Goal: Communication & Community: Share content

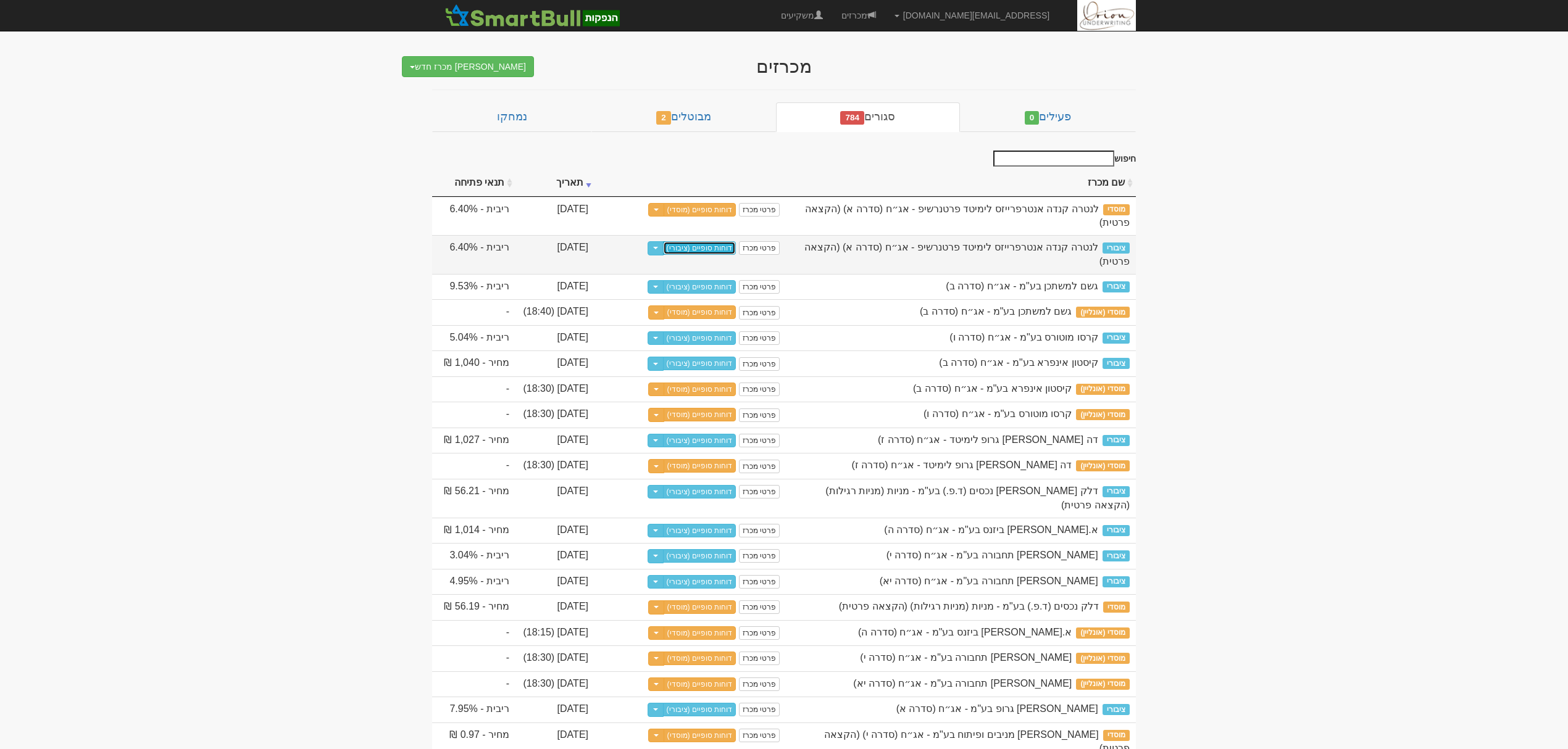
click at [711, 241] on link "דוחות סופיים (ציבורי)" at bounding box center [699, 248] width 73 height 14
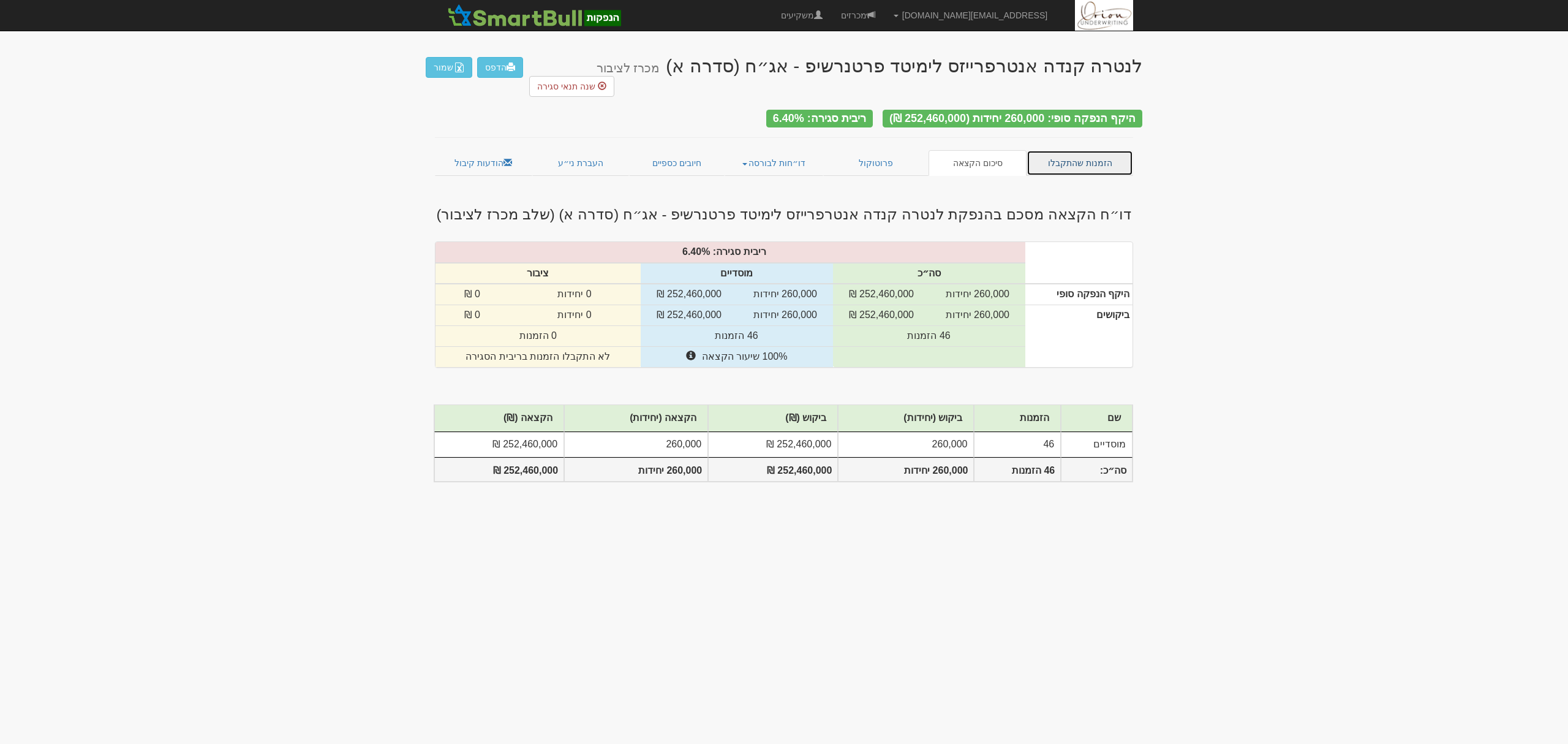
click at [1065, 150] on link "הזמנות שהתקבלו" at bounding box center [1079, 163] width 106 height 26
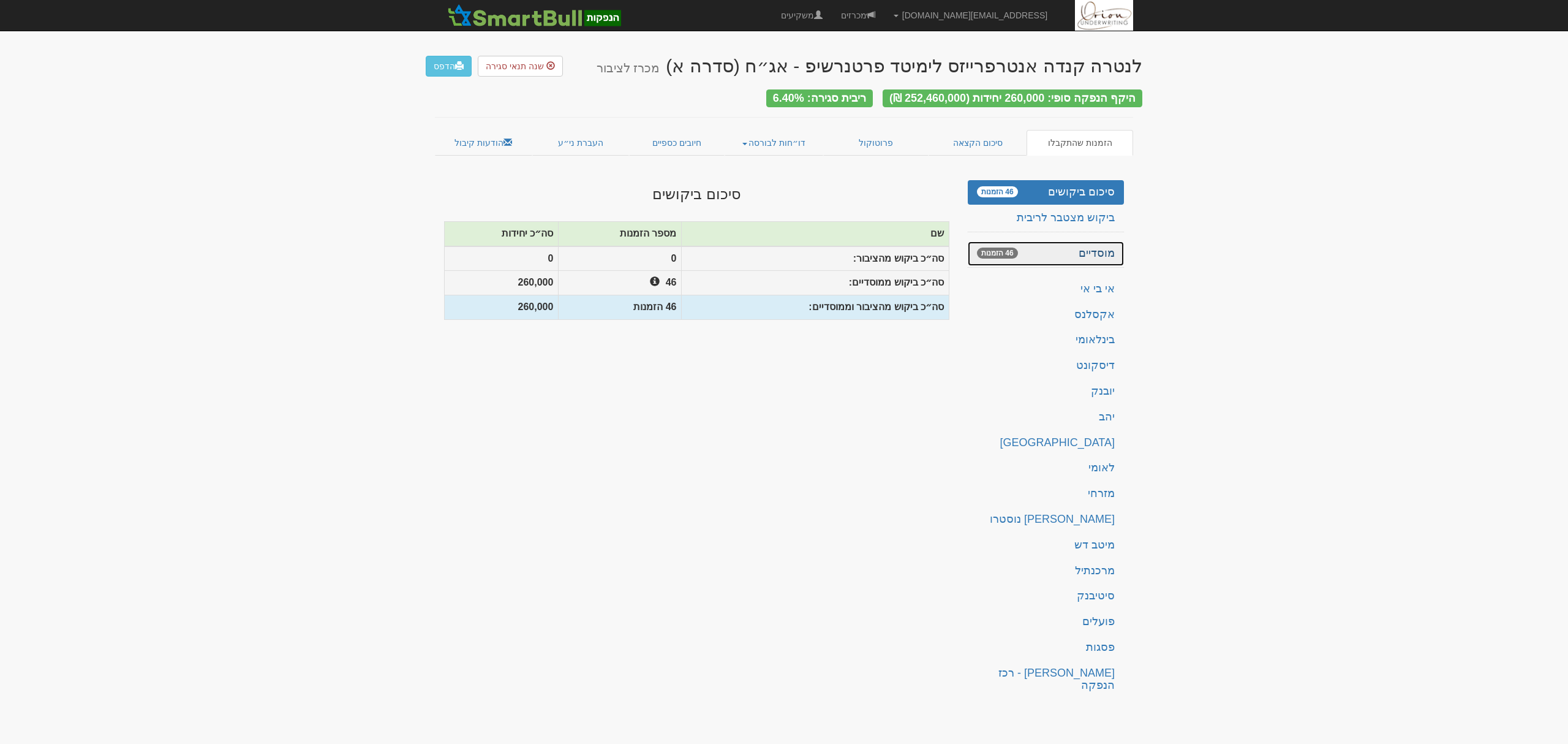
click at [1081, 243] on link "מוסדיים 46 הזמנות" at bounding box center [1046, 253] width 157 height 25
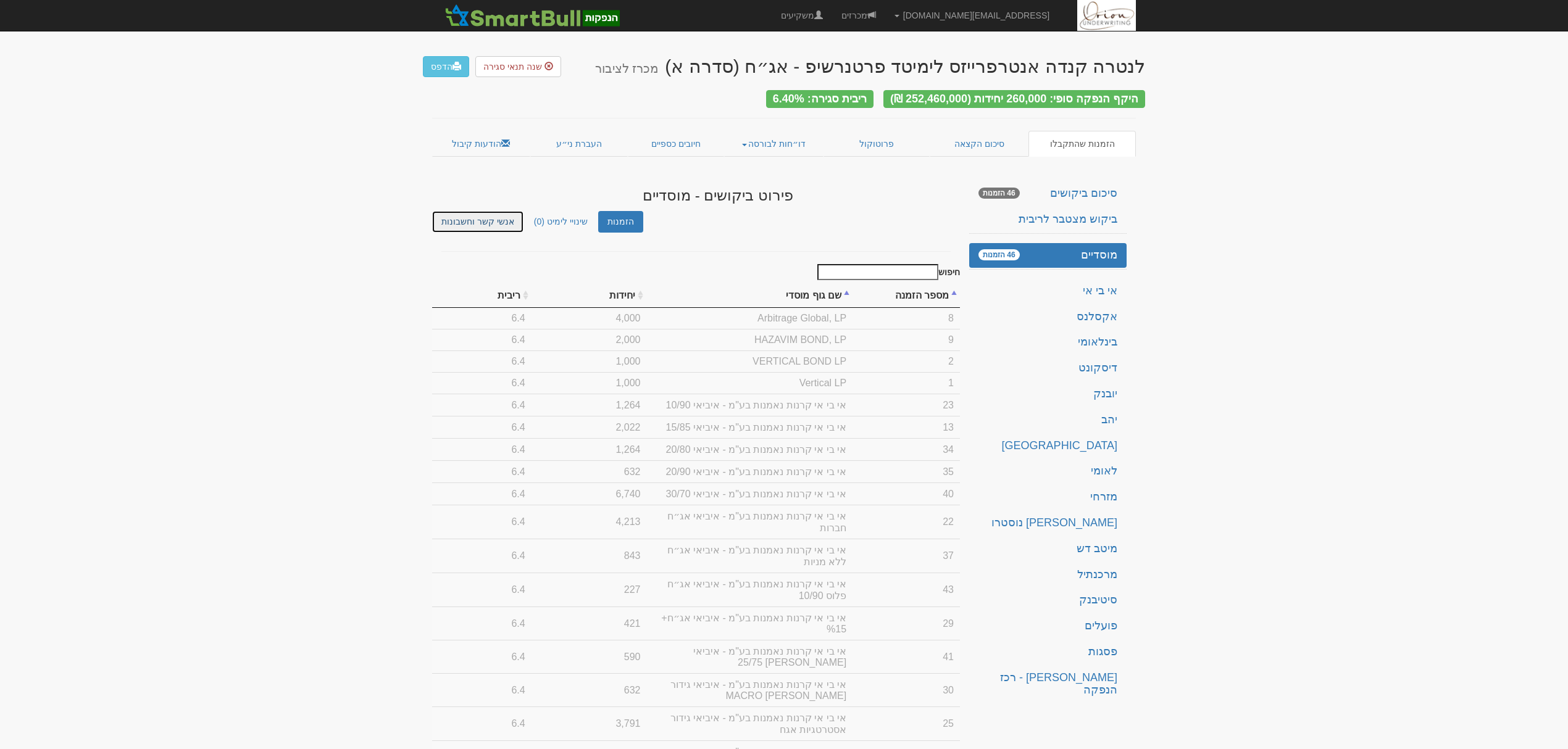
click at [480, 216] on link "אנשי קשר וחשבונות" at bounding box center [477, 221] width 91 height 22
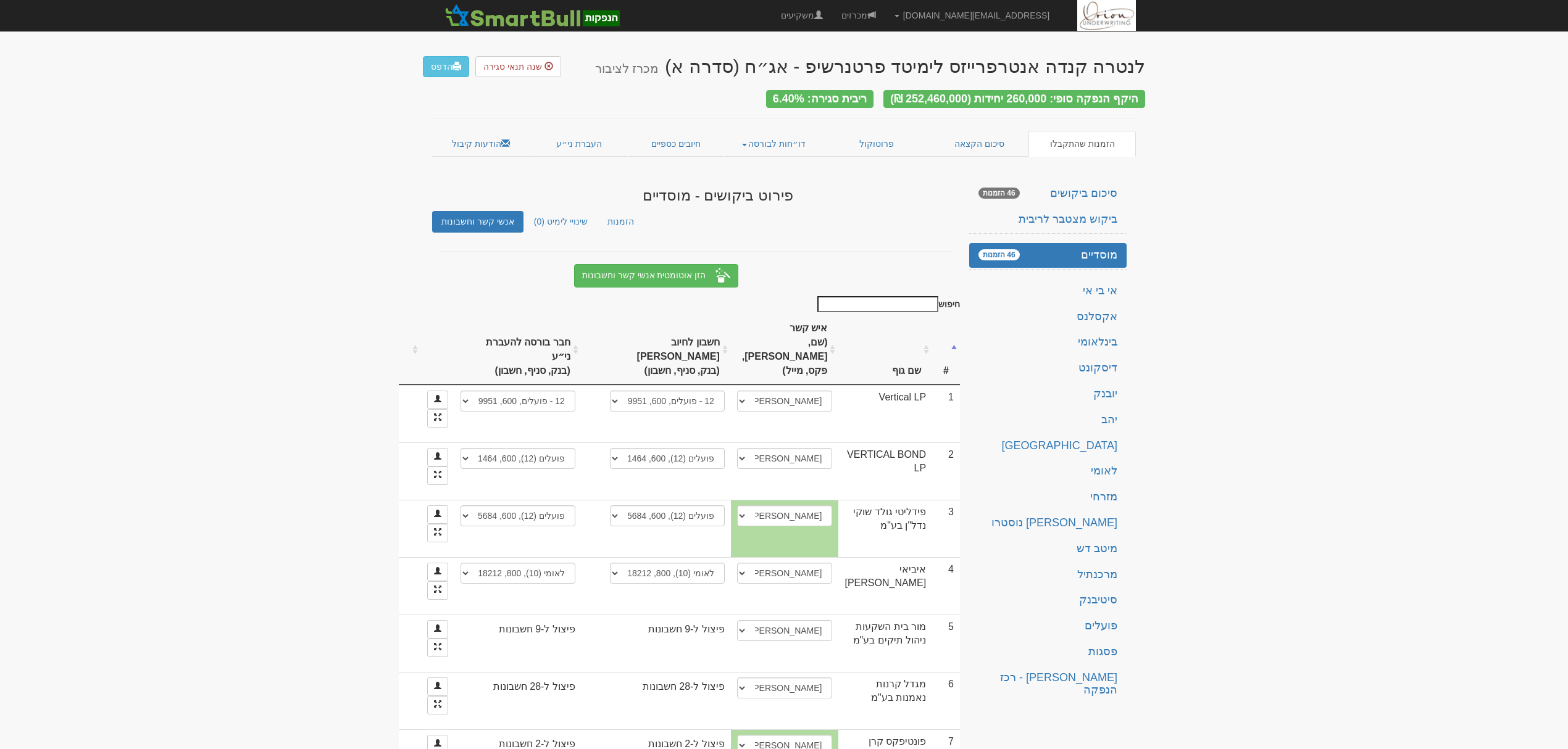
click at [877, 296] on input "חיפוש" at bounding box center [877, 304] width 121 height 16
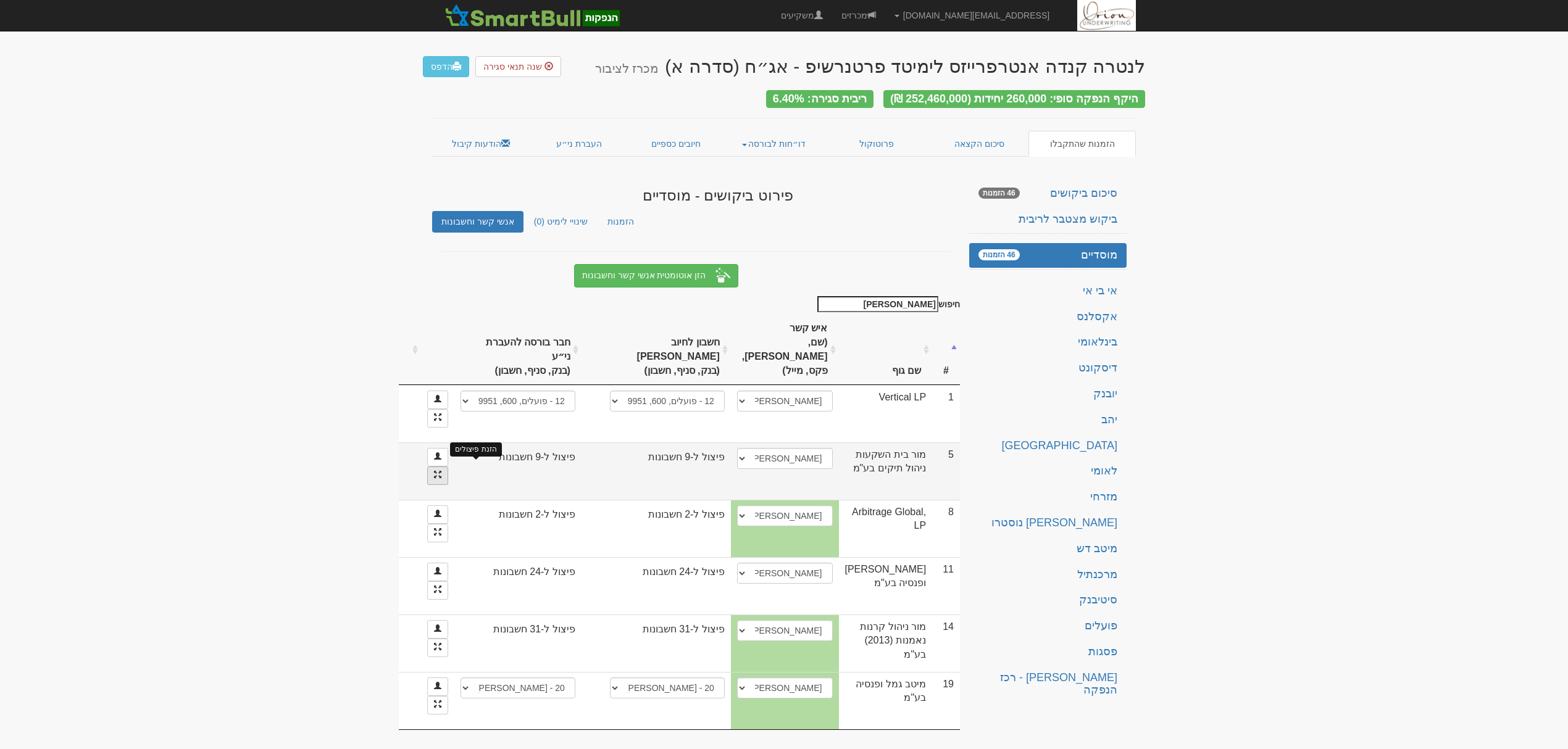
type input "מור"
click at [441, 471] on span at bounding box center [437, 474] width 7 height 7
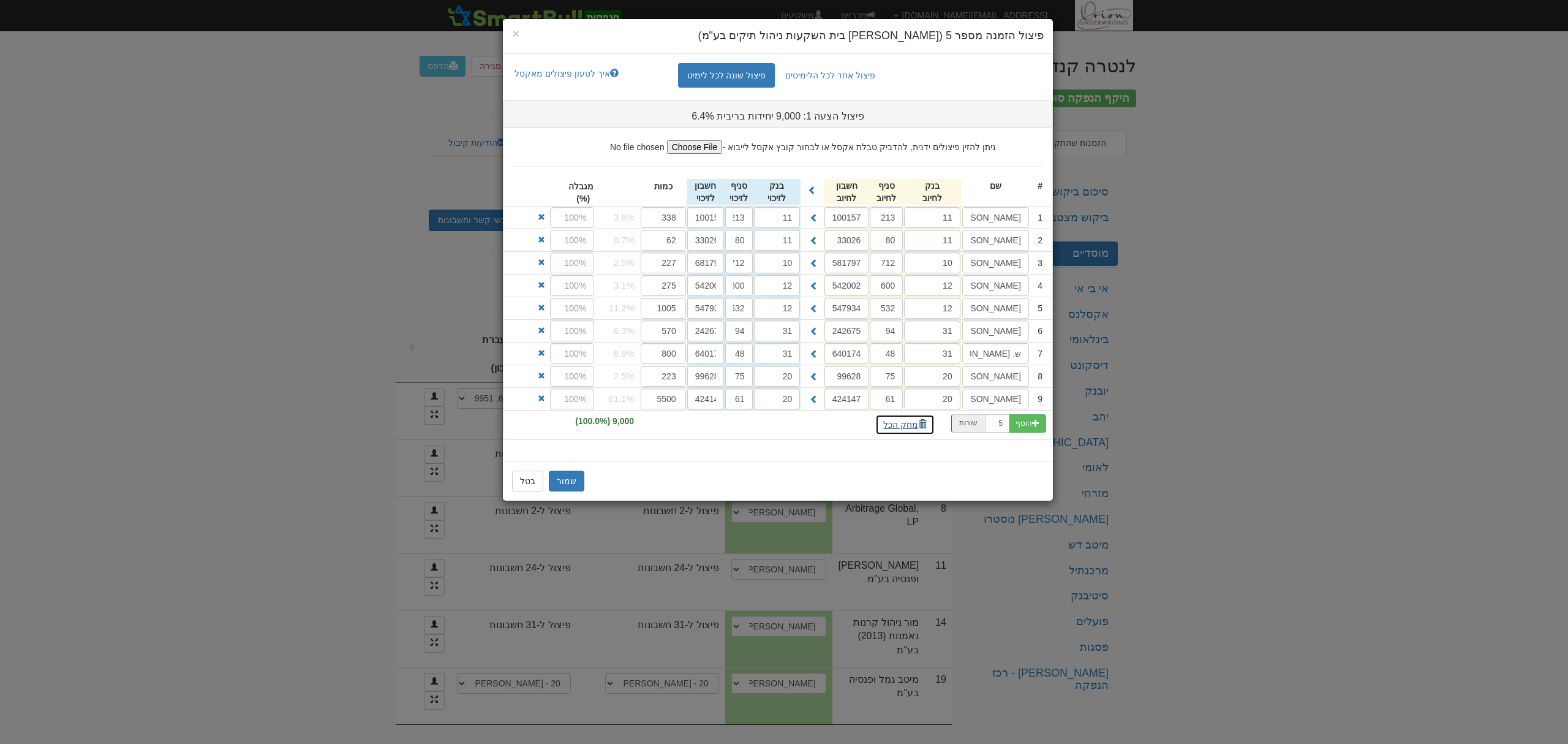
click at [911, 432] on button "מחק הכל" at bounding box center [905, 424] width 59 height 21
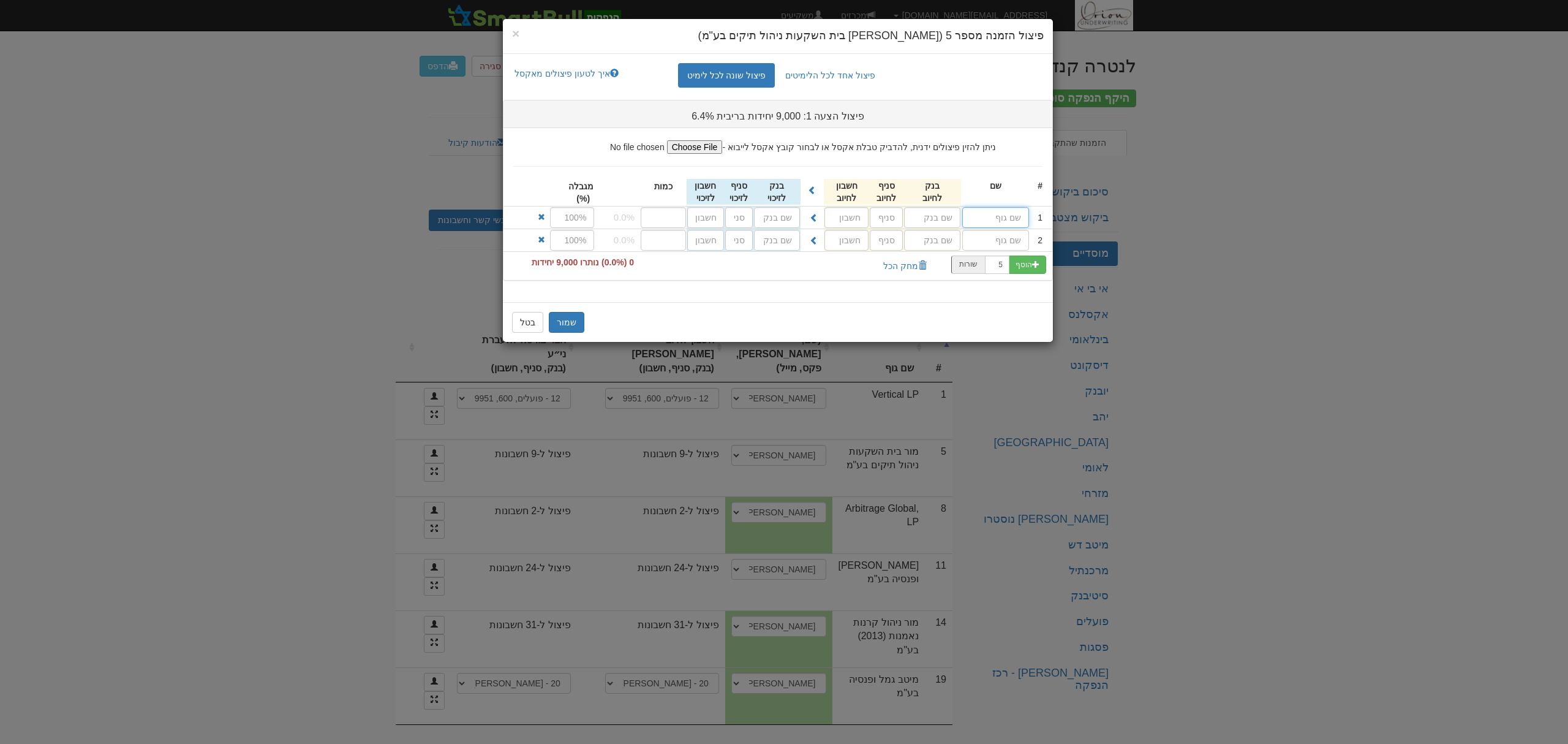
click at [990, 209] on input "text" at bounding box center [996, 217] width 67 height 21
click at [992, 214] on input "text" at bounding box center [996, 217] width 67 height 21
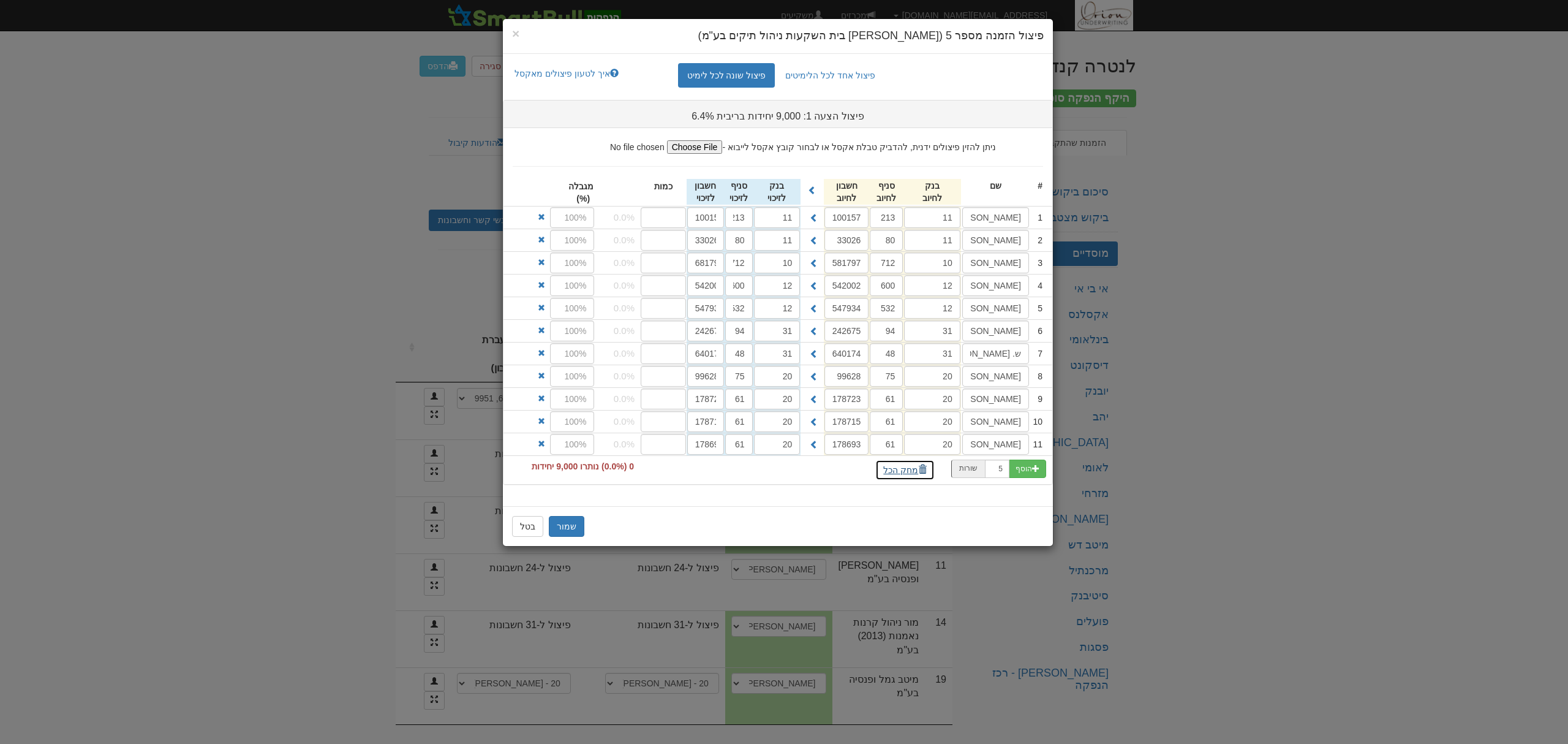
click at [912, 476] on button "מחק הכל" at bounding box center [905, 470] width 59 height 21
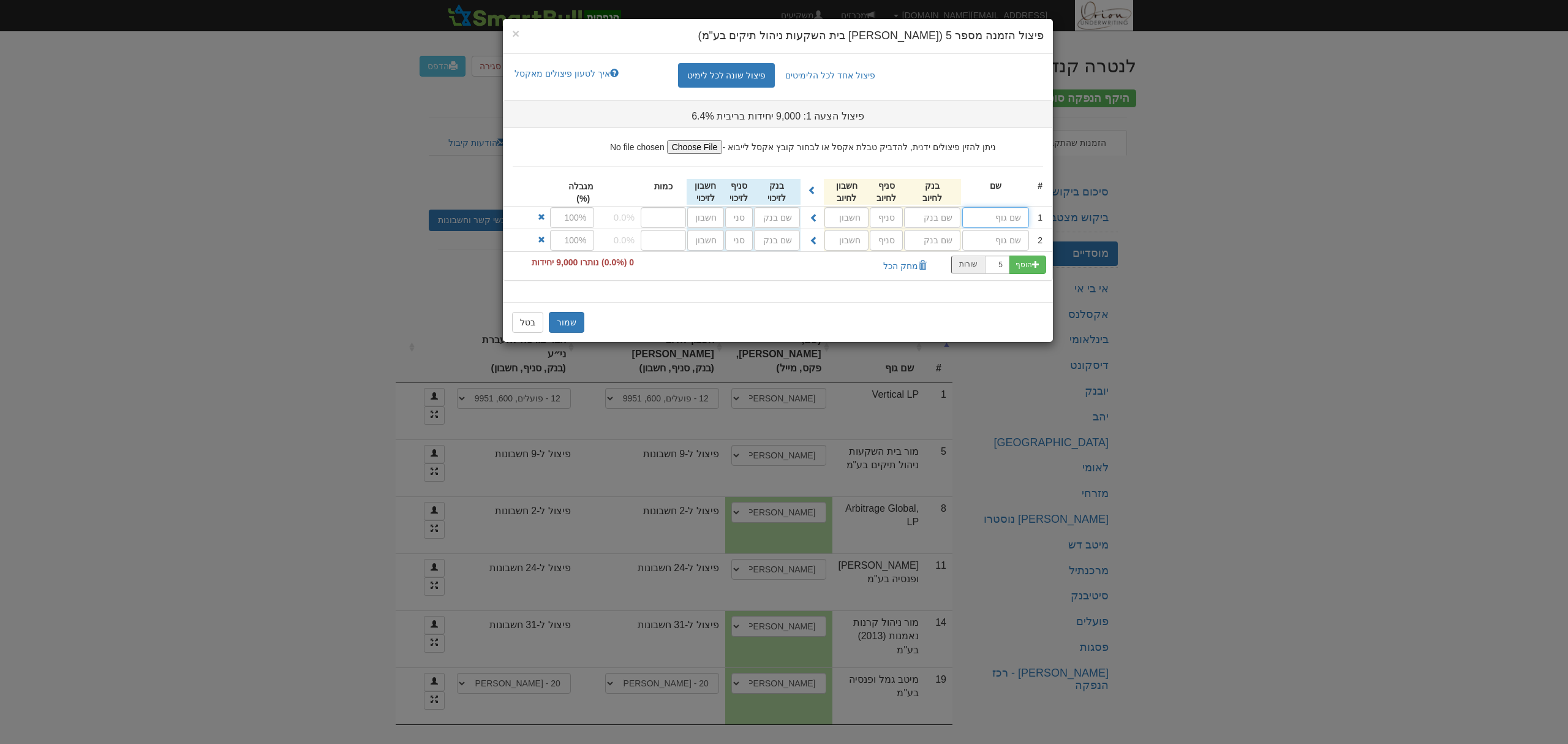
click at [1010, 219] on input "text" at bounding box center [996, 217] width 67 height 21
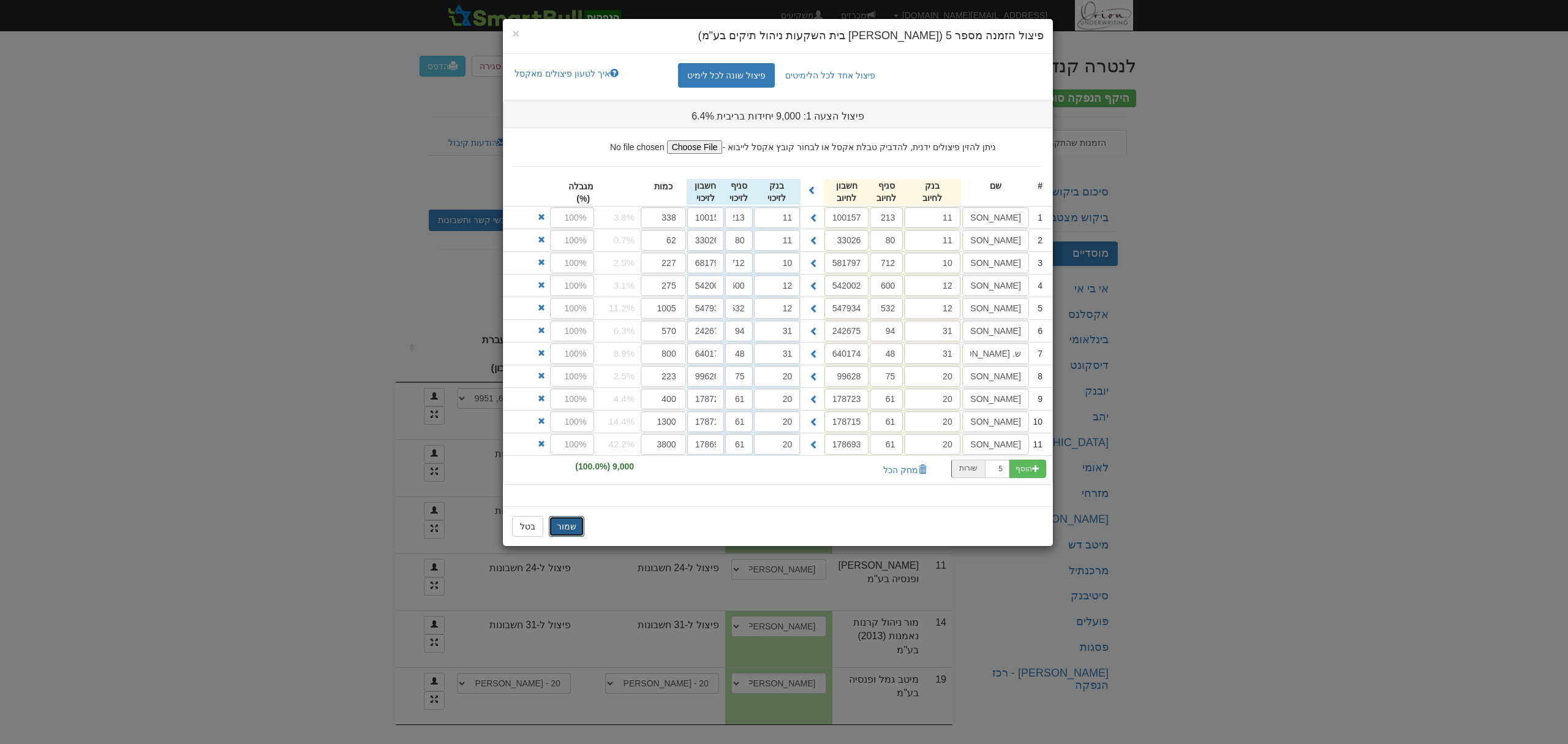
click at [570, 535] on button "שמור" at bounding box center [566, 527] width 35 height 21
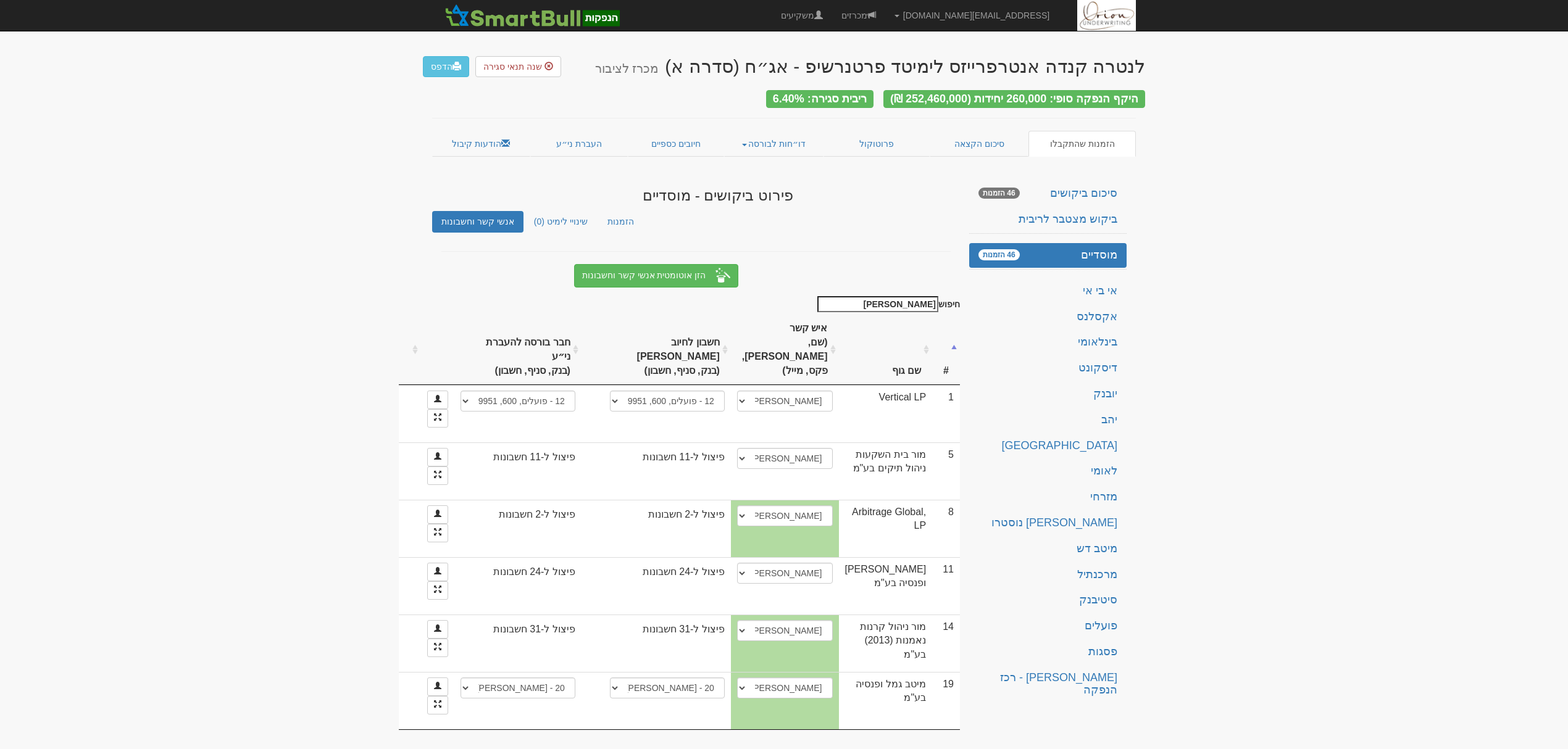
click at [316, 479] on body "[EMAIL_ADDRESS][DOMAIN_NAME] הגדרות חשבונות הנפקה תבניות הודעות קיבול" at bounding box center [784, 377] width 1568 height 755
click at [479, 131] on link "הודעות קיבול" at bounding box center [481, 144] width 98 height 26
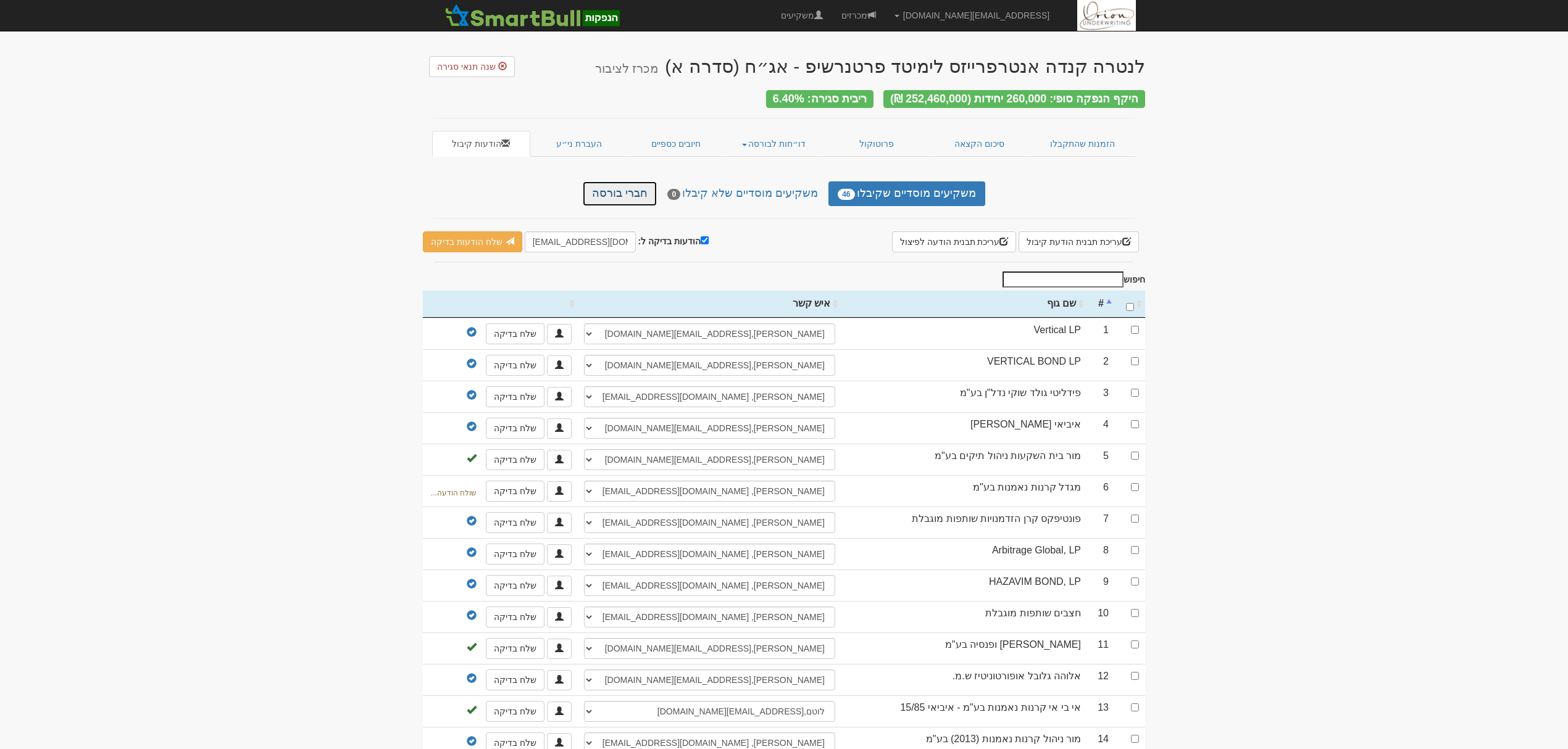
click at [617, 183] on link "חברי בורסה" at bounding box center [620, 193] width 74 height 25
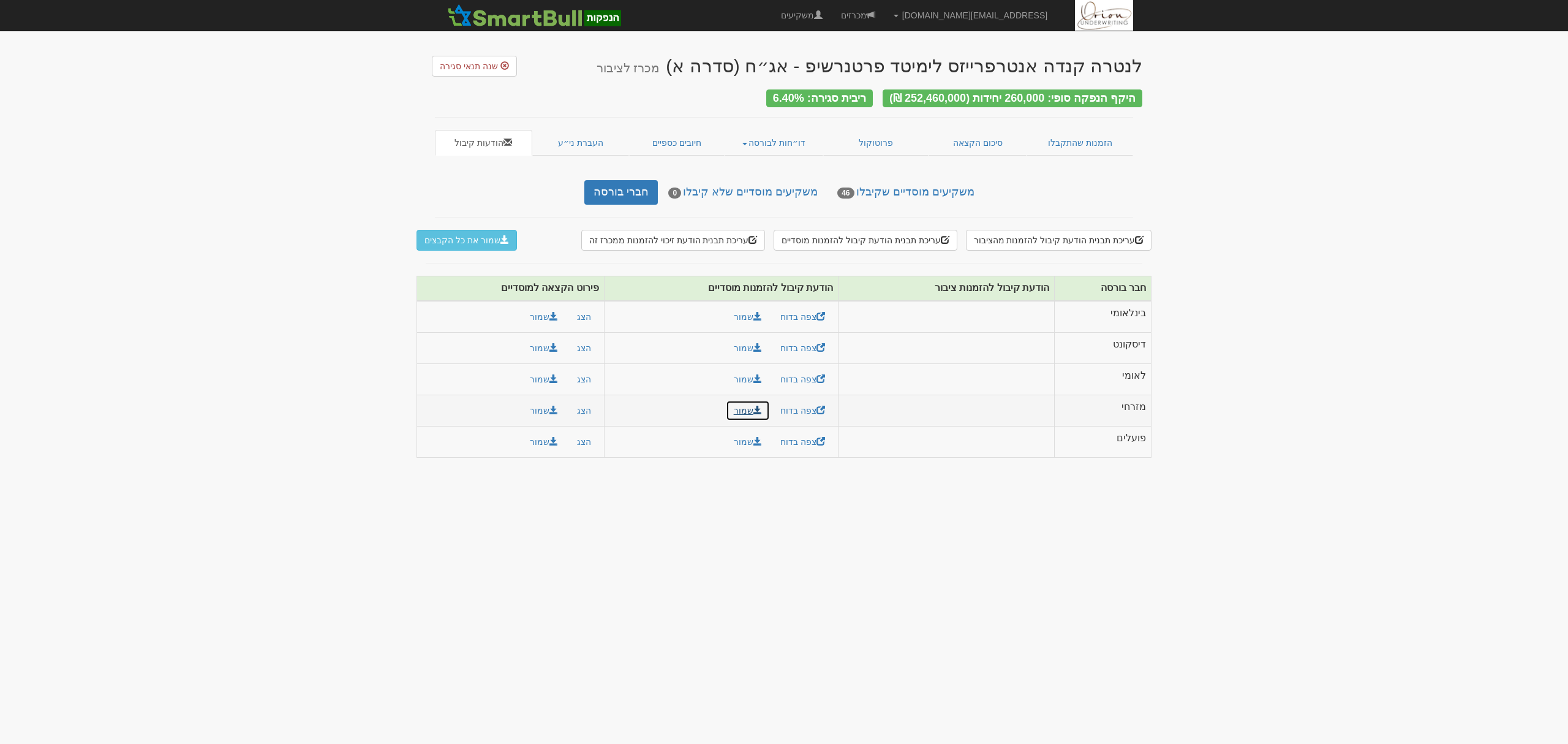
click at [744, 405] on link "שמור" at bounding box center [748, 411] width 44 height 21
click at [540, 410] on button "שמור" at bounding box center [543, 411] width 44 height 21
click at [582, 142] on link "העברת ני״ע" at bounding box center [581, 143] width 97 height 26
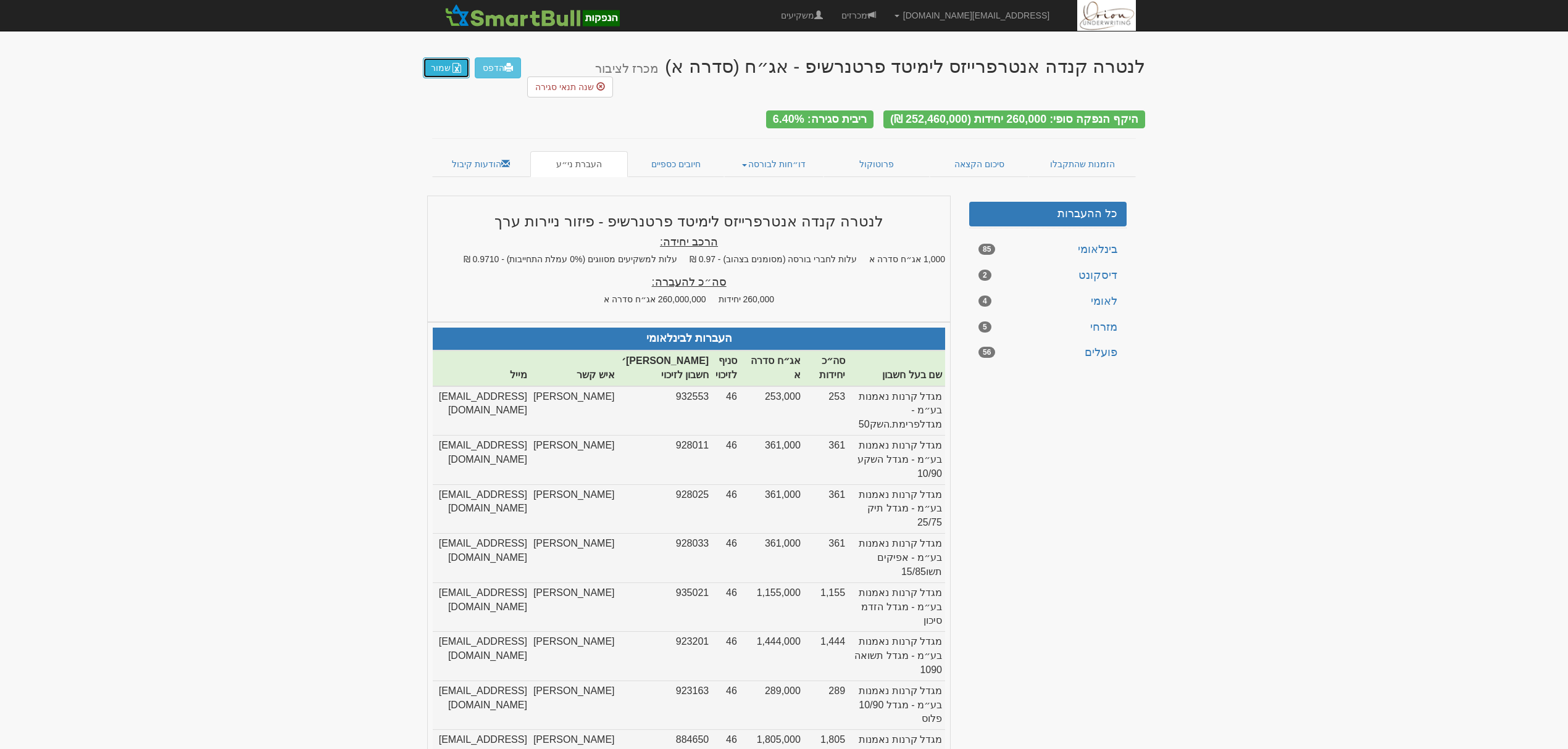
click at [443, 65] on button "שמור" at bounding box center [446, 68] width 47 height 21
click at [673, 151] on link "חיובים כספיים" at bounding box center [676, 164] width 97 height 26
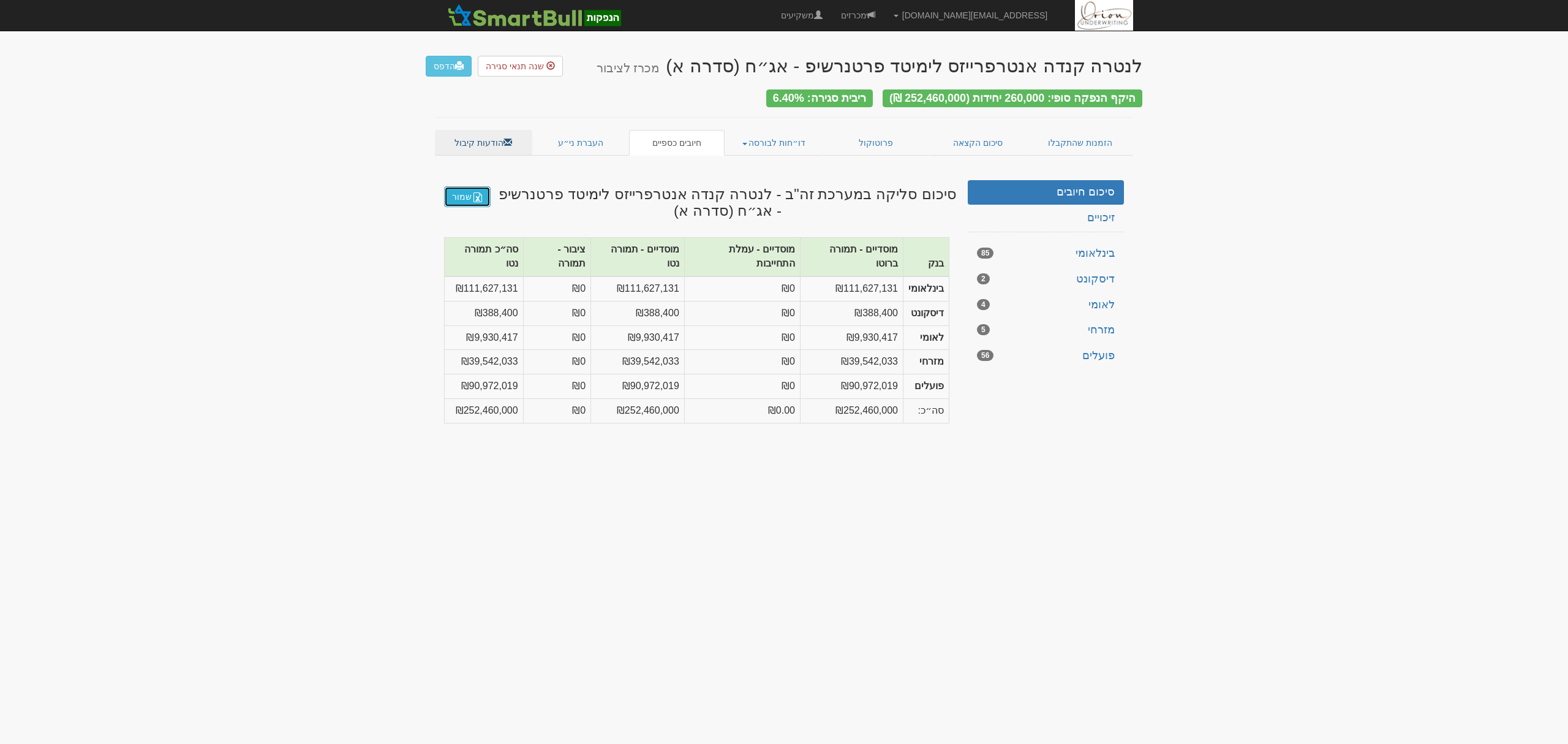
click at [481, 187] on link "שמור" at bounding box center [467, 197] width 46 height 21
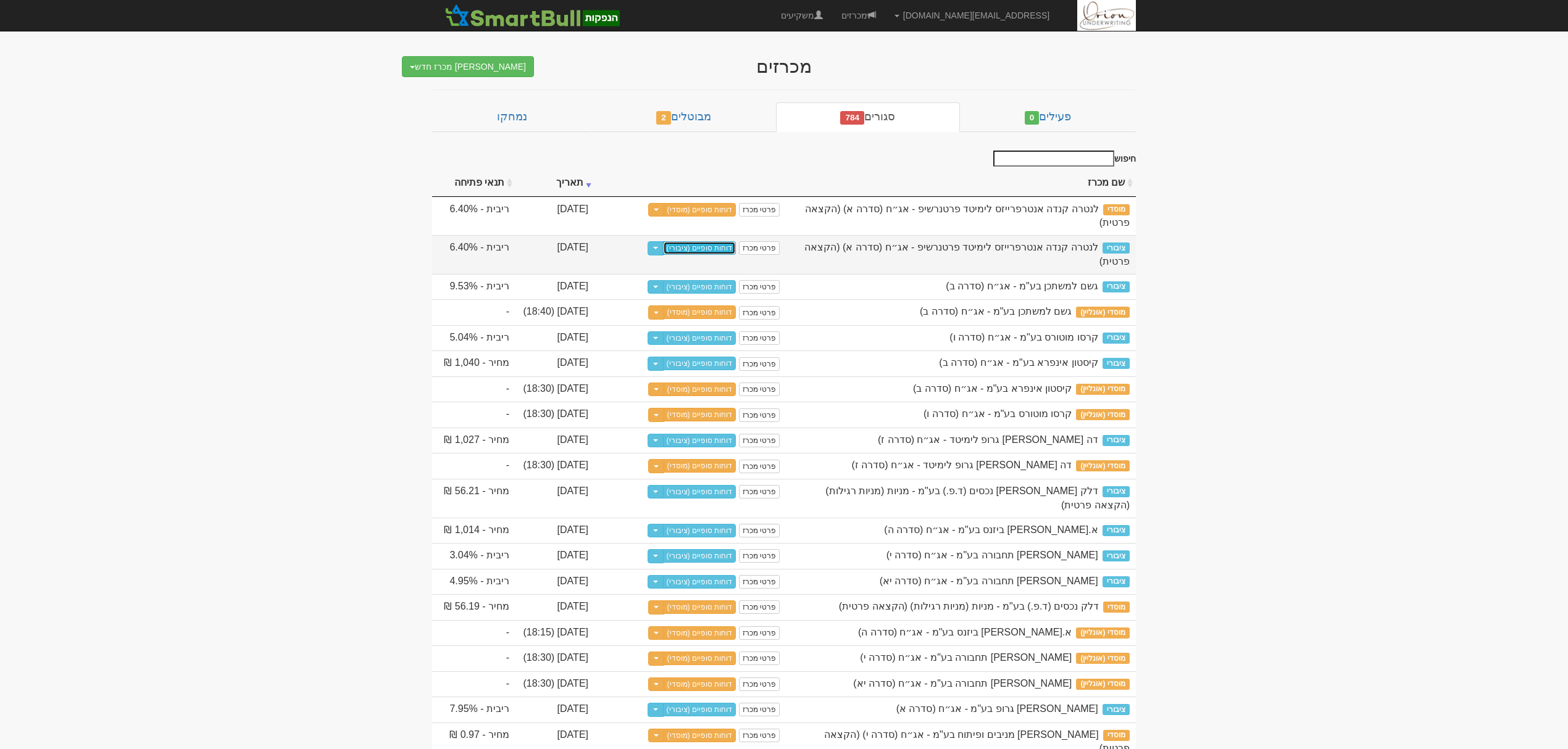
click at [720, 241] on link "דוחות סופיים (ציבורי)" at bounding box center [699, 248] width 73 height 14
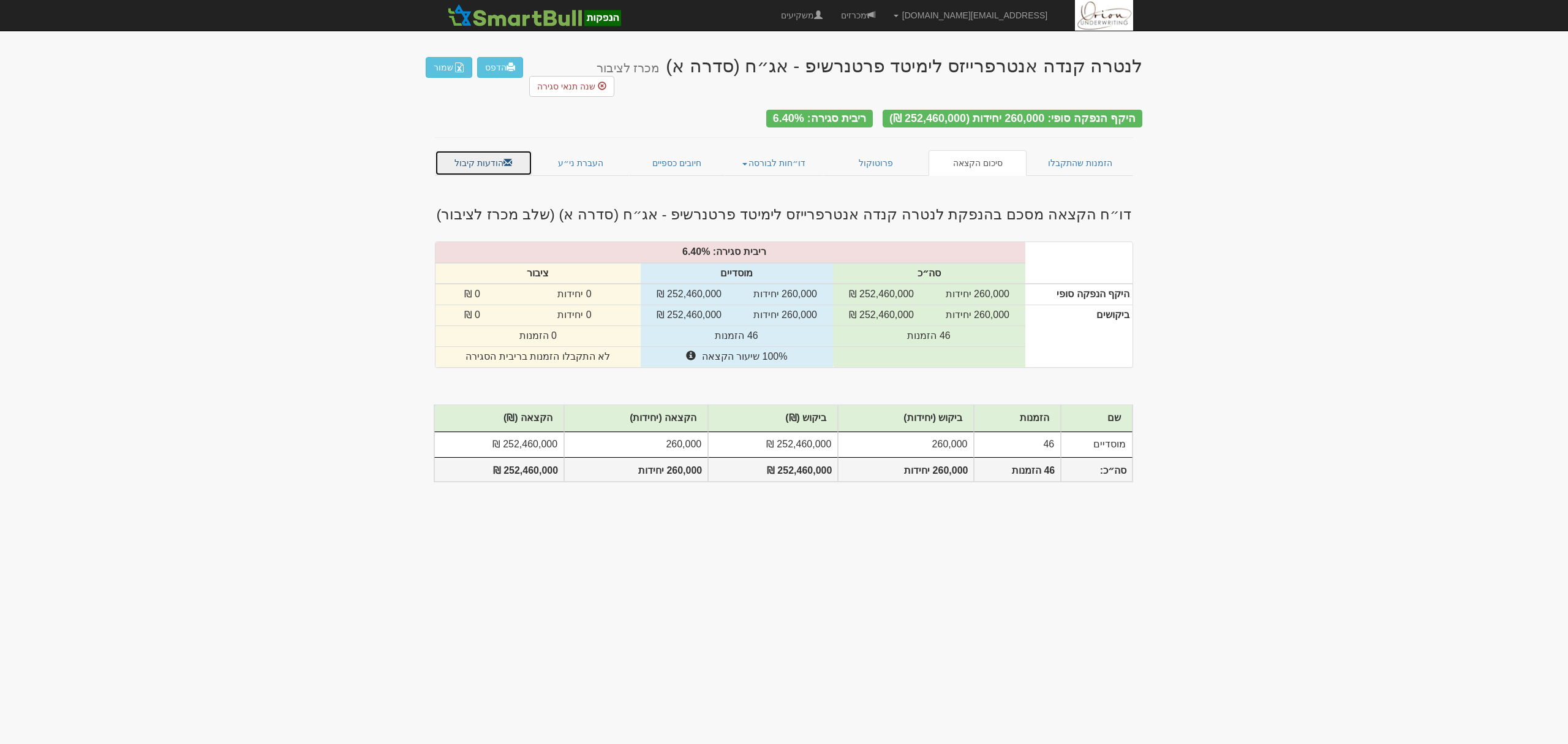
click at [478, 150] on link "הודעות קיבול" at bounding box center [483, 163] width 97 height 26
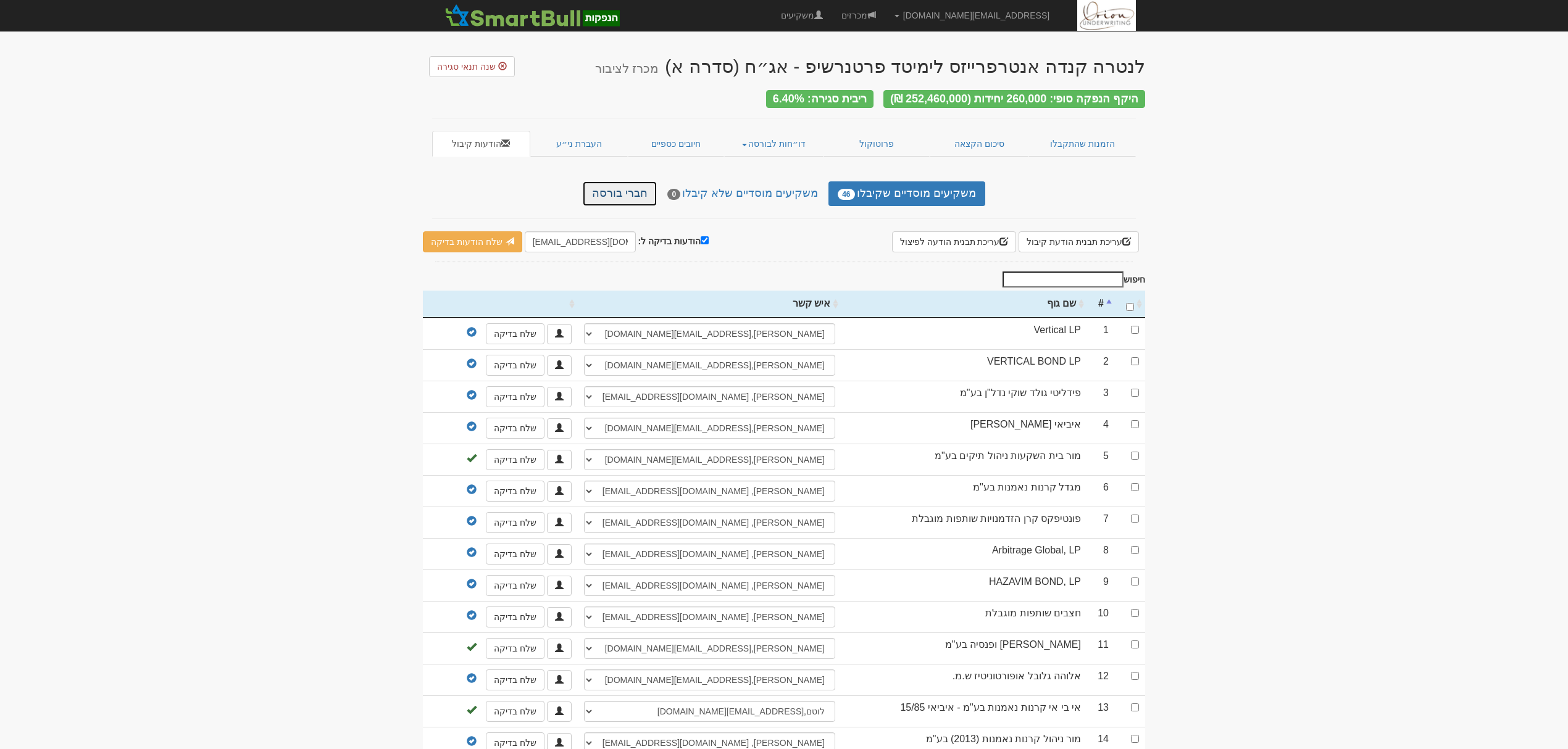
click at [657, 183] on link "חברי בורסה" at bounding box center [620, 193] width 74 height 25
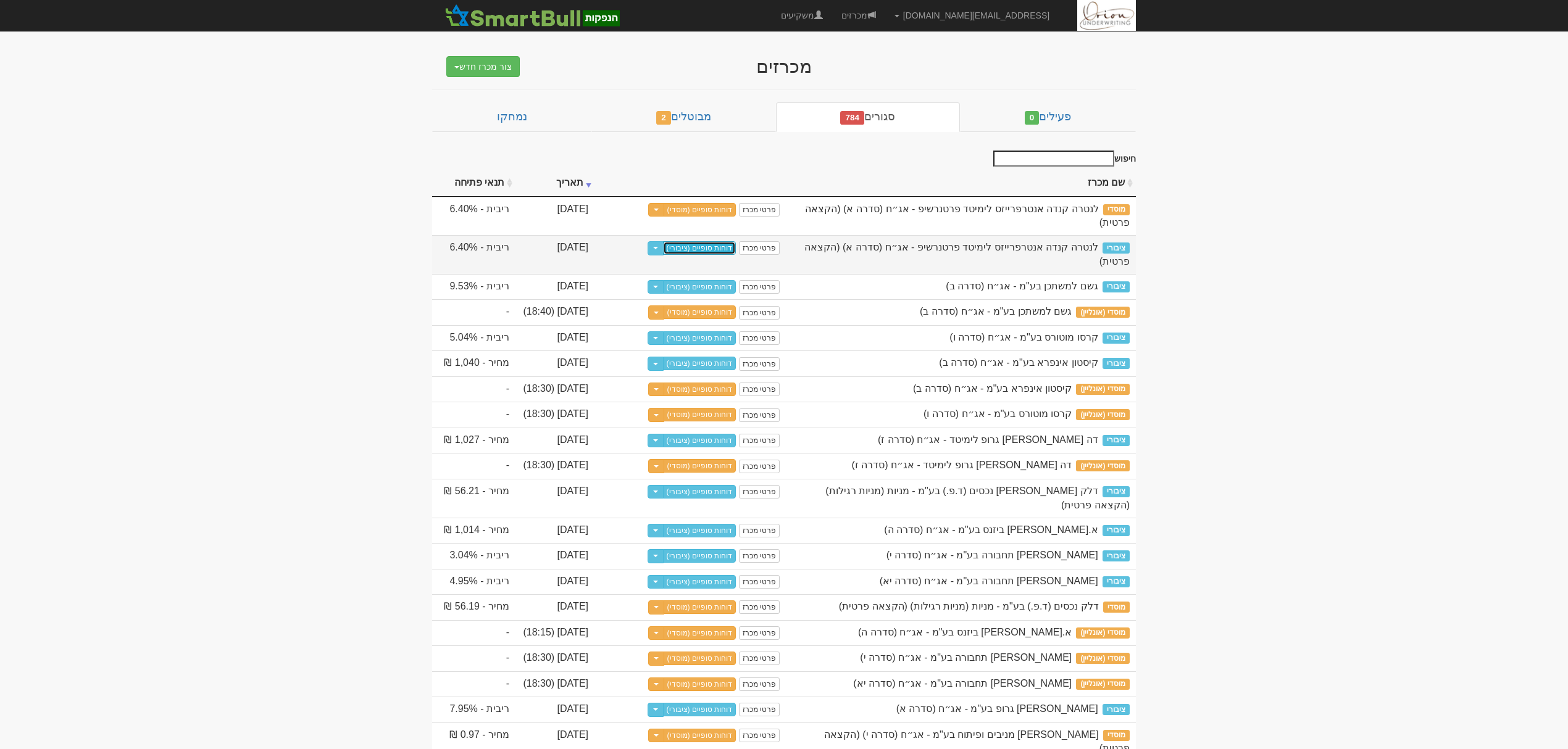
click at [732, 241] on link "דוחות סופיים (ציבורי)" at bounding box center [699, 248] width 73 height 14
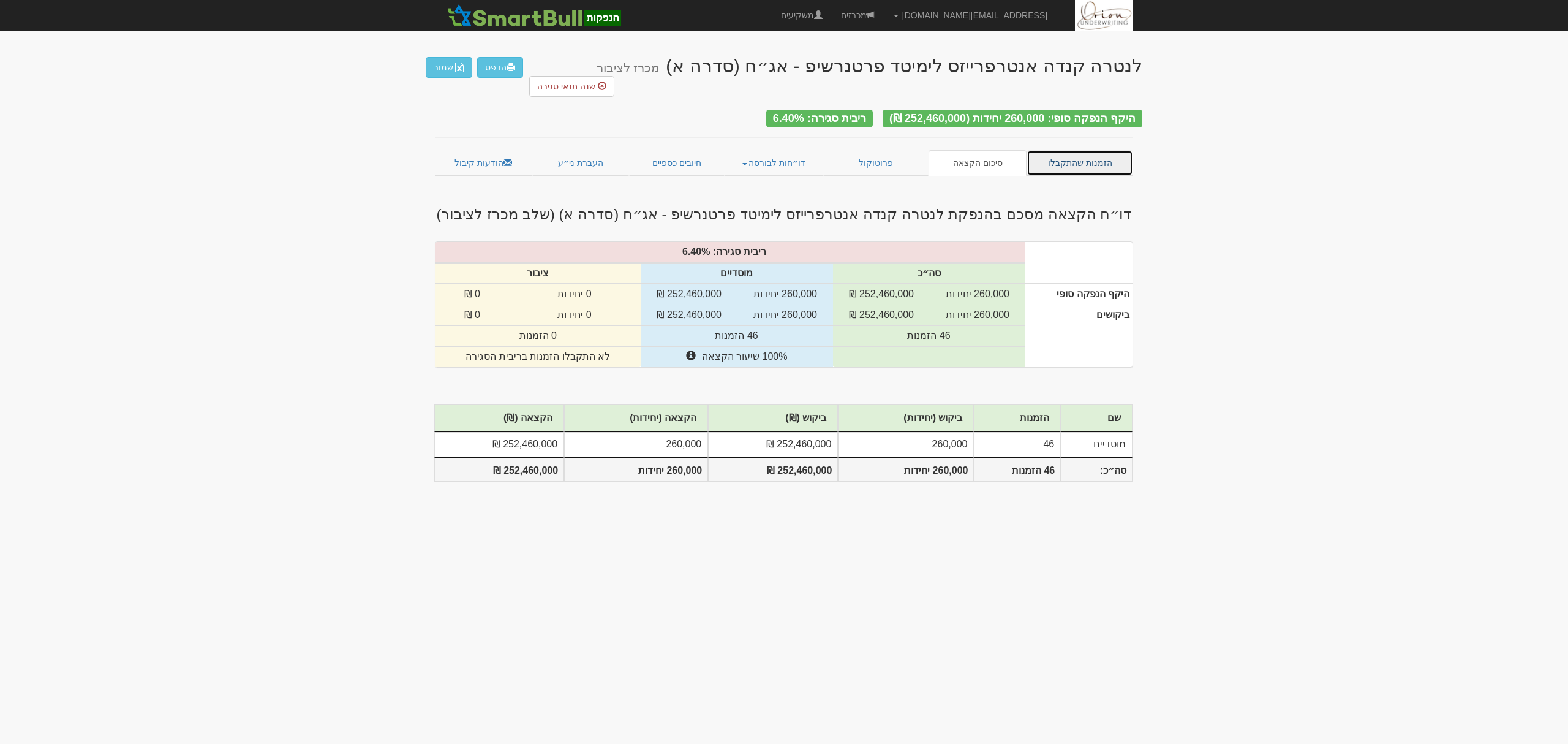
click at [1090, 150] on link "הזמנות שהתקבלו" at bounding box center [1079, 163] width 106 height 26
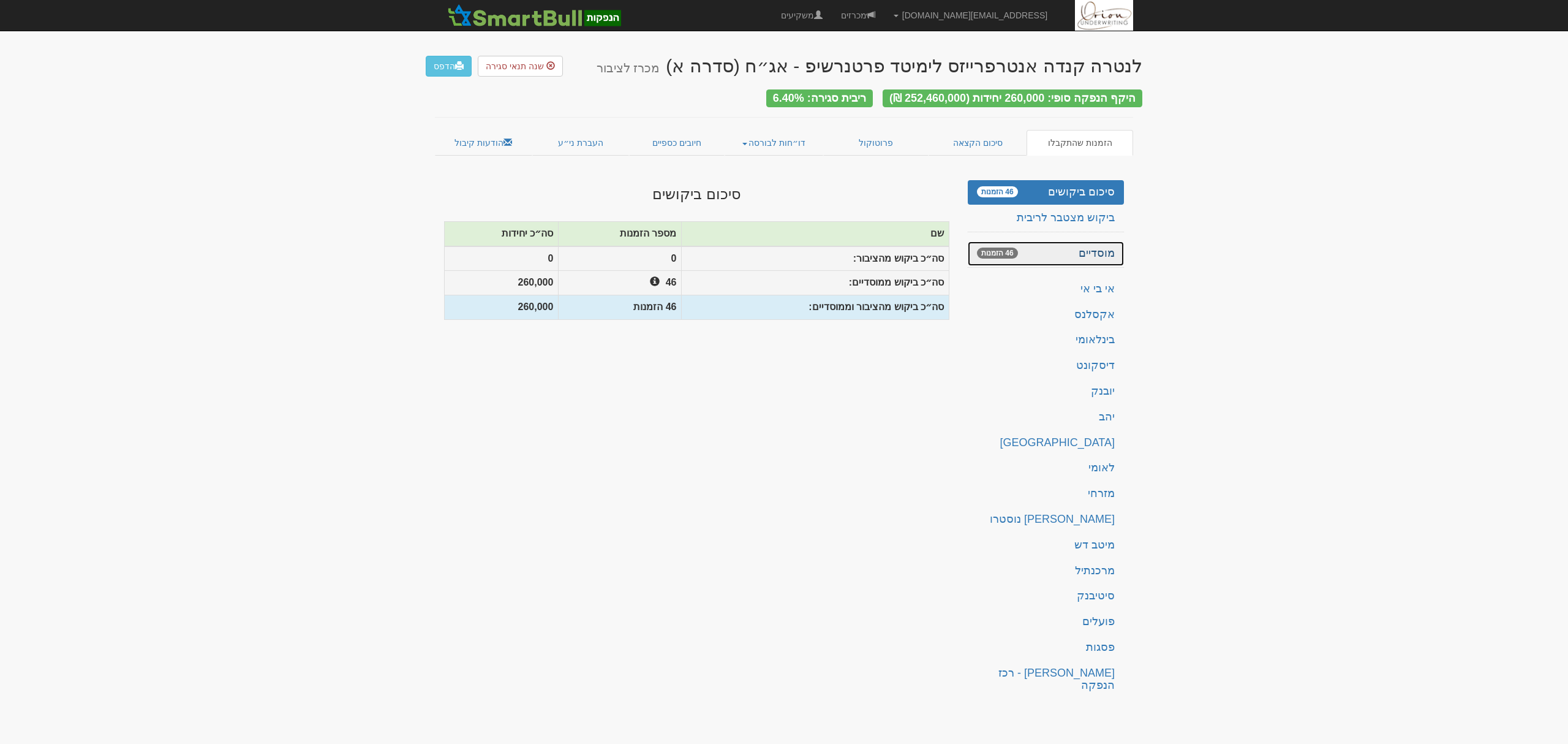
click at [1081, 255] on link "מוסדיים 46 הזמנות" at bounding box center [1046, 253] width 157 height 25
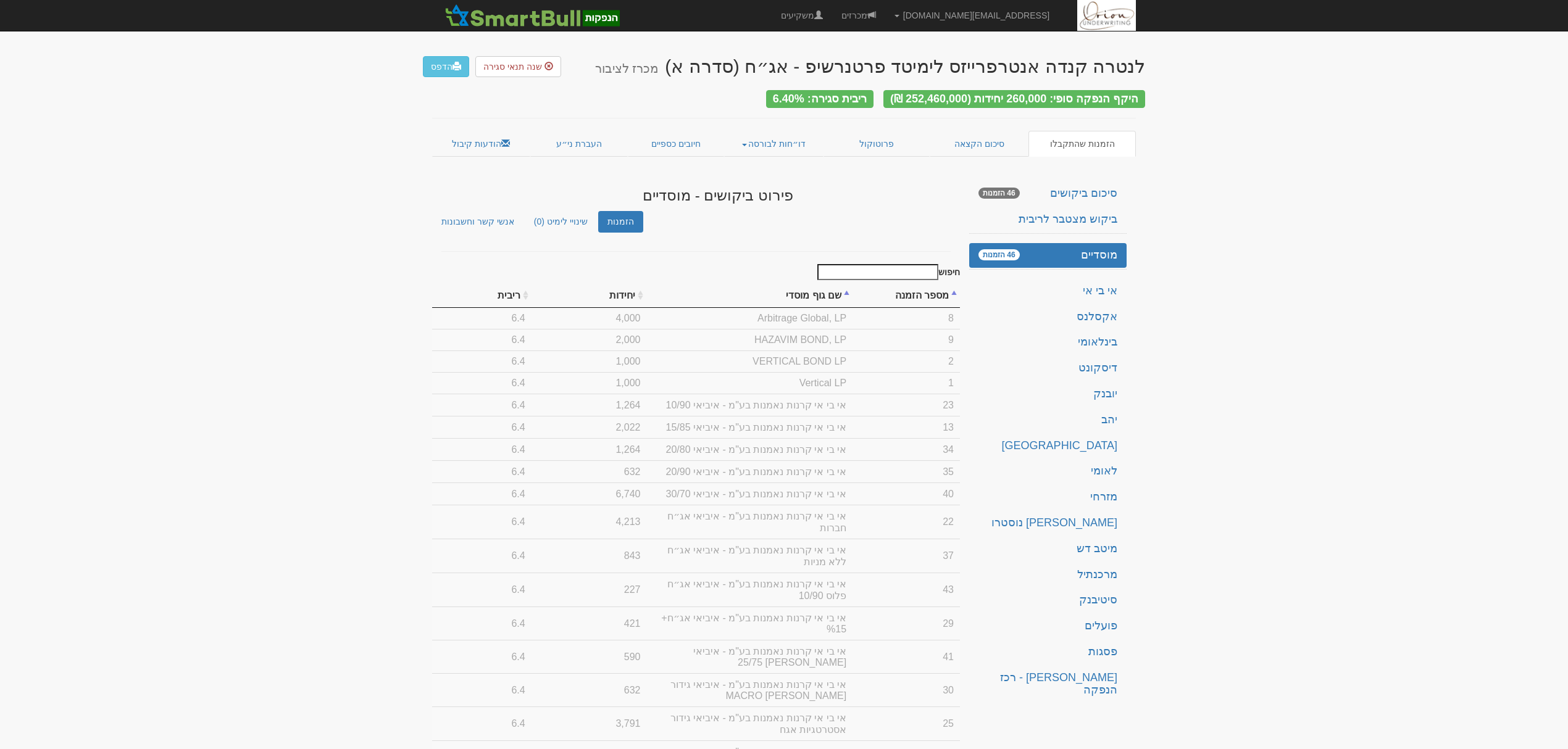
click at [858, 264] on input "חיפוש" at bounding box center [877, 272] width 121 height 16
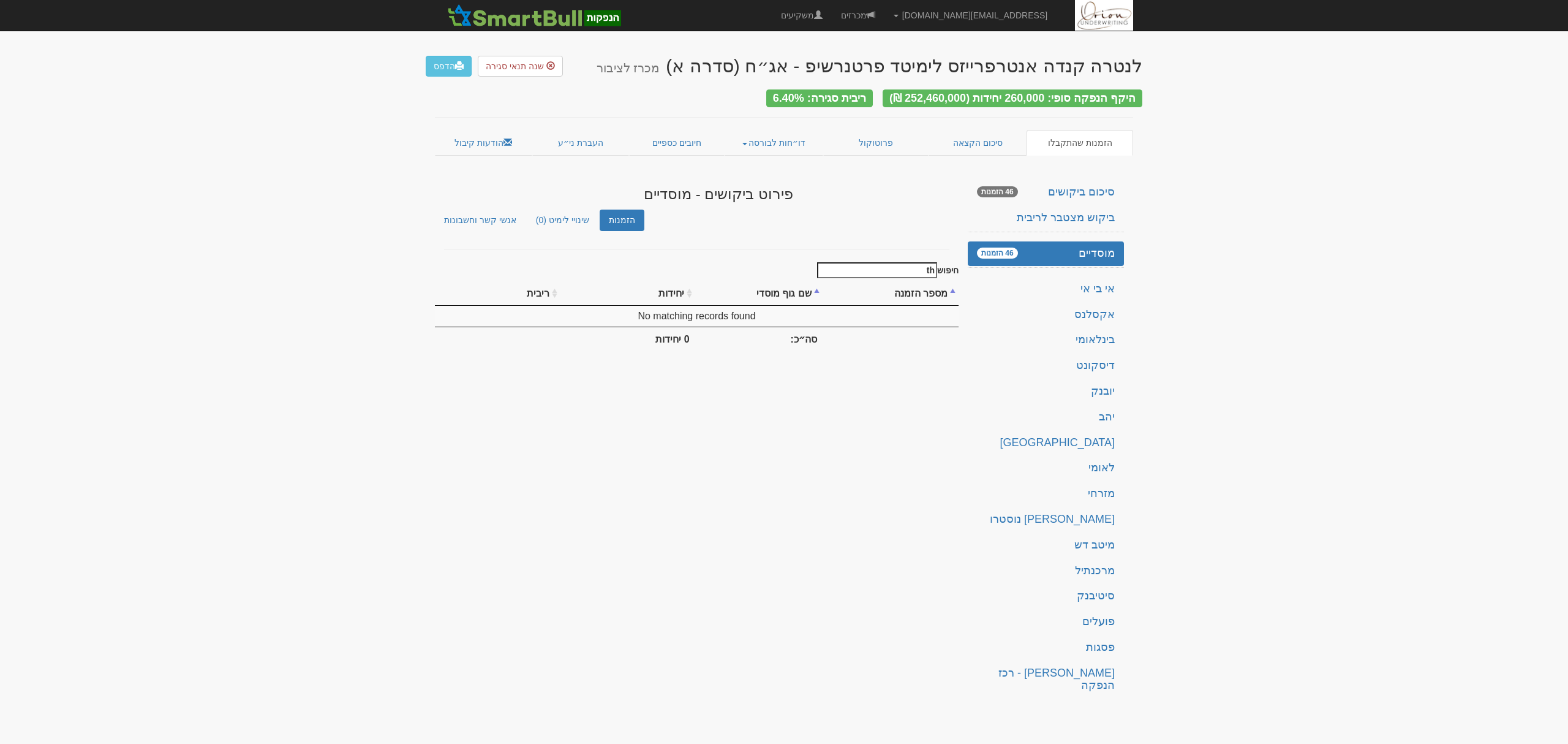
type input "t"
type input "אי"
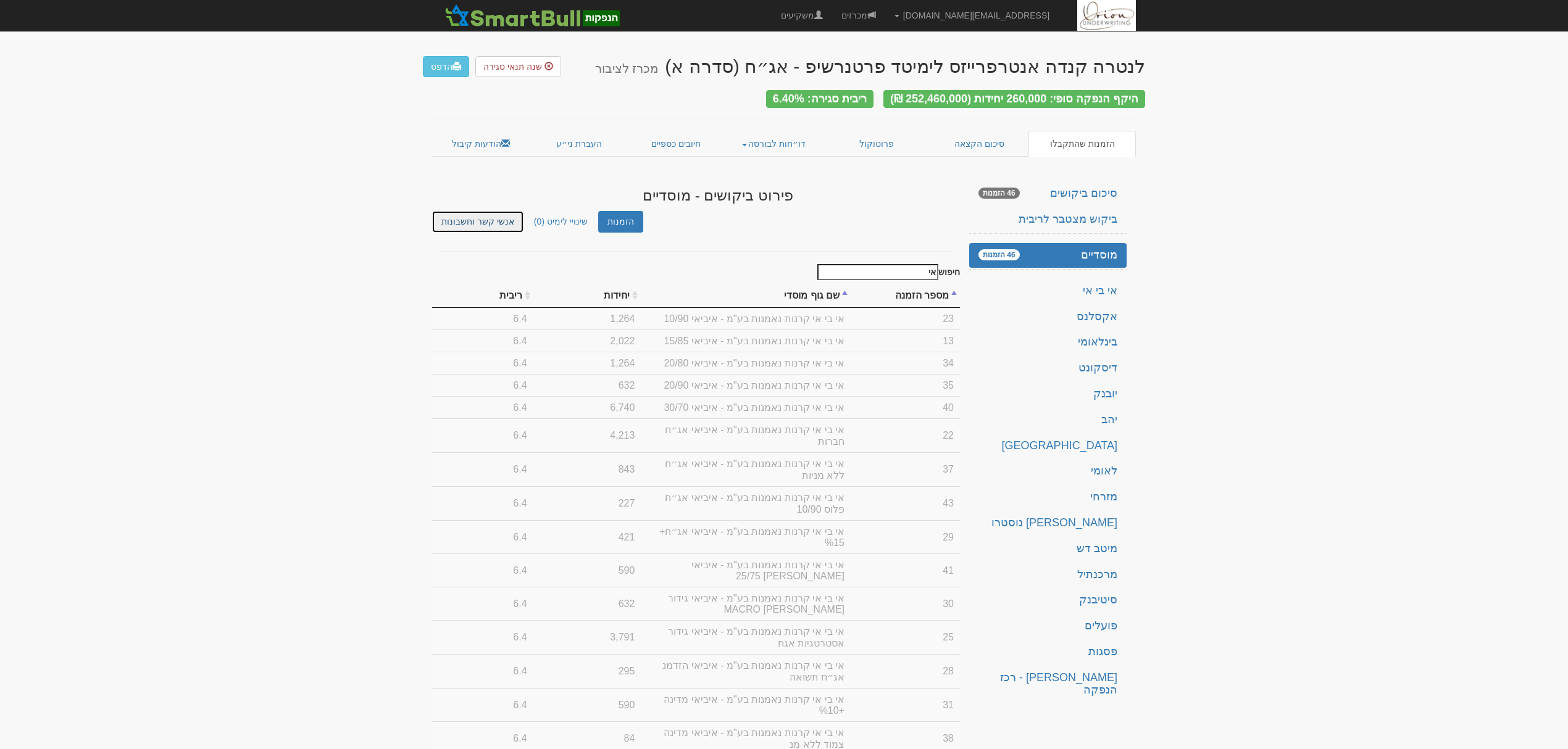
click at [484, 218] on link "אנשי קשר וחשבונות" at bounding box center [477, 221] width 91 height 22
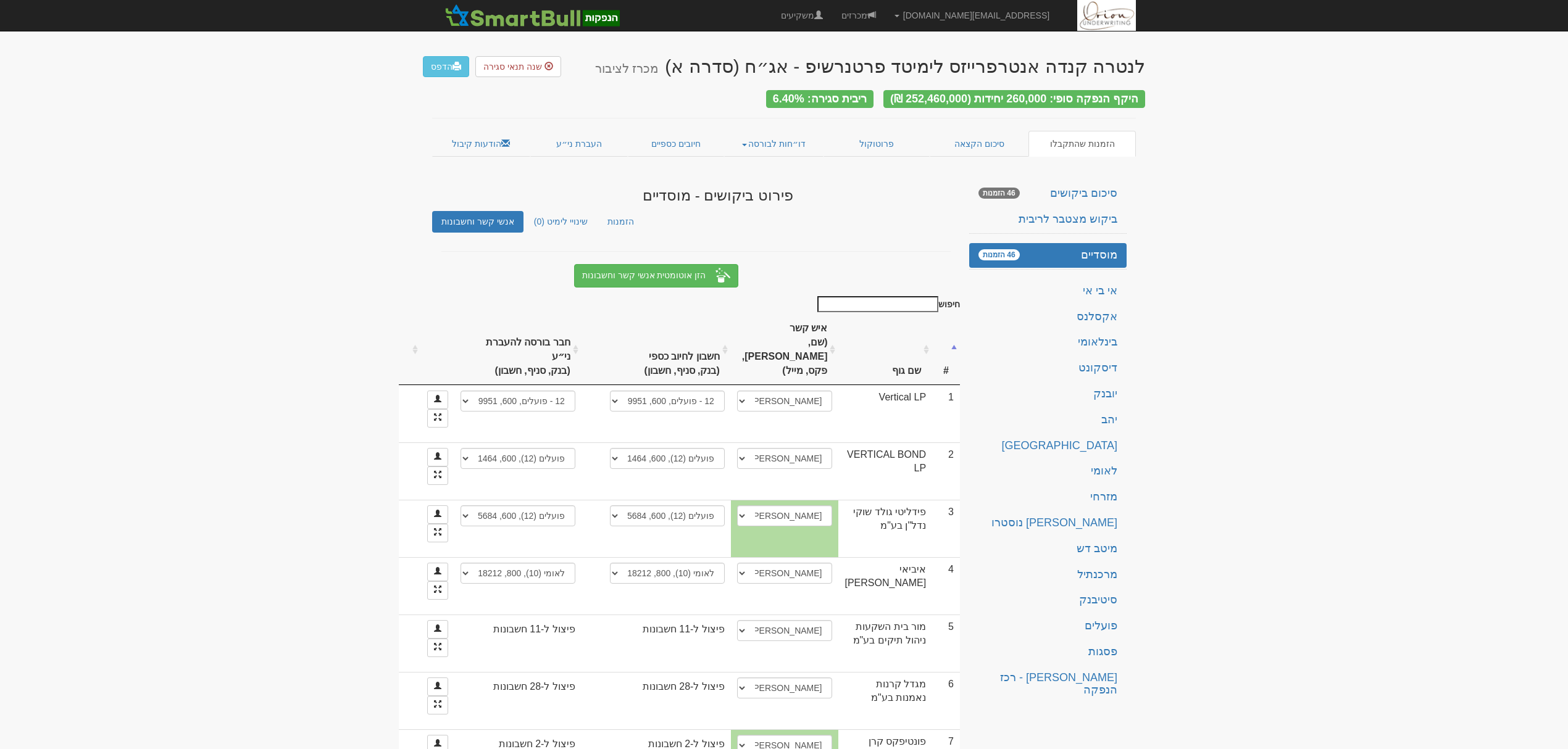
click at [884, 298] on input "חיפוש" at bounding box center [877, 304] width 121 height 16
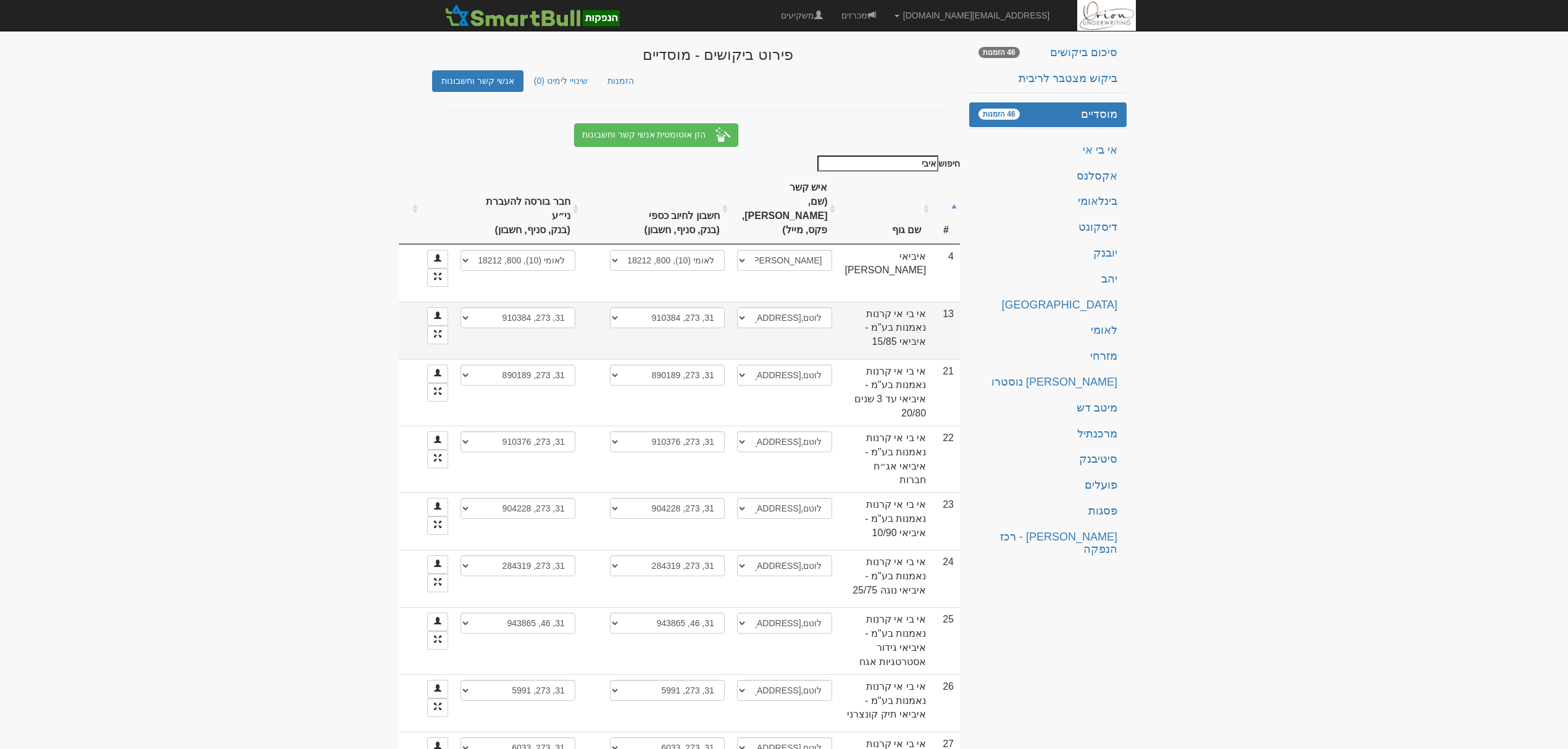
scroll to position [164, 0]
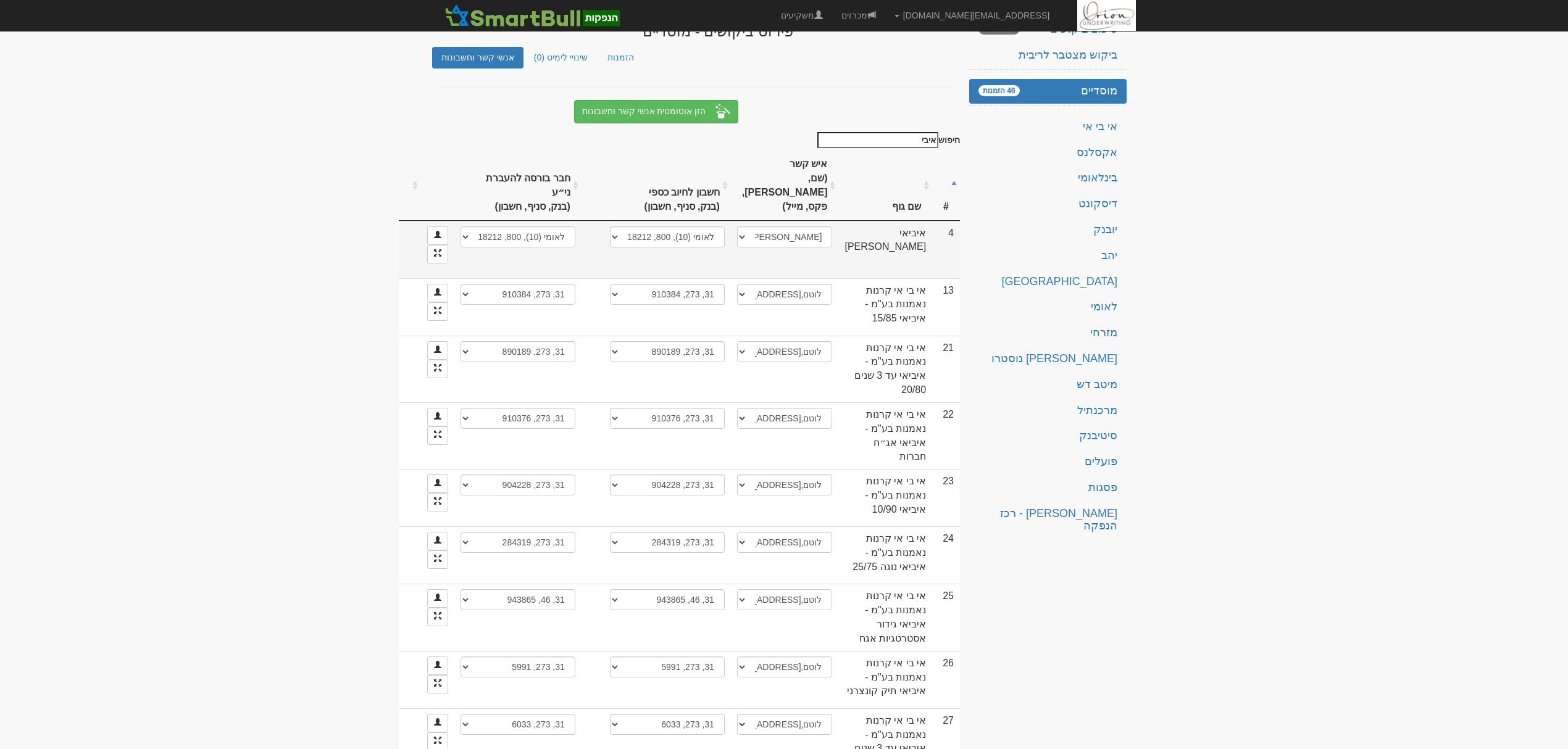
type input "איבי"
click at [716, 247] on select "לאומי (10), 800, 21821245 אי בי אי (2303), 105886 לאומי (10), 800, 218212 חשבון…" at bounding box center [667, 237] width 115 height 21
click at [576, 247] on select "לאומי (10), 800, 21821245 אי בי אי (2303), 105886 לאומי (10), 800, 218212 חשבון…" at bounding box center [518, 237] width 115 height 21
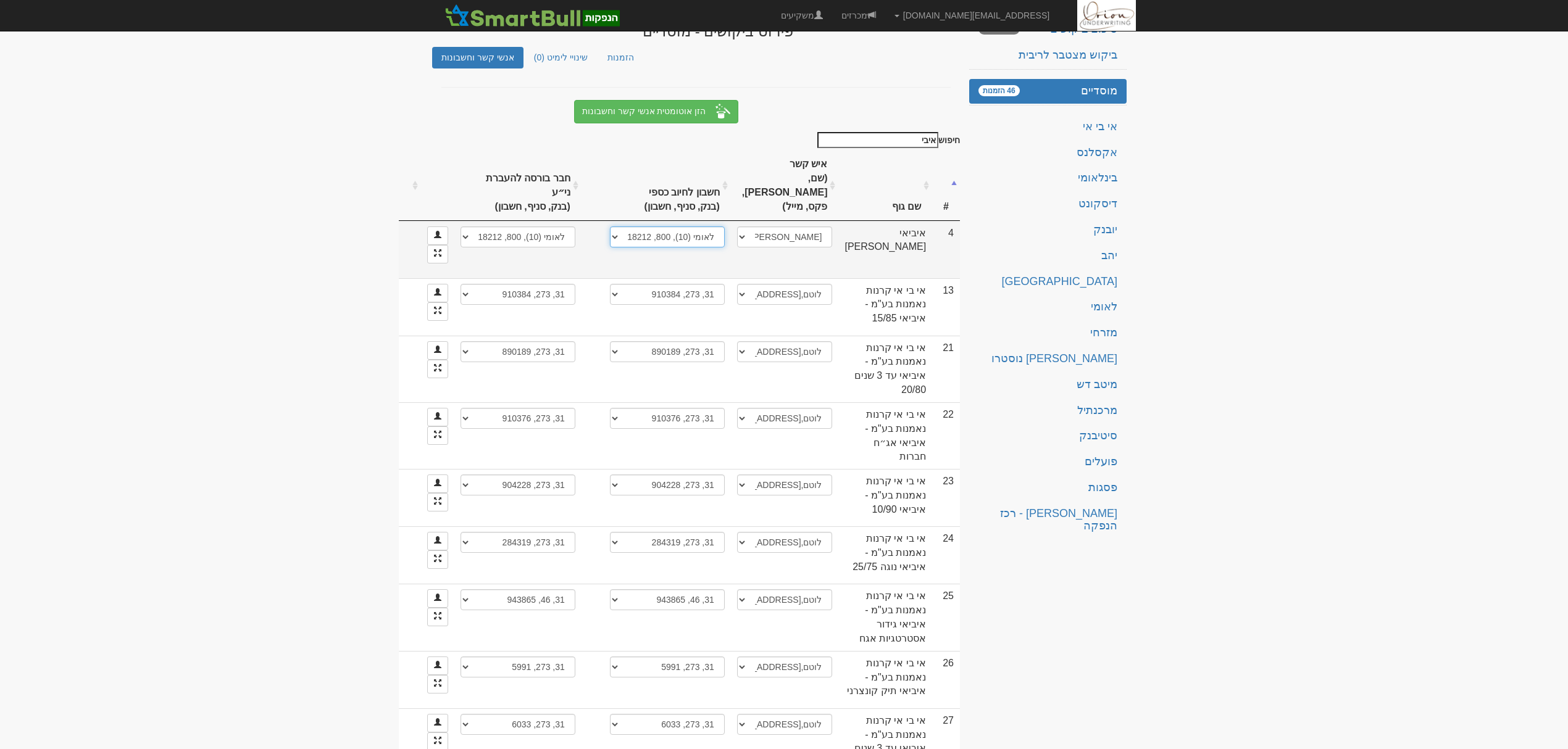
click at [694, 247] on select "לאומי (10), 800, 21821245 אי בי אי (2303), 105886 לאומי (10), 800, 218212 חשבון…" at bounding box center [667, 237] width 115 height 21
select select "67502525330a2eaa0ea8be97"
click at [685, 247] on select "לאומי (10), 800, 21821245 אי בי אי (2303), 105886 לאומי (10), 800, 218212 חשבון…" at bounding box center [667, 237] width 115 height 21
click at [565, 247] on select "לאומי (10), 800, 21821245 אי בי אי (2303), 105886 לאומי (10), 800, 218212 חשבון…" at bounding box center [508, 237] width 115 height 21
select select "6750252e330a2eaa0ea8bea6"
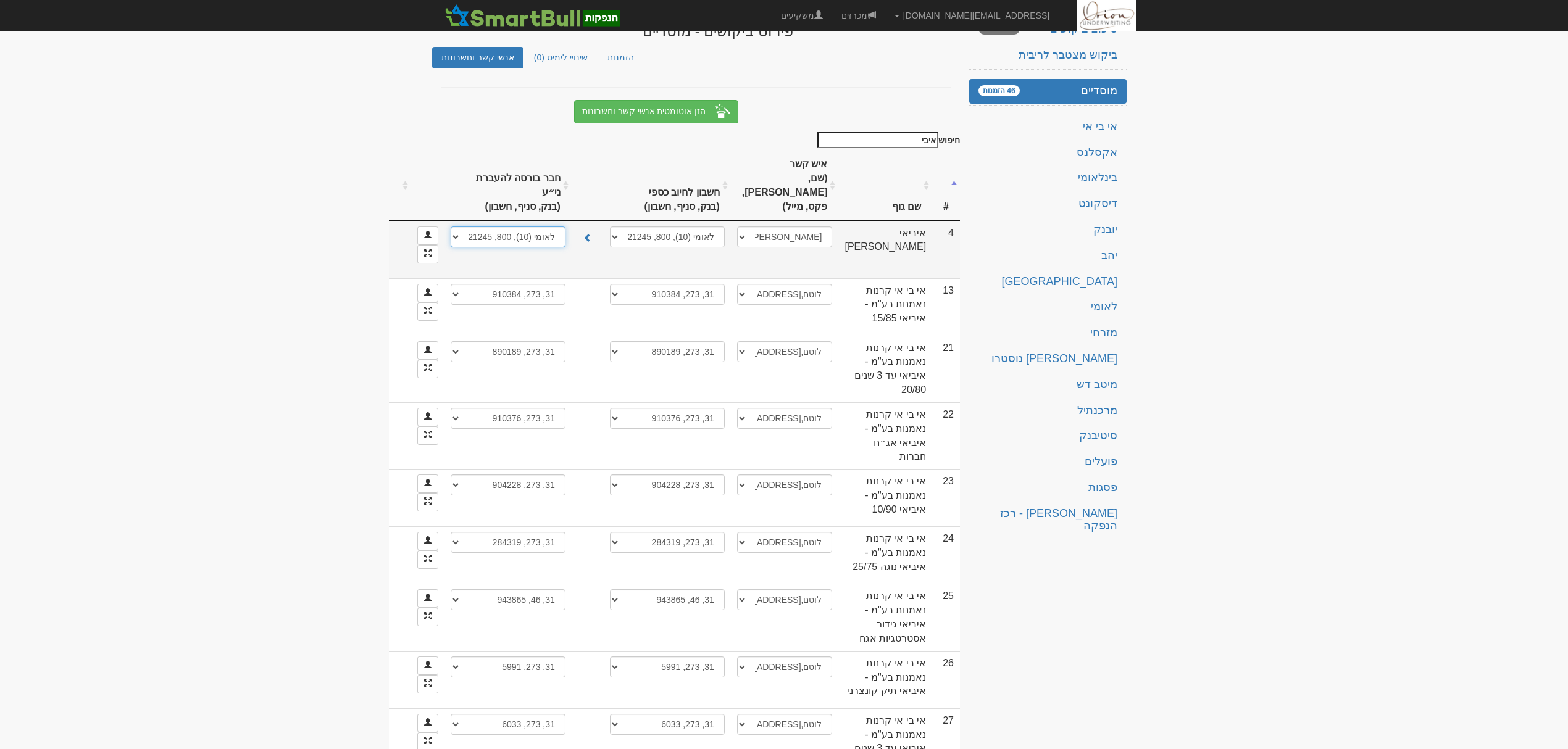
click at [520, 247] on select "לאומי (10), 800, 21821245 אי בי אי (2303), 105886 לאומי (10), 800, 218212 חשבון…" at bounding box center [508, 237] width 115 height 21
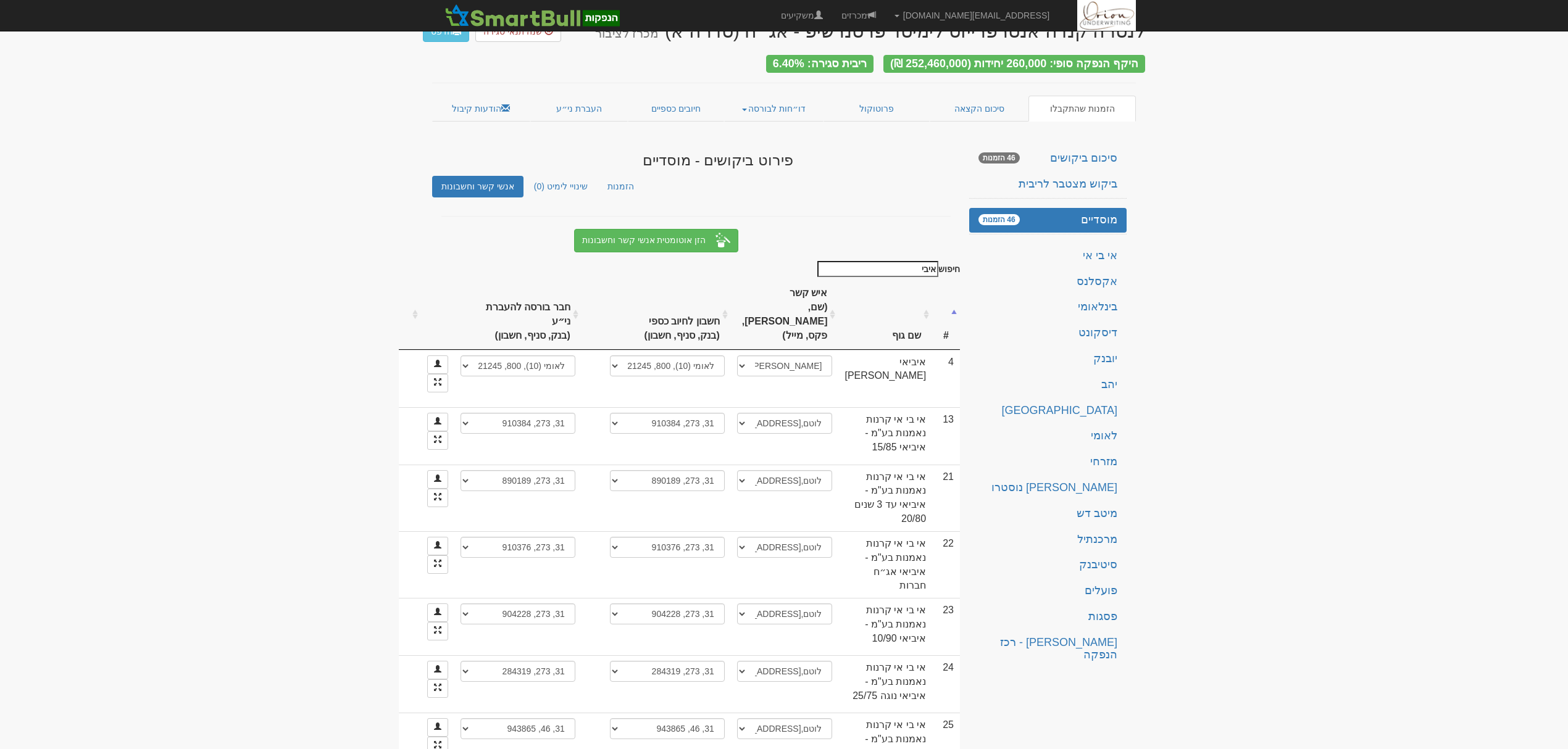
scroll to position [0, 0]
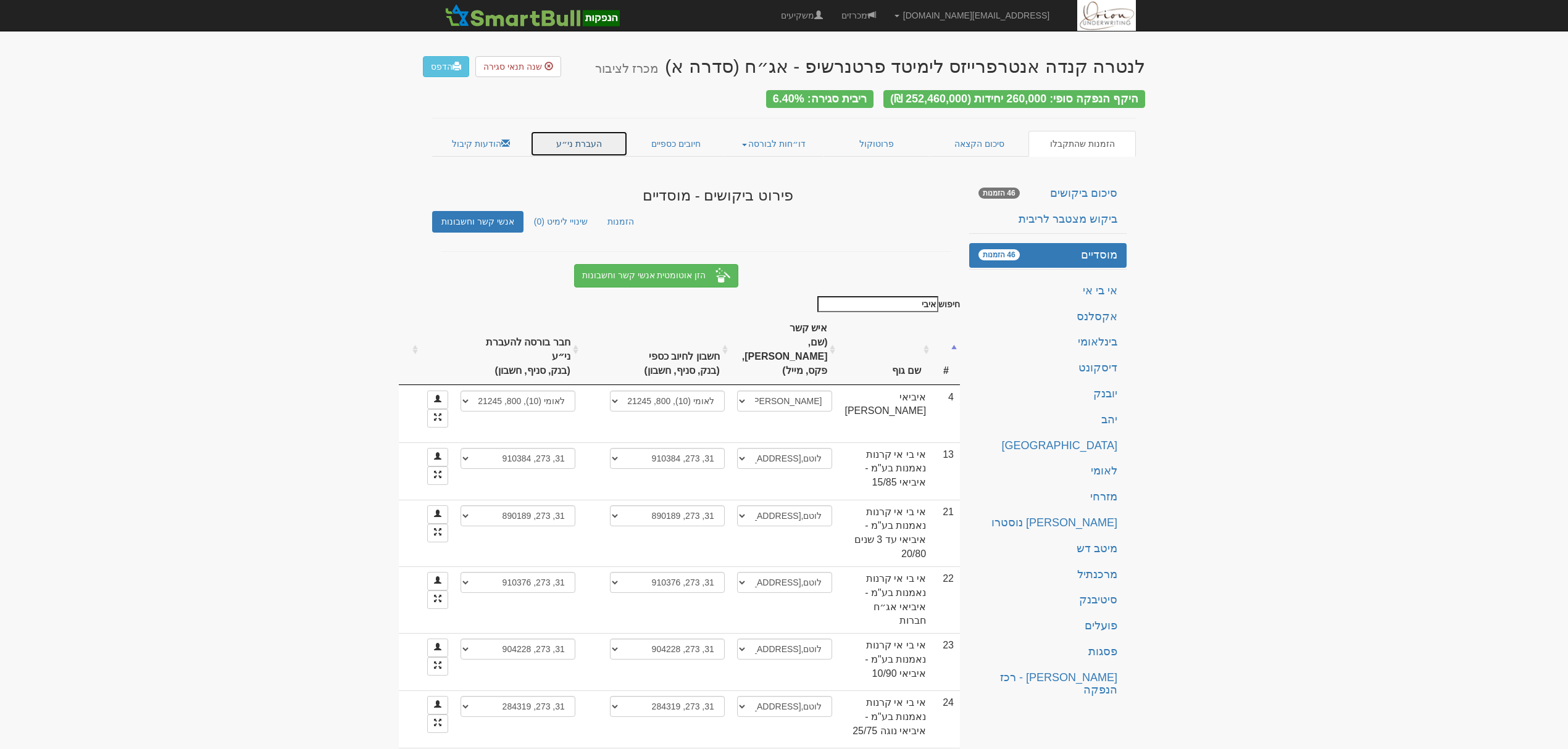
click at [586, 141] on link "העברת ני״ע" at bounding box center [580, 144] width 98 height 26
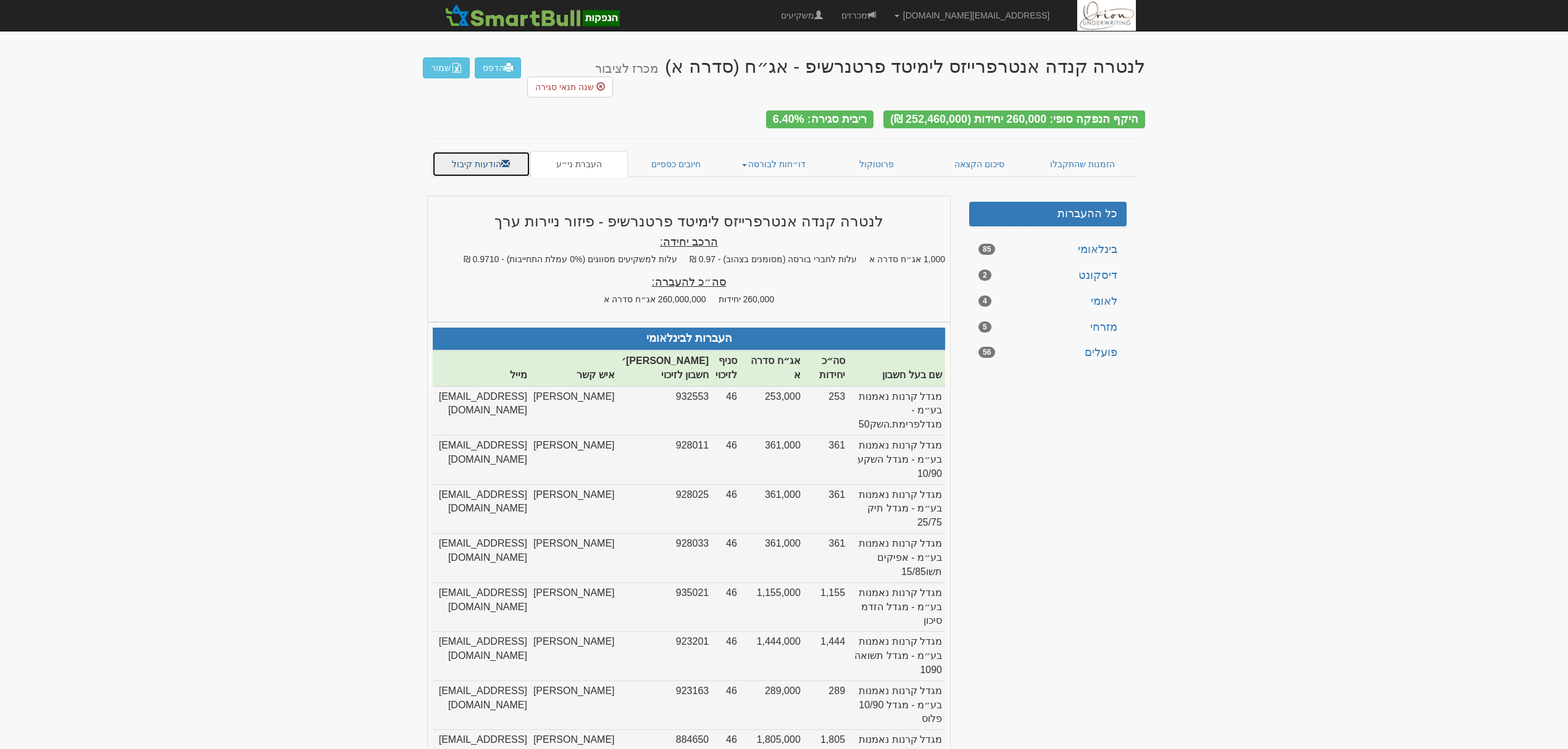
click at [504, 151] on link "הודעות קיבול" at bounding box center [481, 164] width 98 height 26
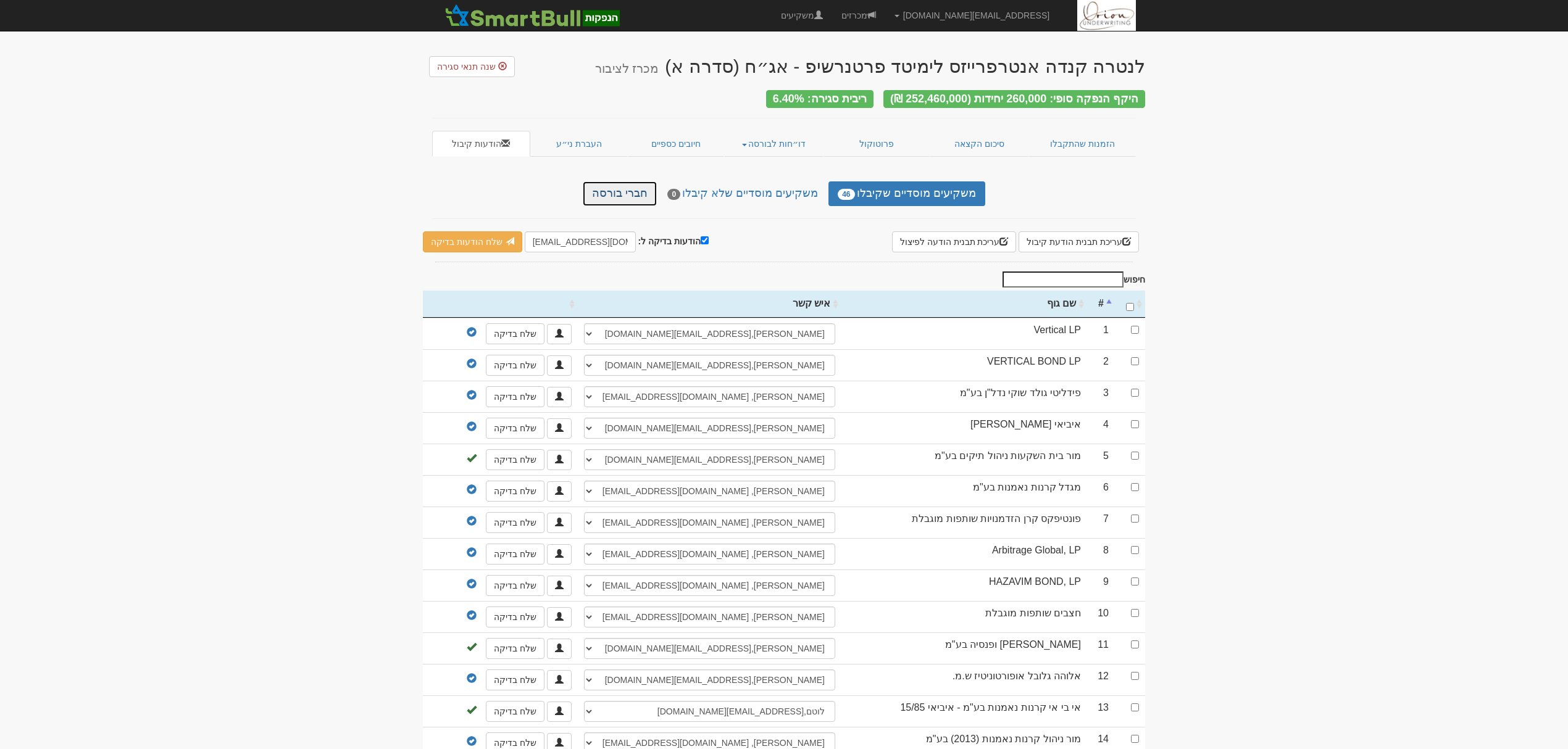
click at [613, 181] on link "חברי בורסה" at bounding box center [620, 193] width 74 height 25
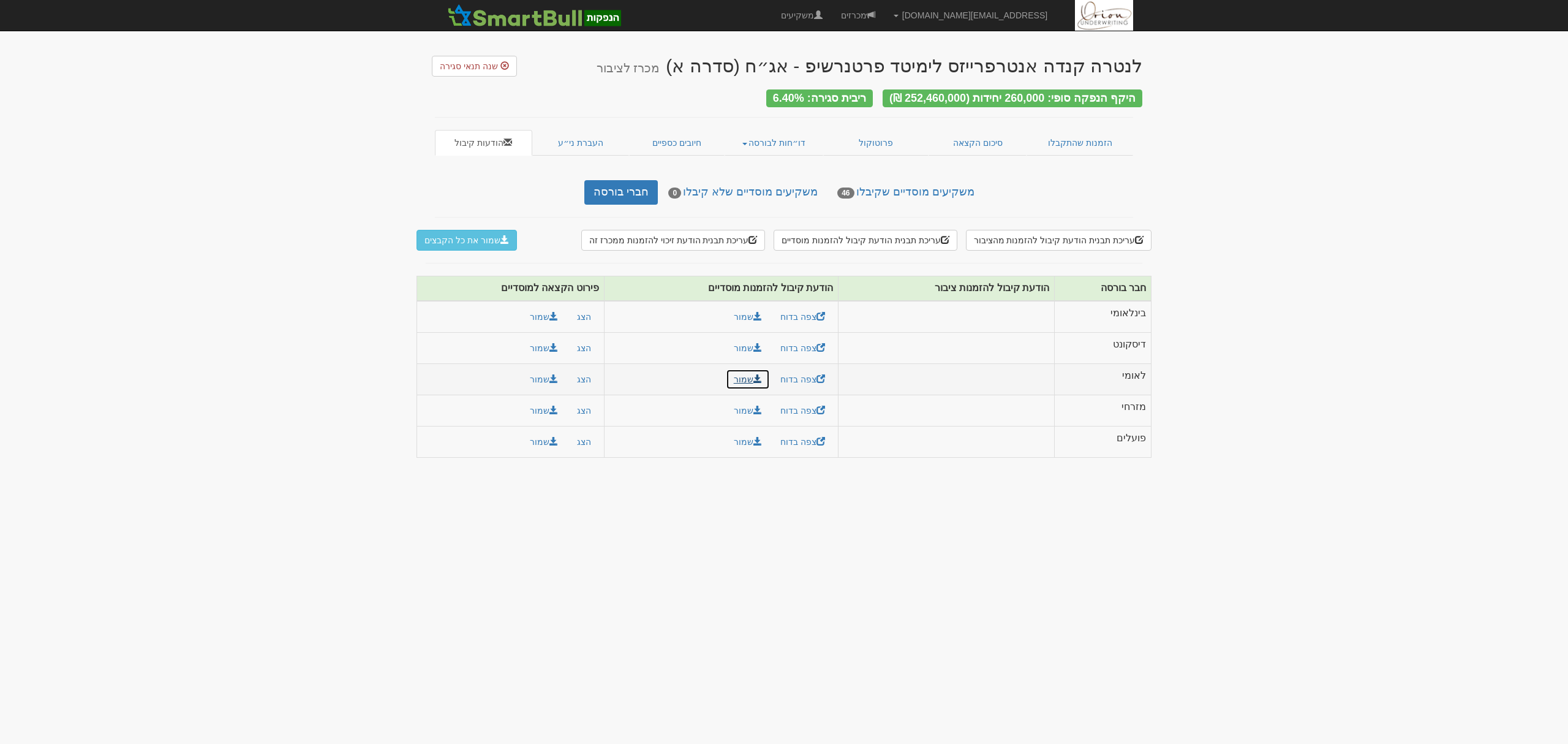
click at [738, 376] on link "שמור" at bounding box center [748, 380] width 44 height 21
click at [532, 377] on button "שמור" at bounding box center [543, 380] width 44 height 21
click at [535, 377] on button "שמור" at bounding box center [543, 380] width 44 height 21
click at [565, 138] on link "העברת ני״ע" at bounding box center [581, 143] width 97 height 26
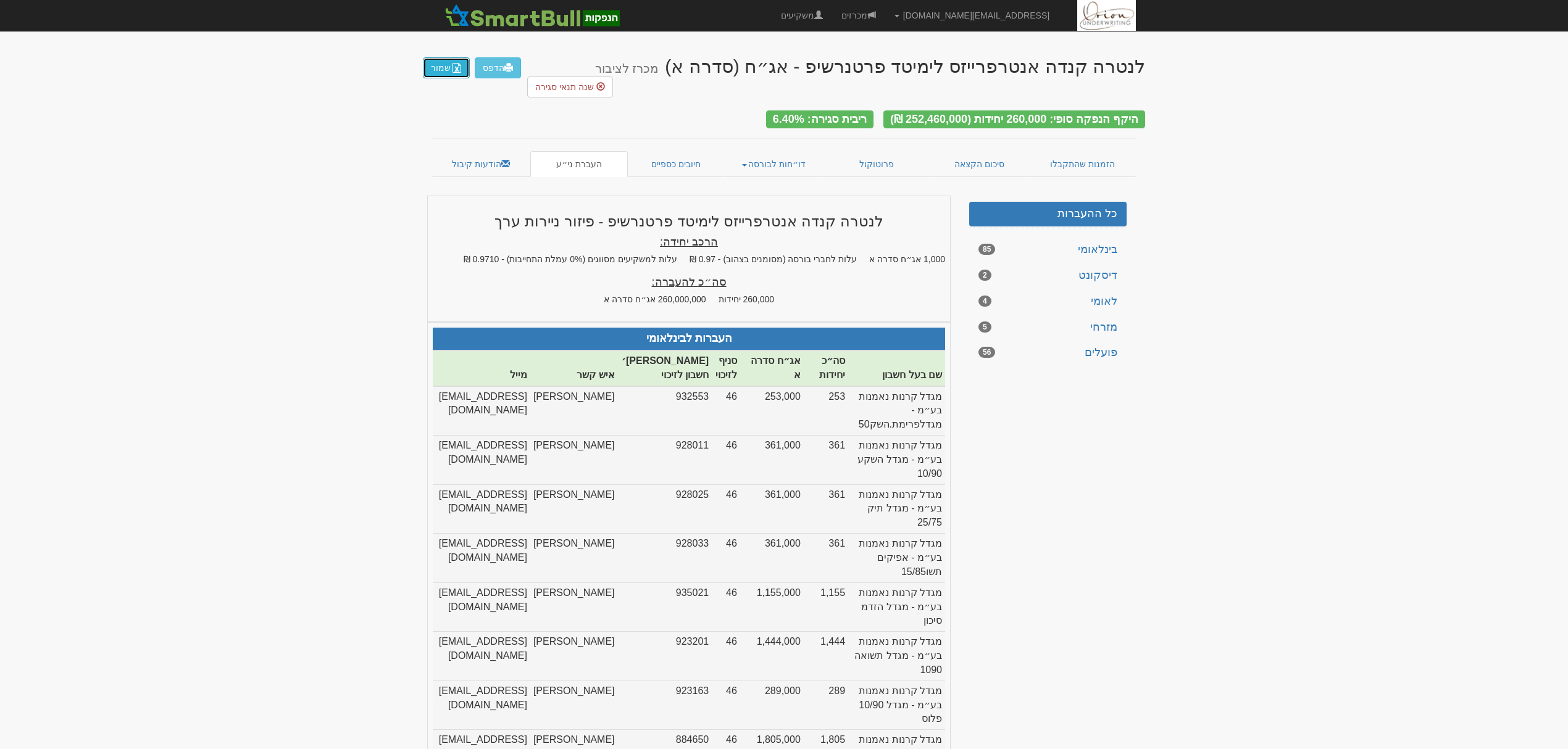
click at [442, 60] on button "שמור" at bounding box center [446, 68] width 47 height 21
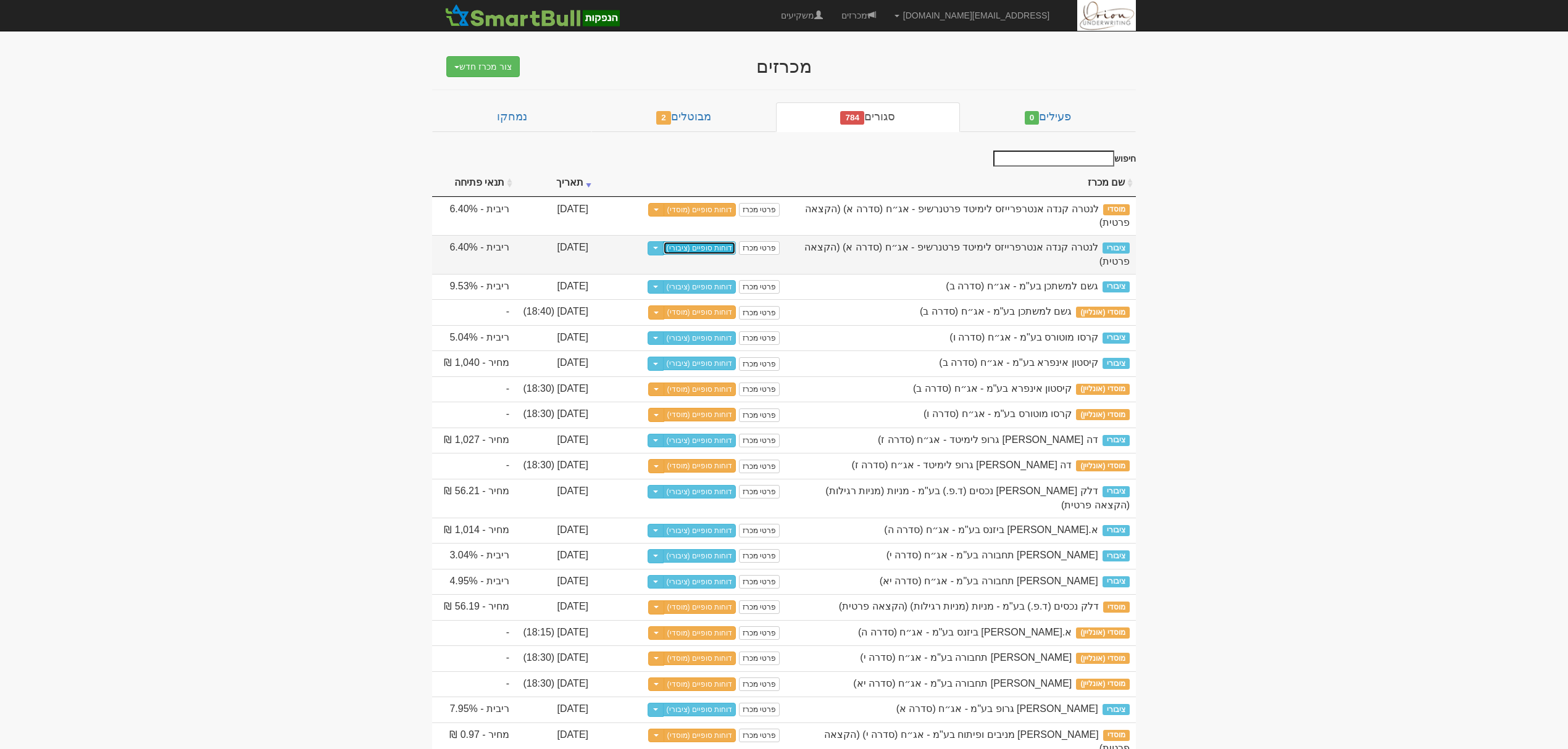
click at [702, 241] on link "דוחות סופיים (ציבורי)" at bounding box center [699, 248] width 73 height 14
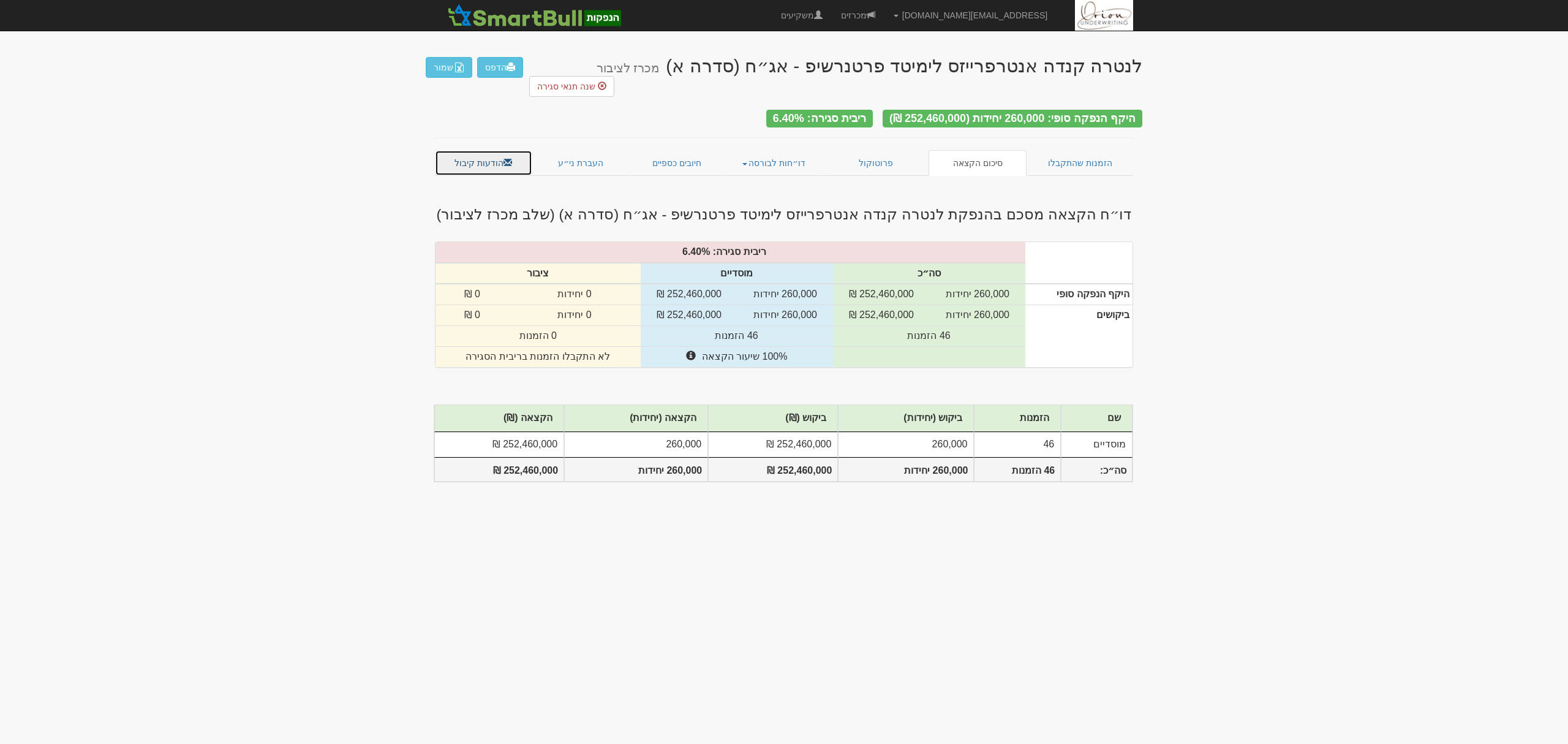
click at [462, 150] on link "הודעות קיבול" at bounding box center [483, 163] width 97 height 26
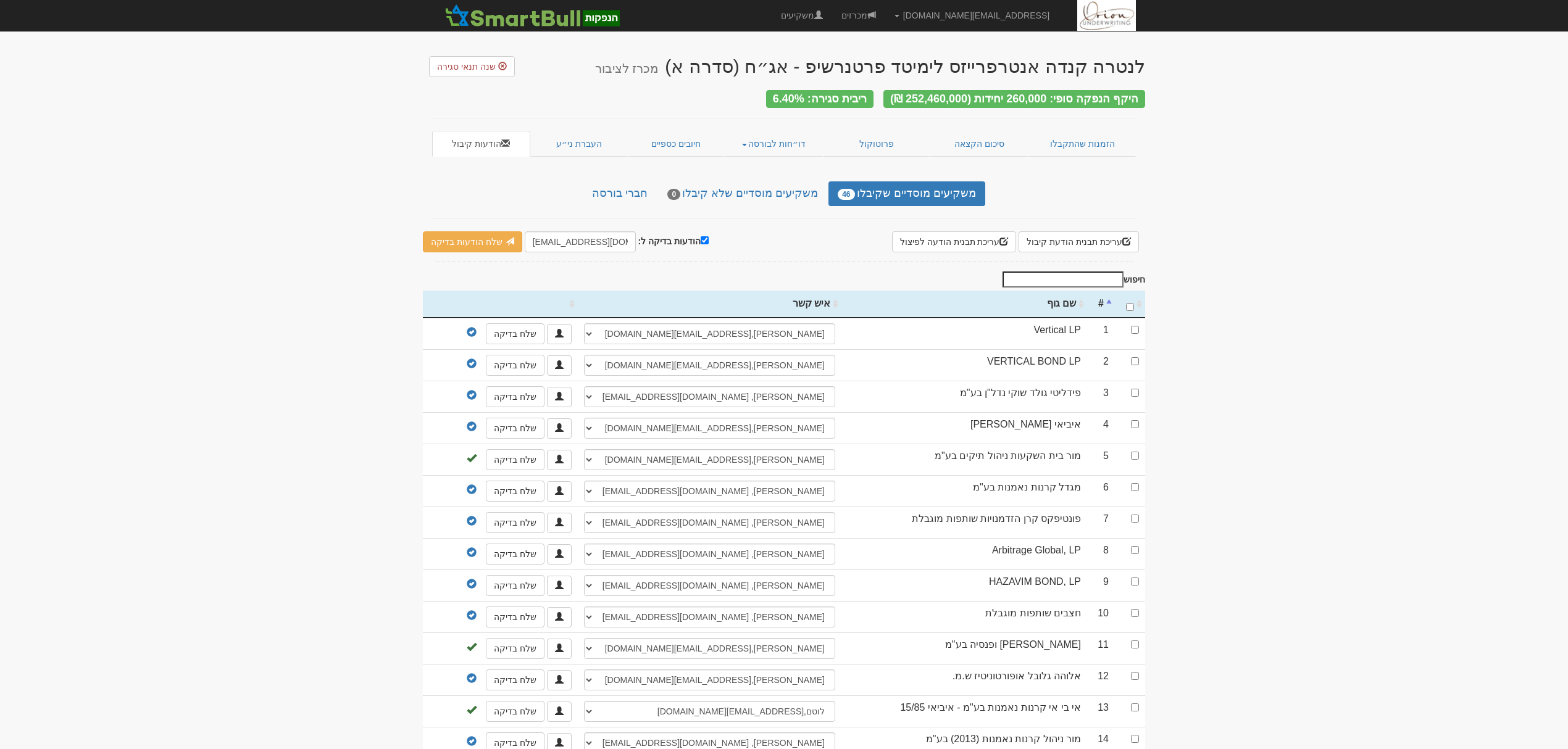
click at [1129, 295] on th "\a : activate to sort column ascending" at bounding box center [1130, 304] width 31 height 27
click at [1132, 304] on input "\a : activate to sort column descending" at bounding box center [1130, 307] width 8 height 8
checkbox input "true"
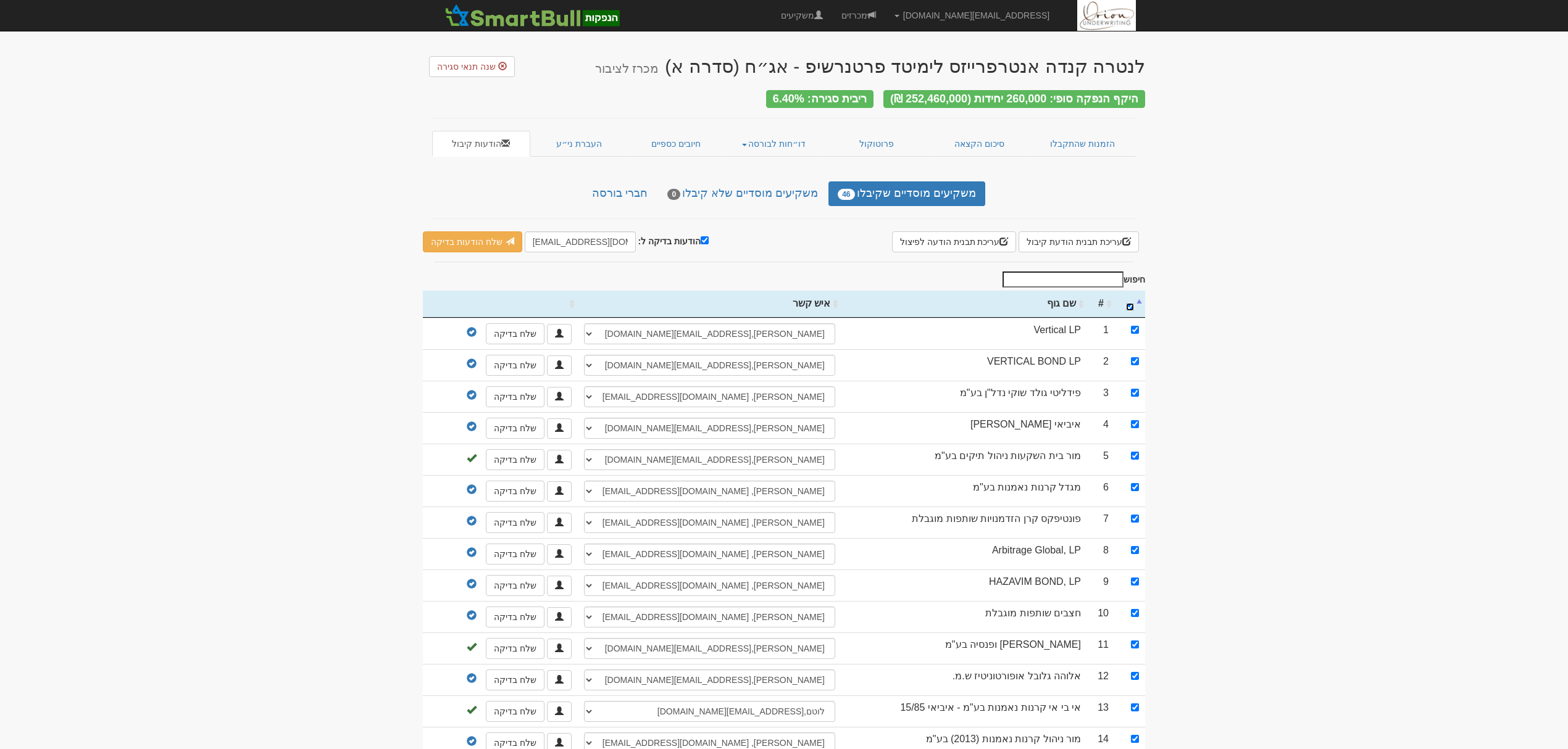
checkbox input "true"
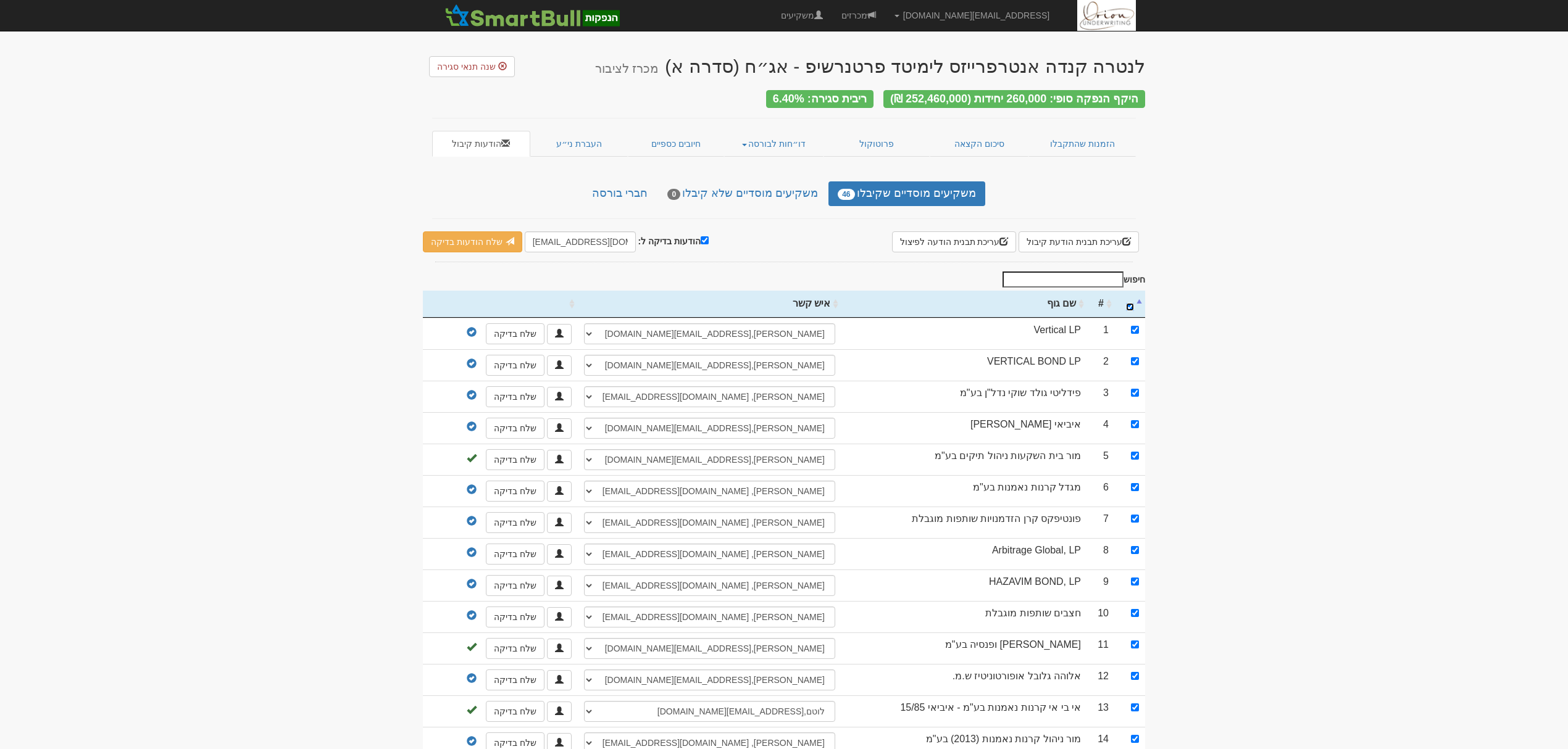
checkbox input "true"
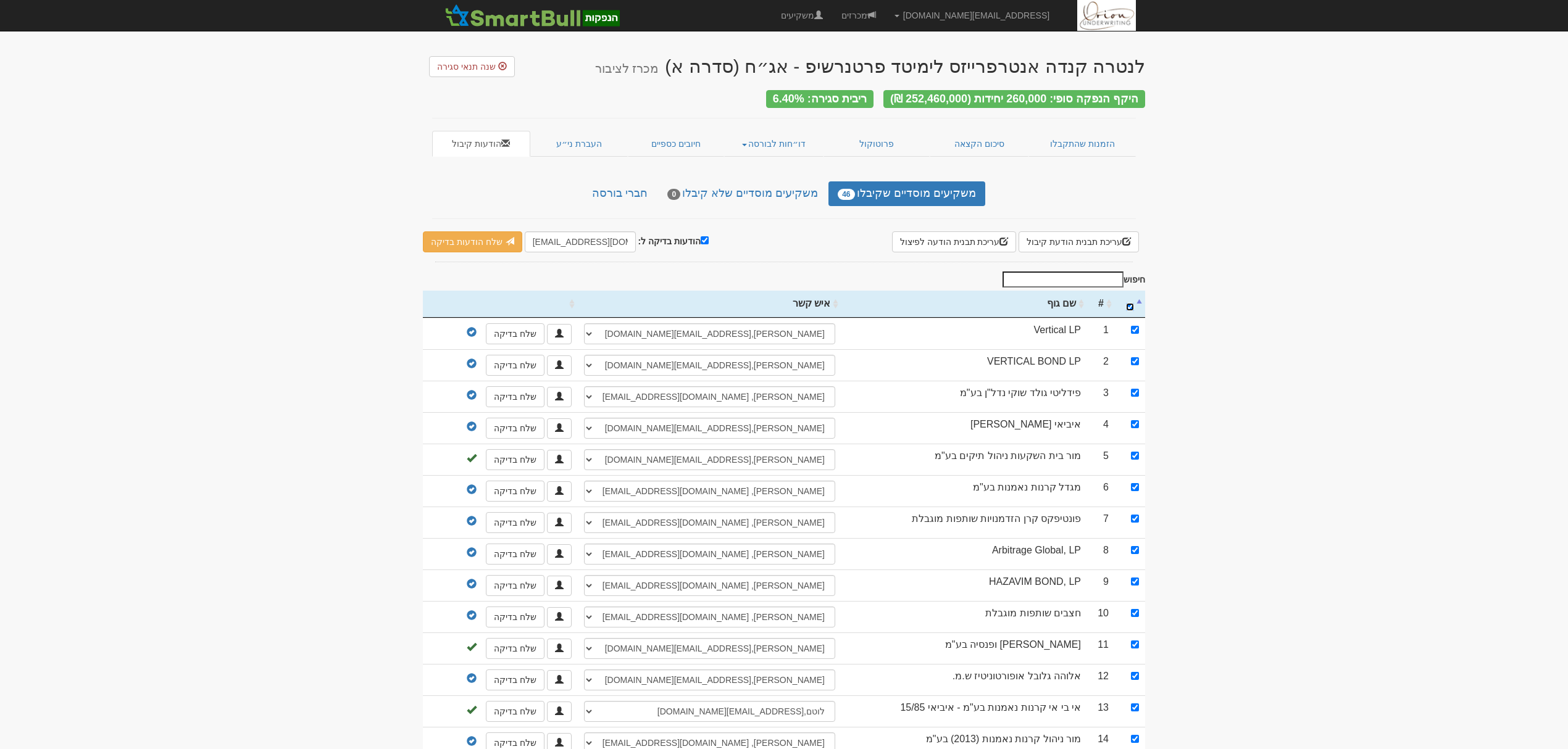
checkbox input "true"
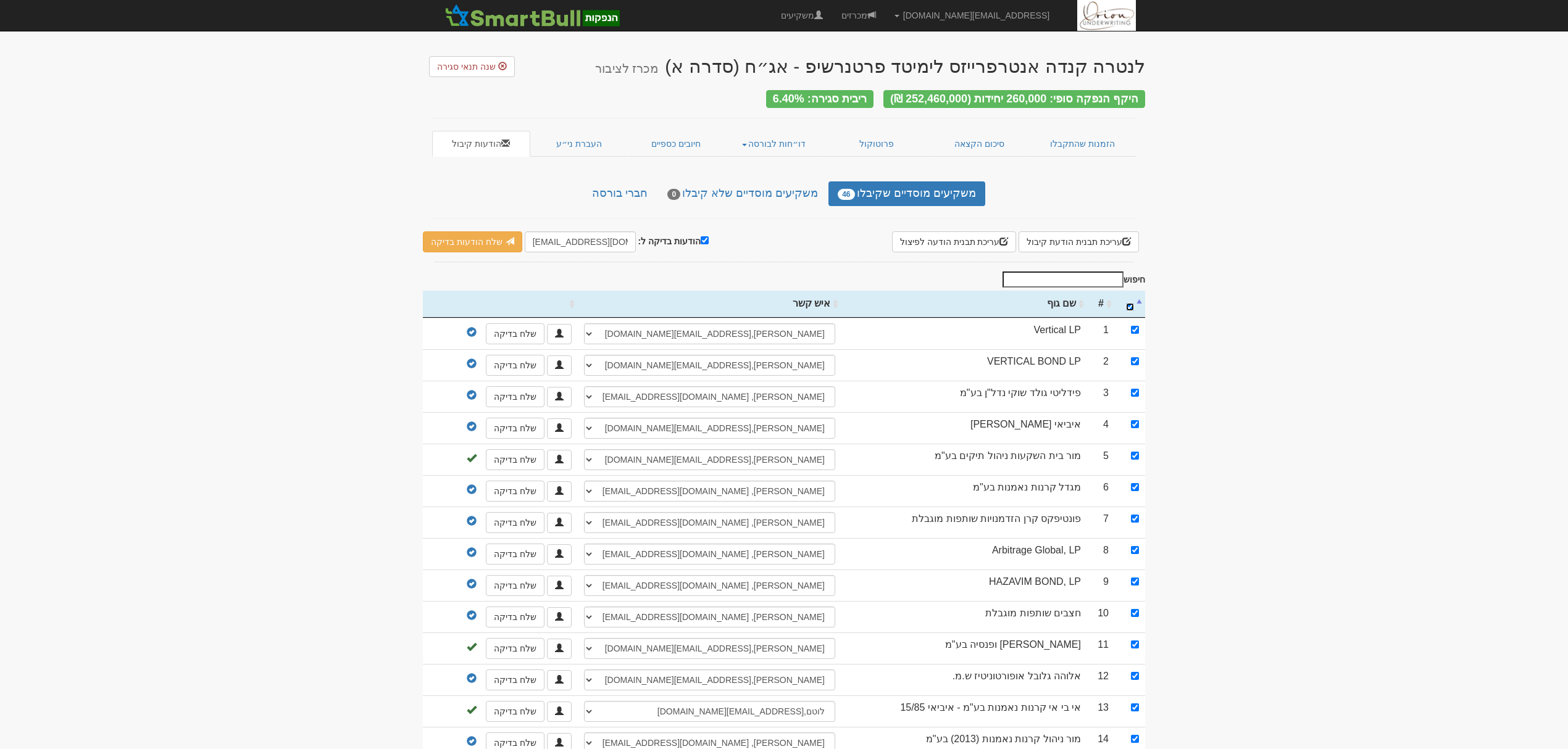
checkbox input "true"
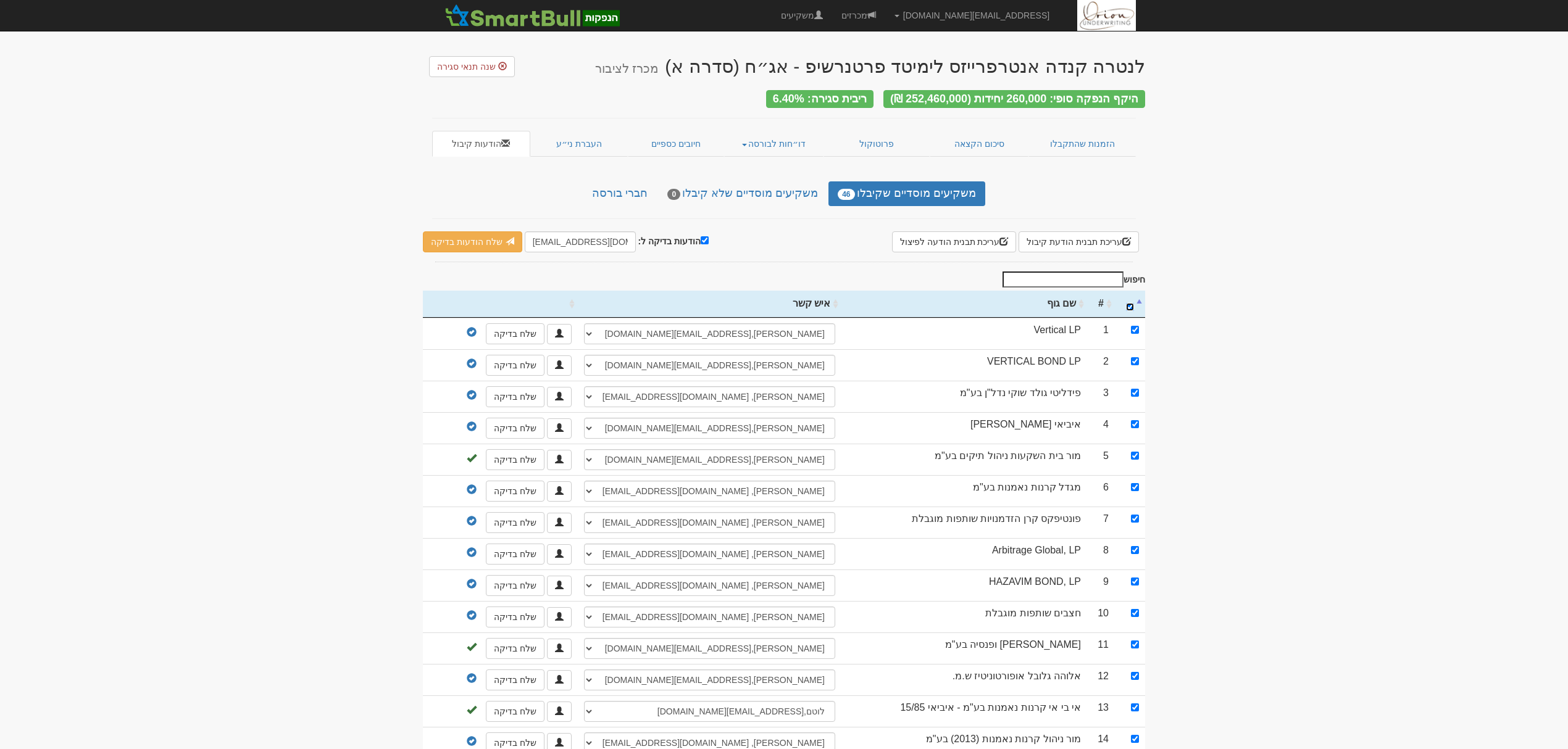
checkbox input "true"
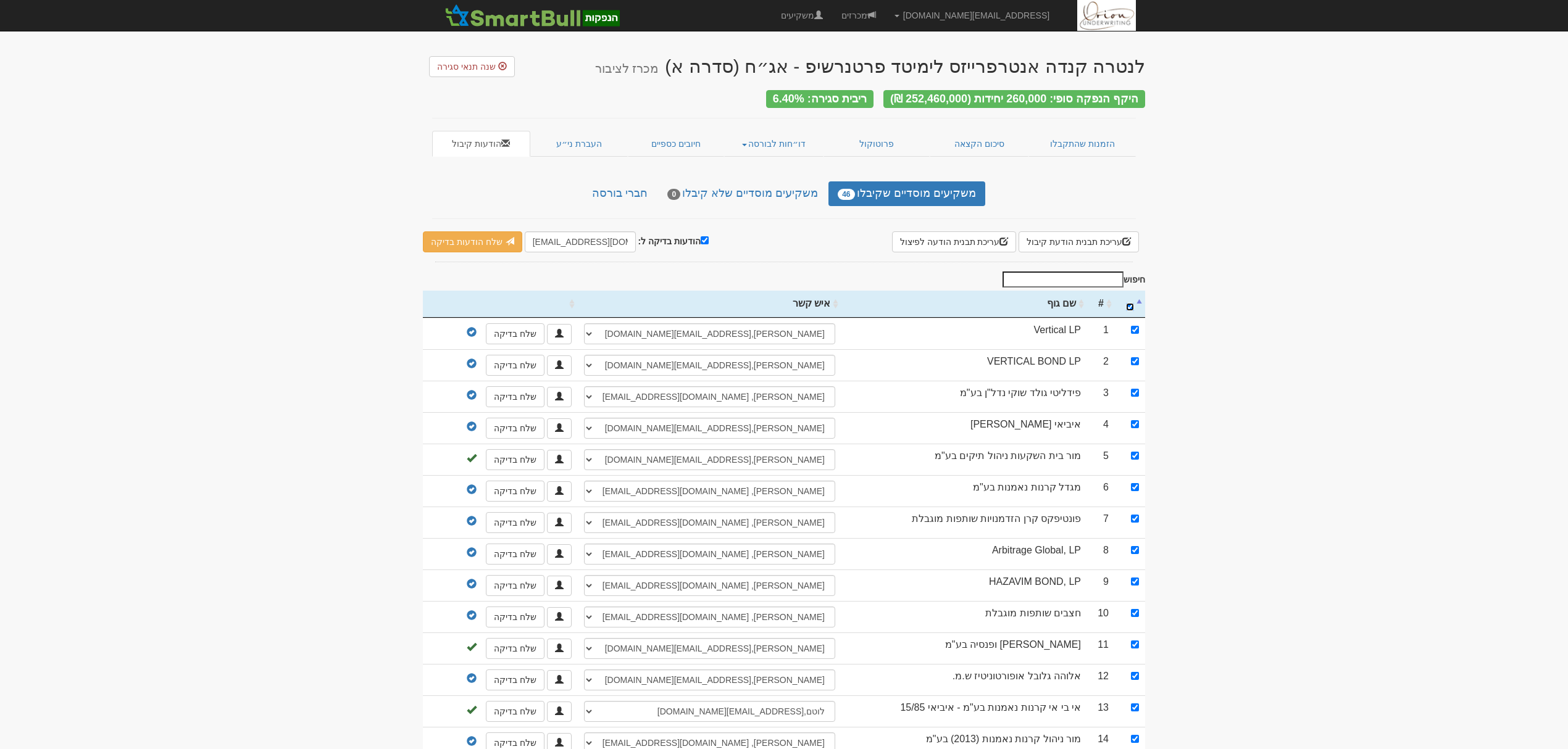
checkbox input "true"
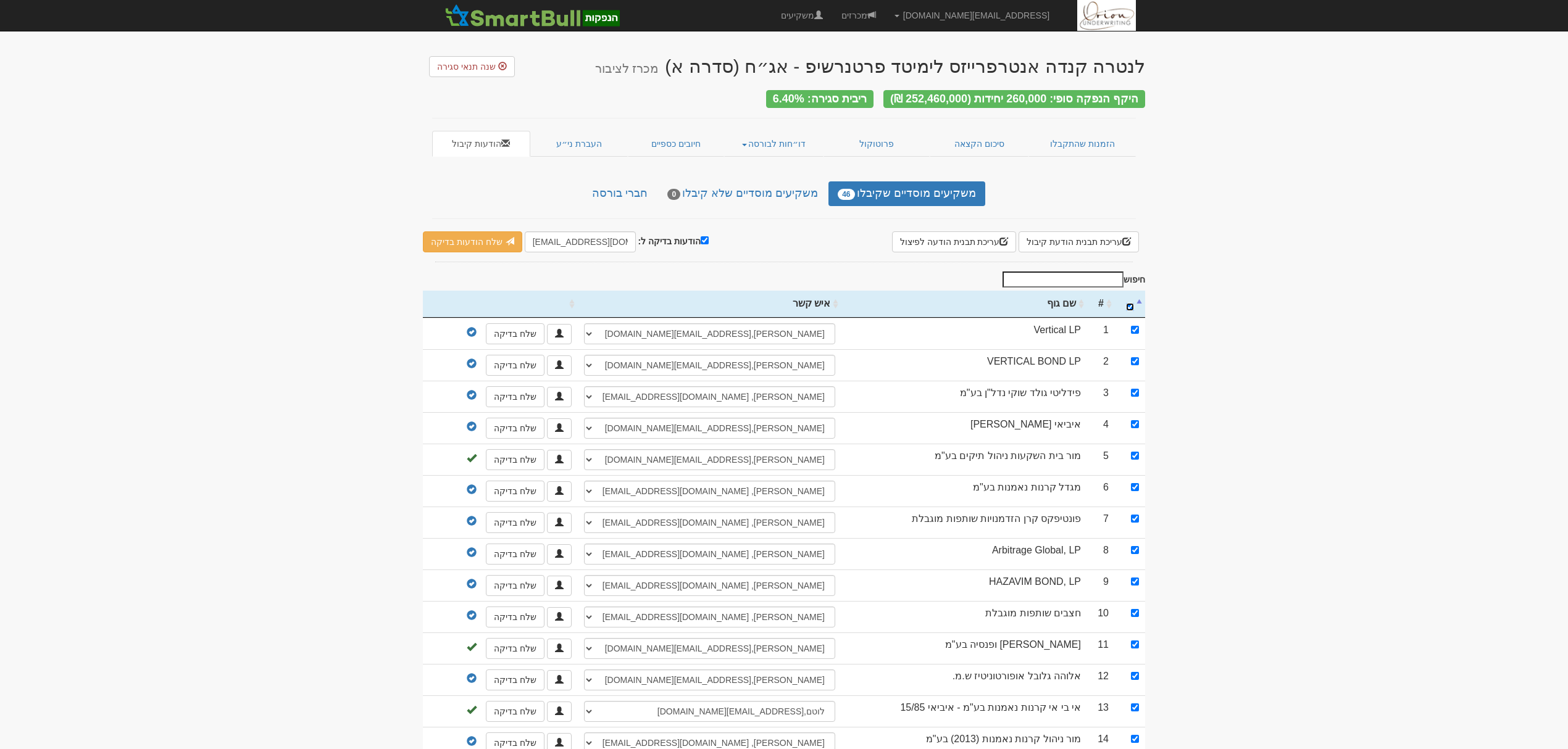
checkbox input "true"
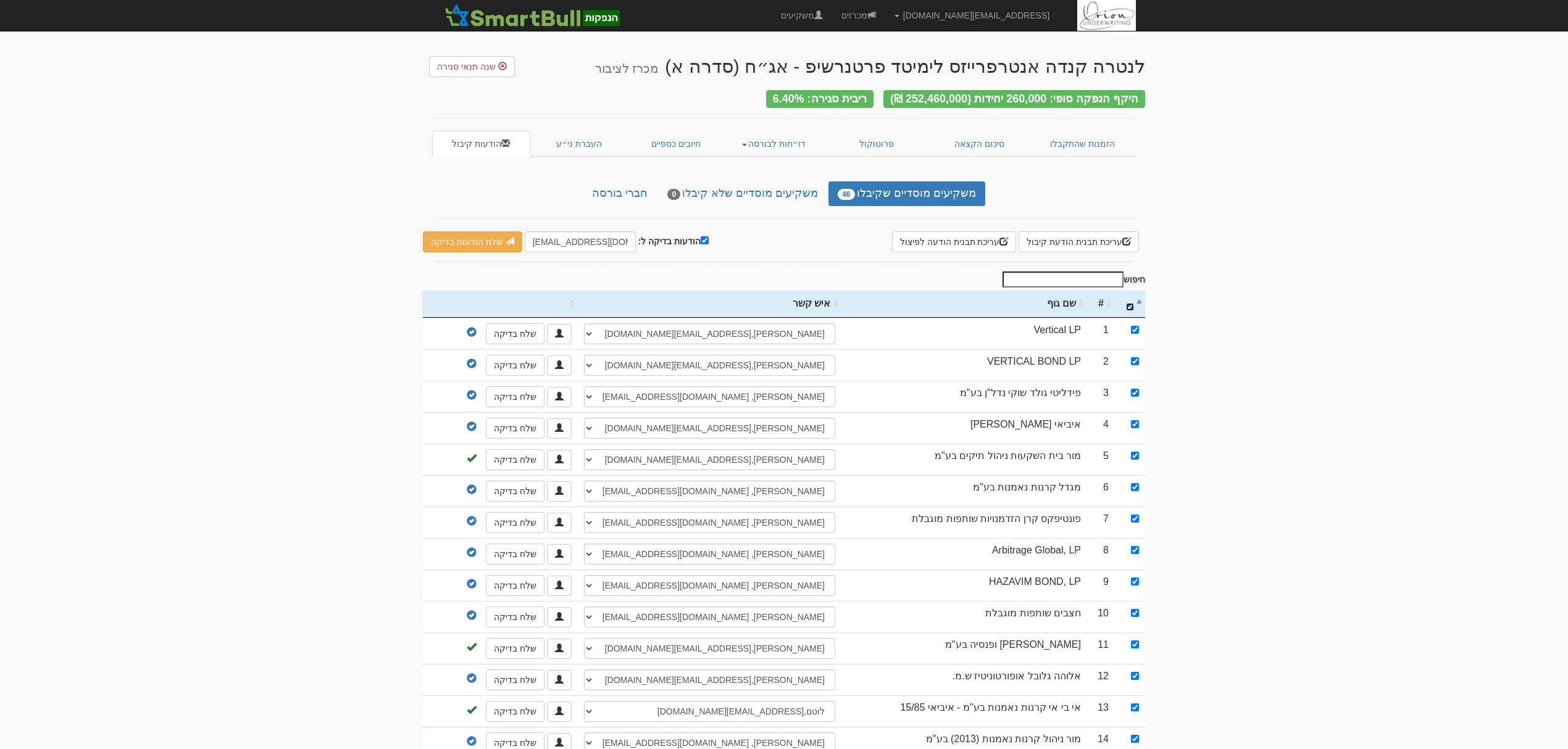
checkbox input "true"
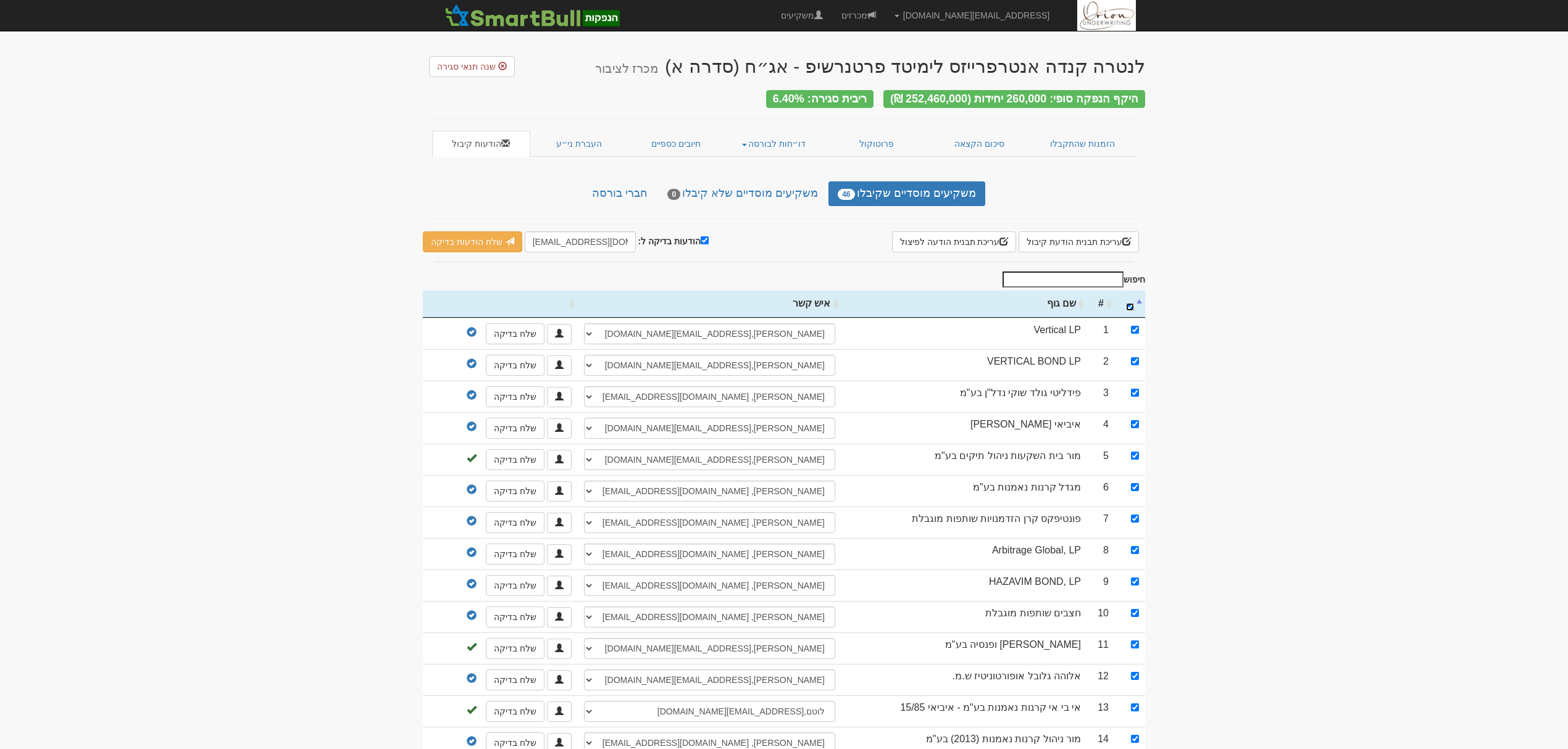
checkbox input "true"
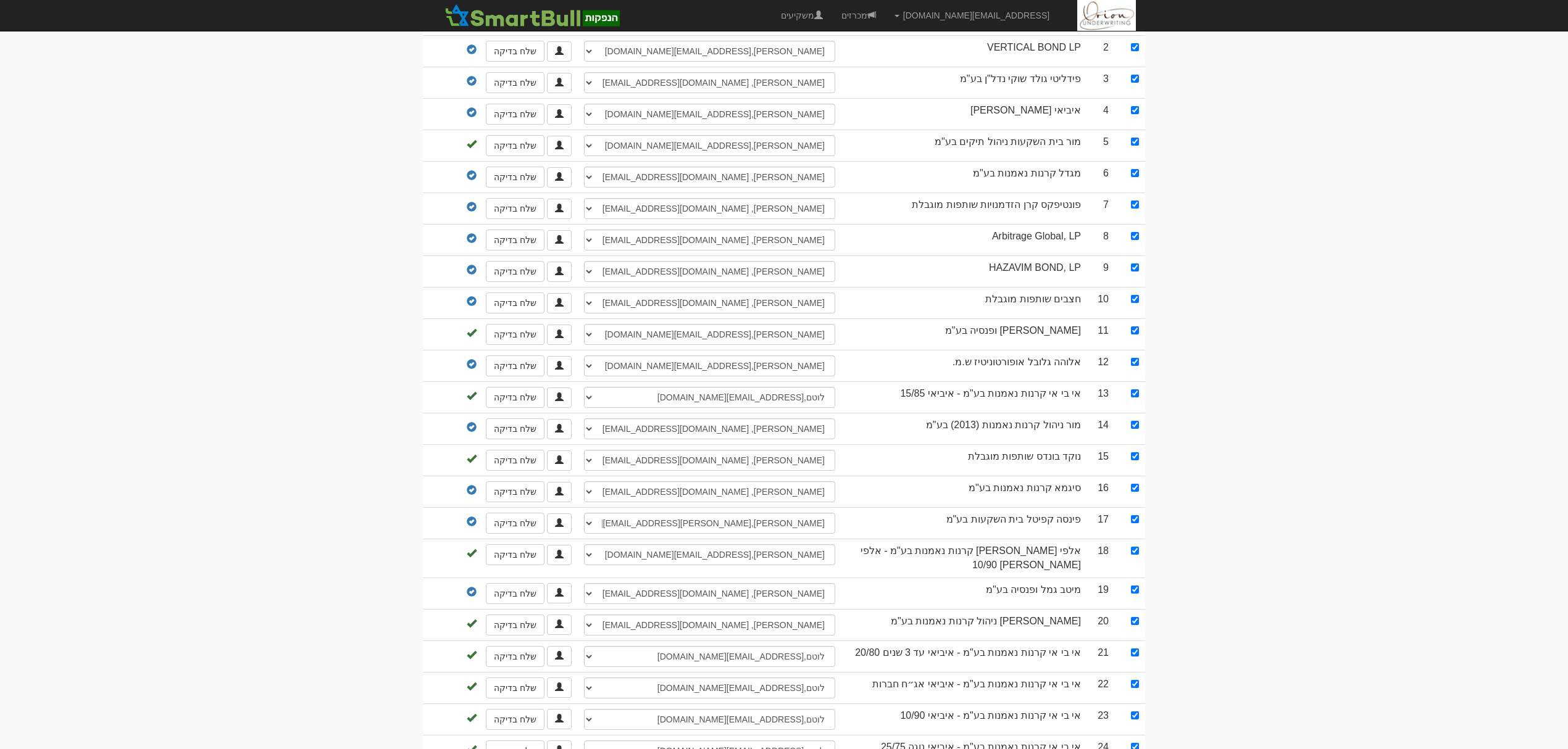
scroll to position [396, 0]
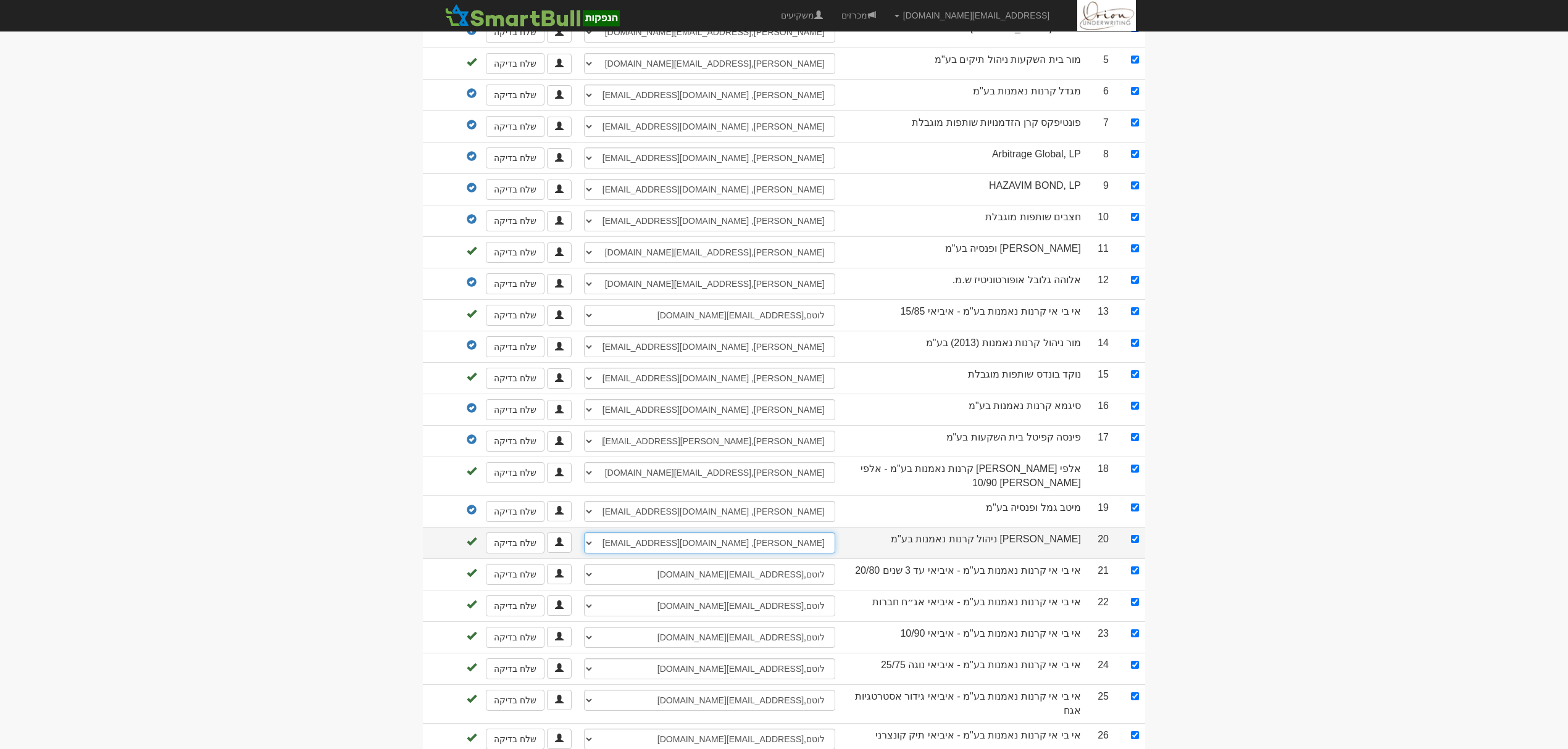
click at [766, 544] on select "יניב, 054-6530328, 037132332 אלעד ביטון, 052-8888192, elad@yl-invest.co.il ניר …" at bounding box center [709, 543] width 251 height 21
select select "681a1f007b9c209d55ae42a7"
click at [584, 533] on select "יניב, 054-6530328, 037132332 אלעד ביטון, 052-8888192, elad@yl-invest.co.il ניר …" at bounding box center [709, 543] width 251 height 21
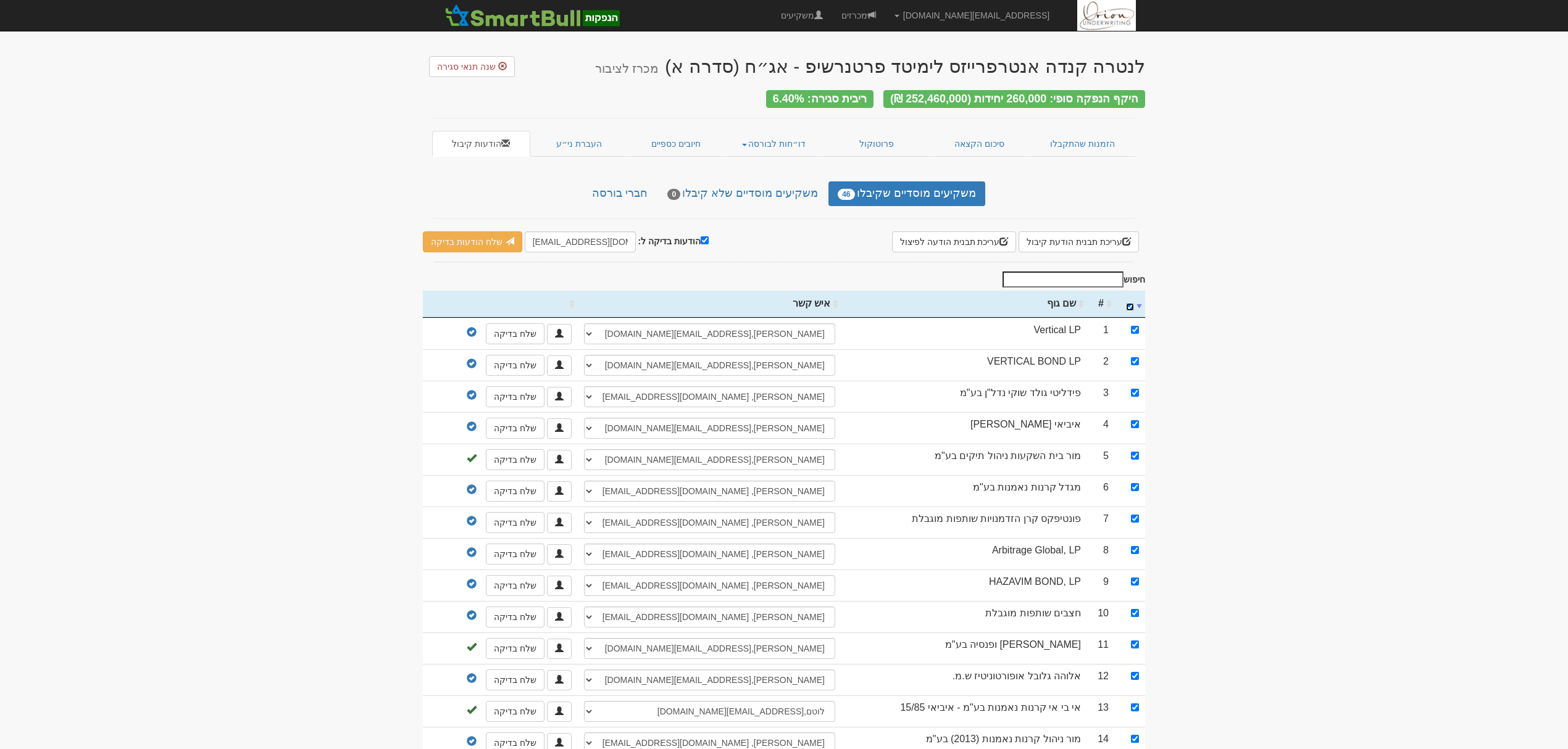
click at [1129, 302] on input "\a : activate to sort column ascending" at bounding box center [1130, 307] width 8 height 8
checkbox input "false"
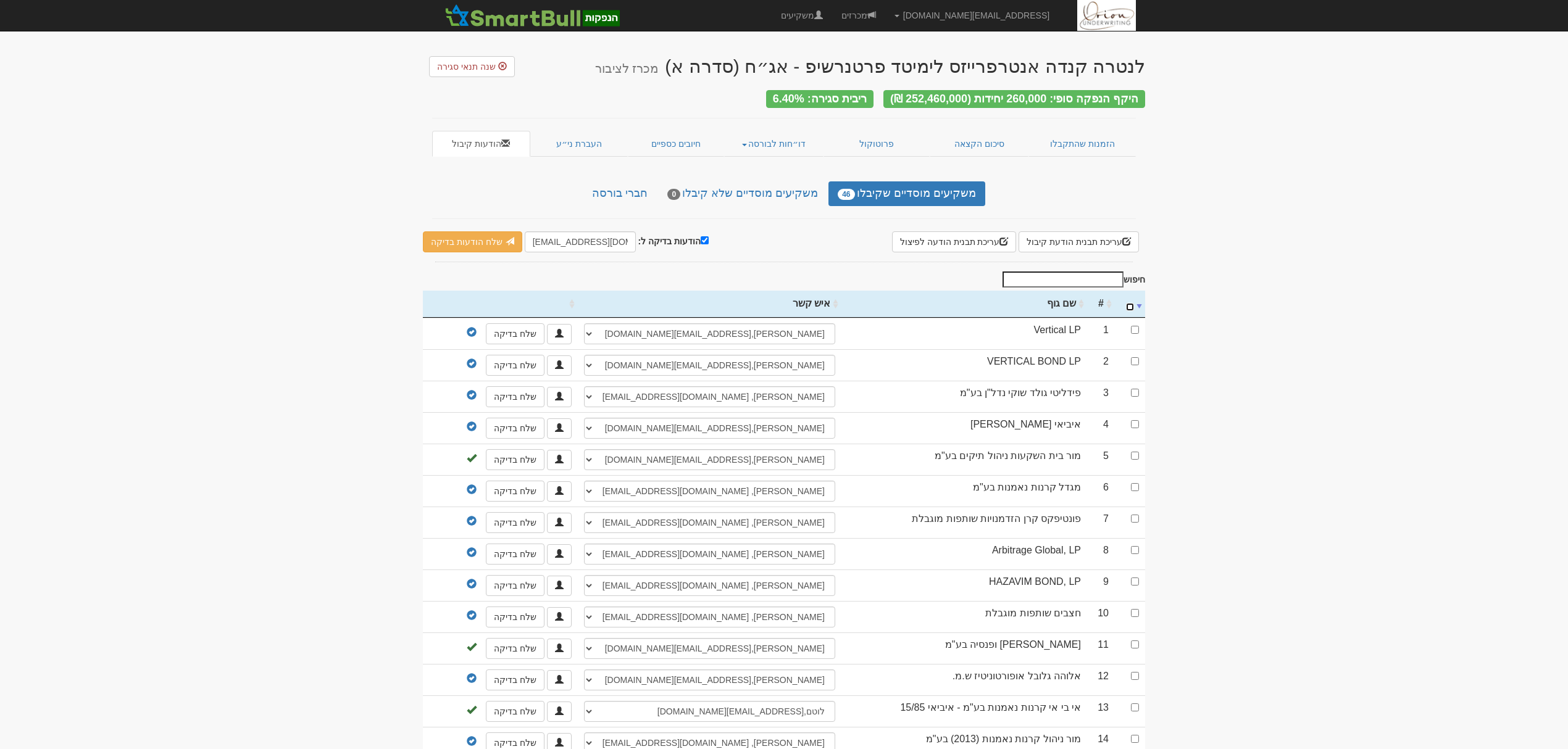
checkbox input "false"
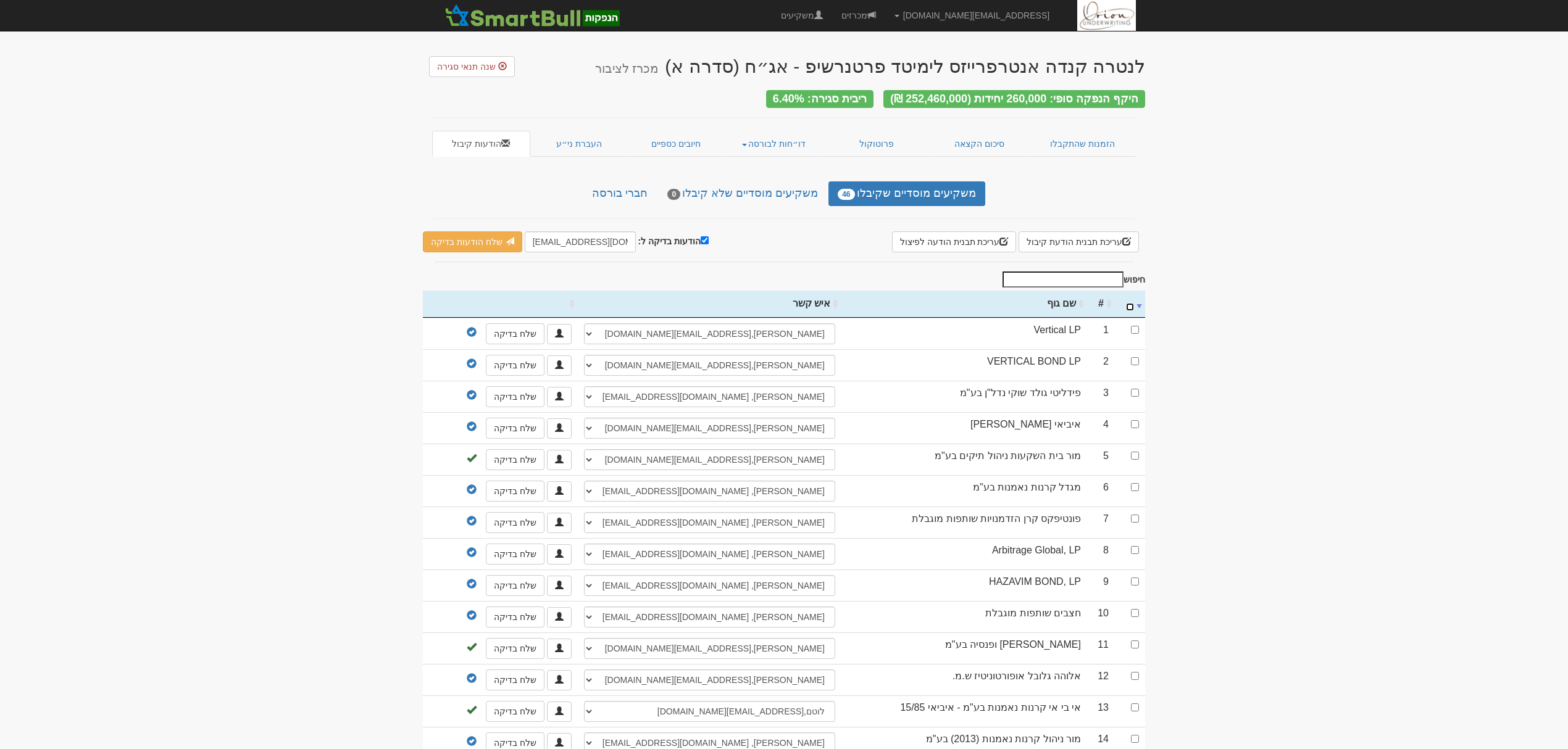
checkbox input "false"
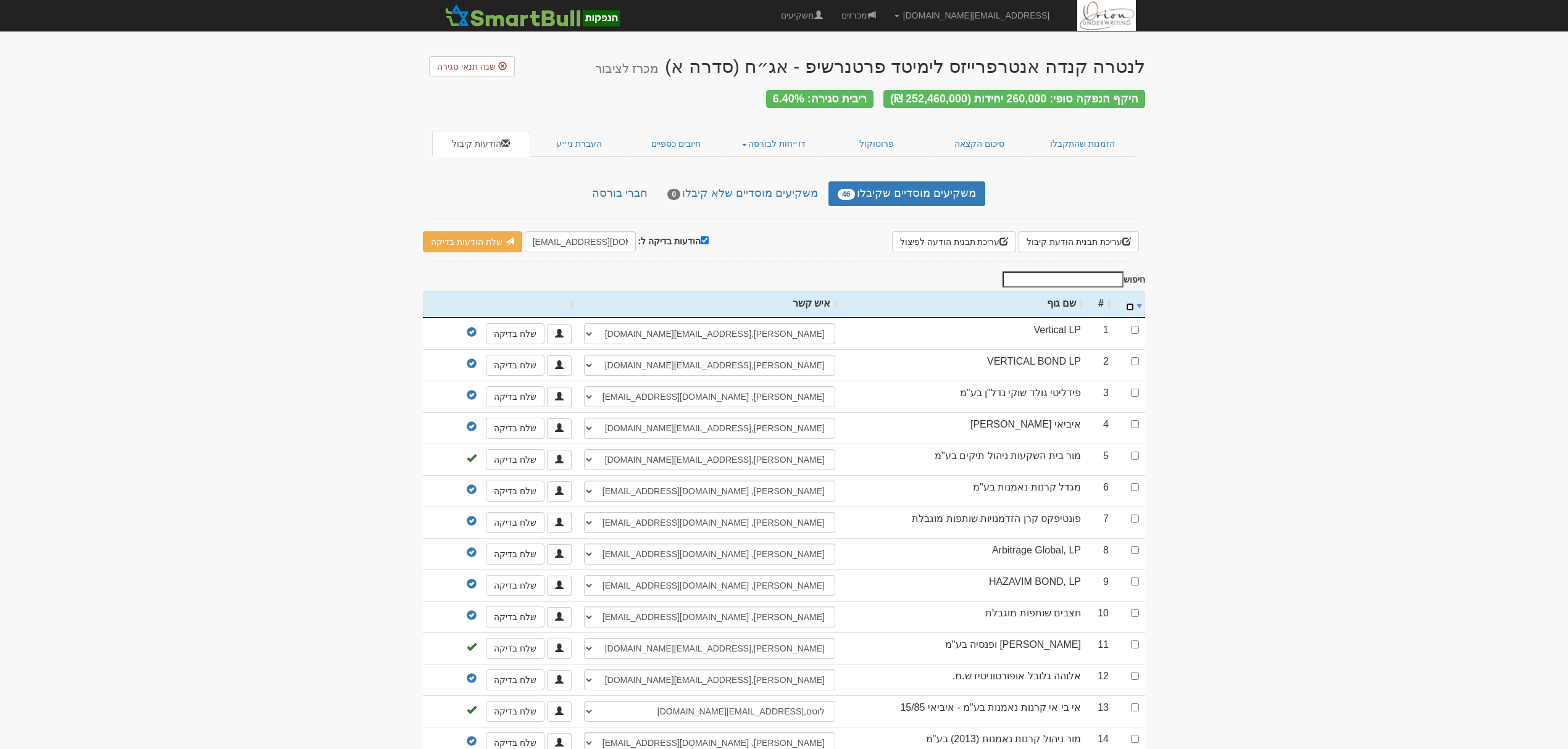
checkbox input "false"
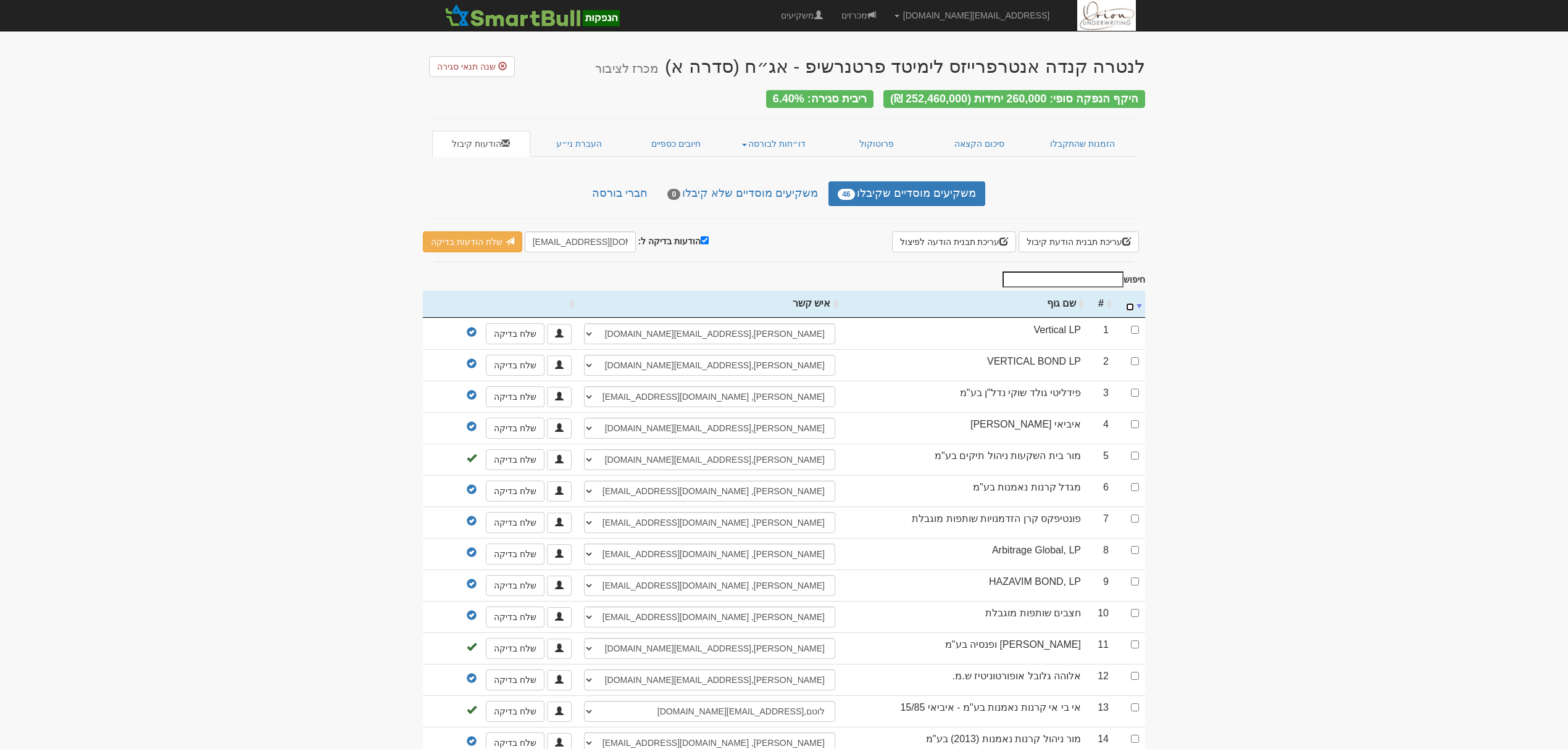
checkbox input "false"
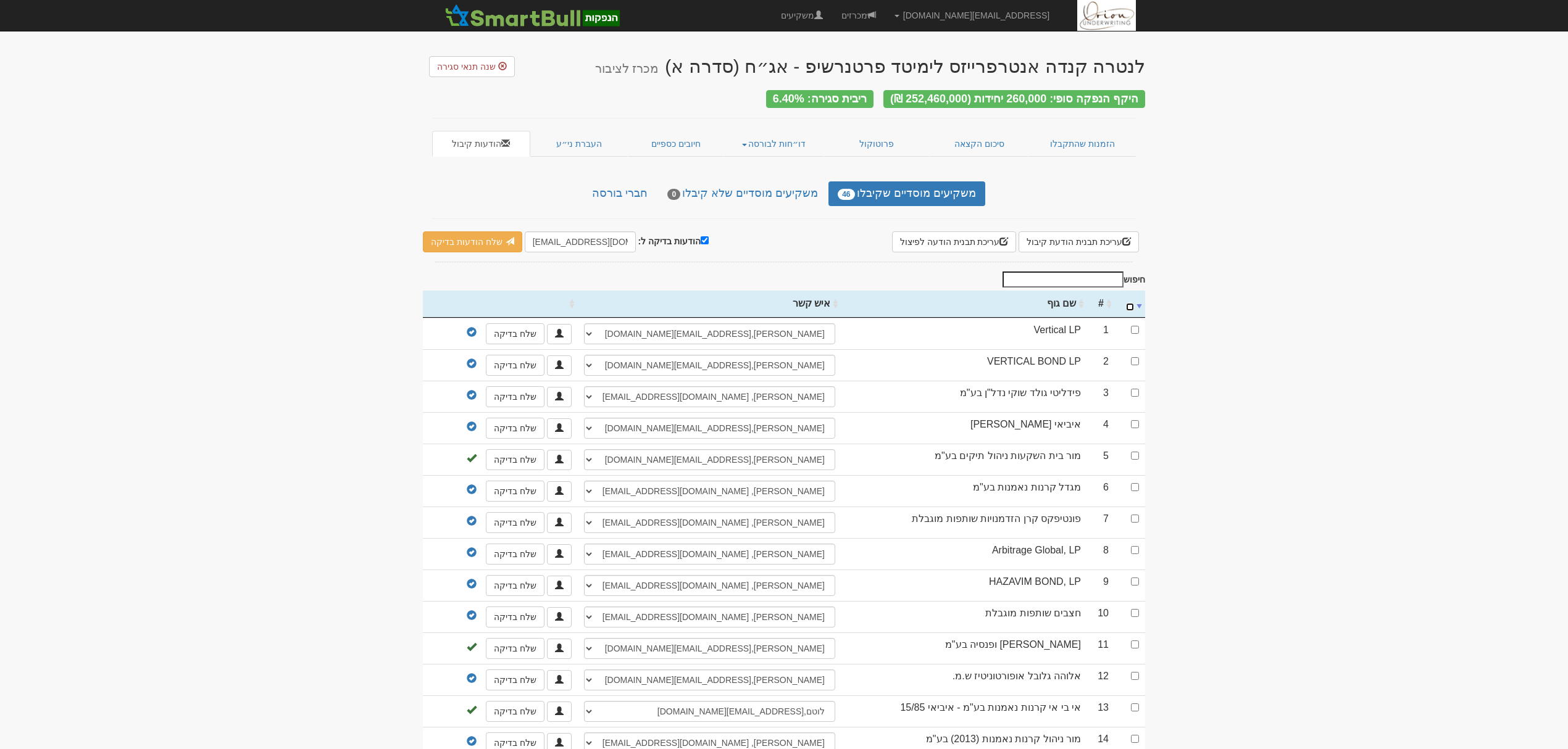
checkbox input "false"
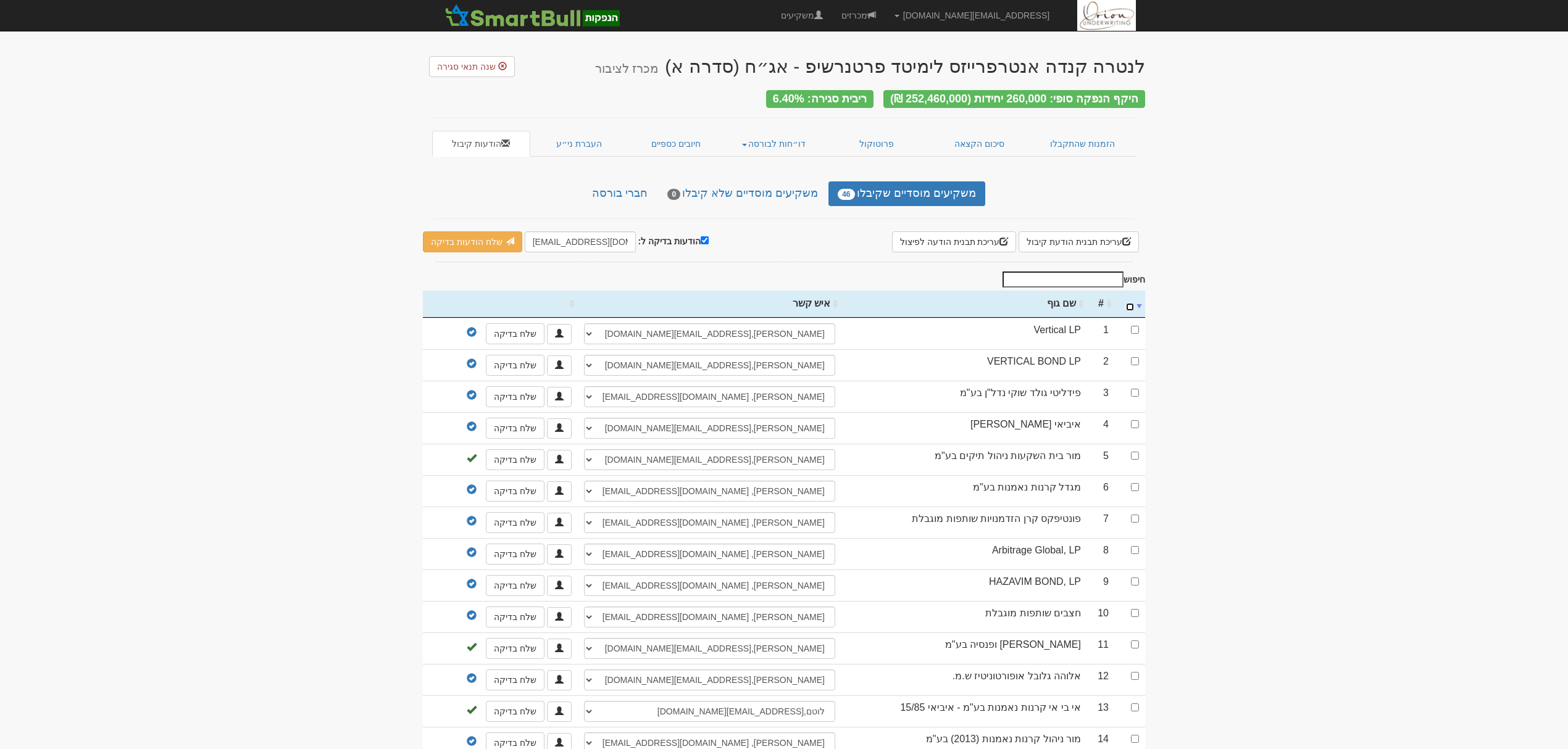
checkbox input "false"
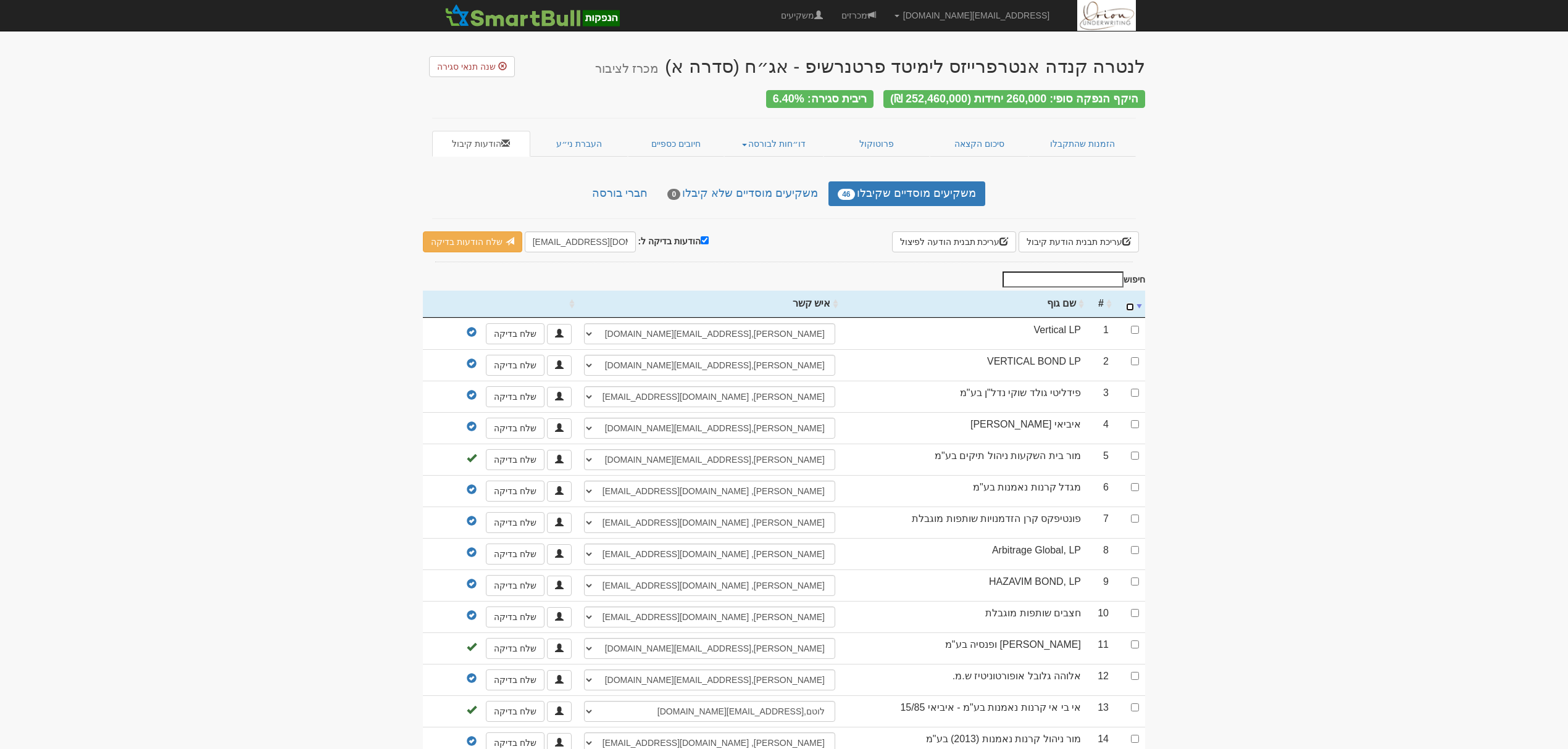
checkbox input "false"
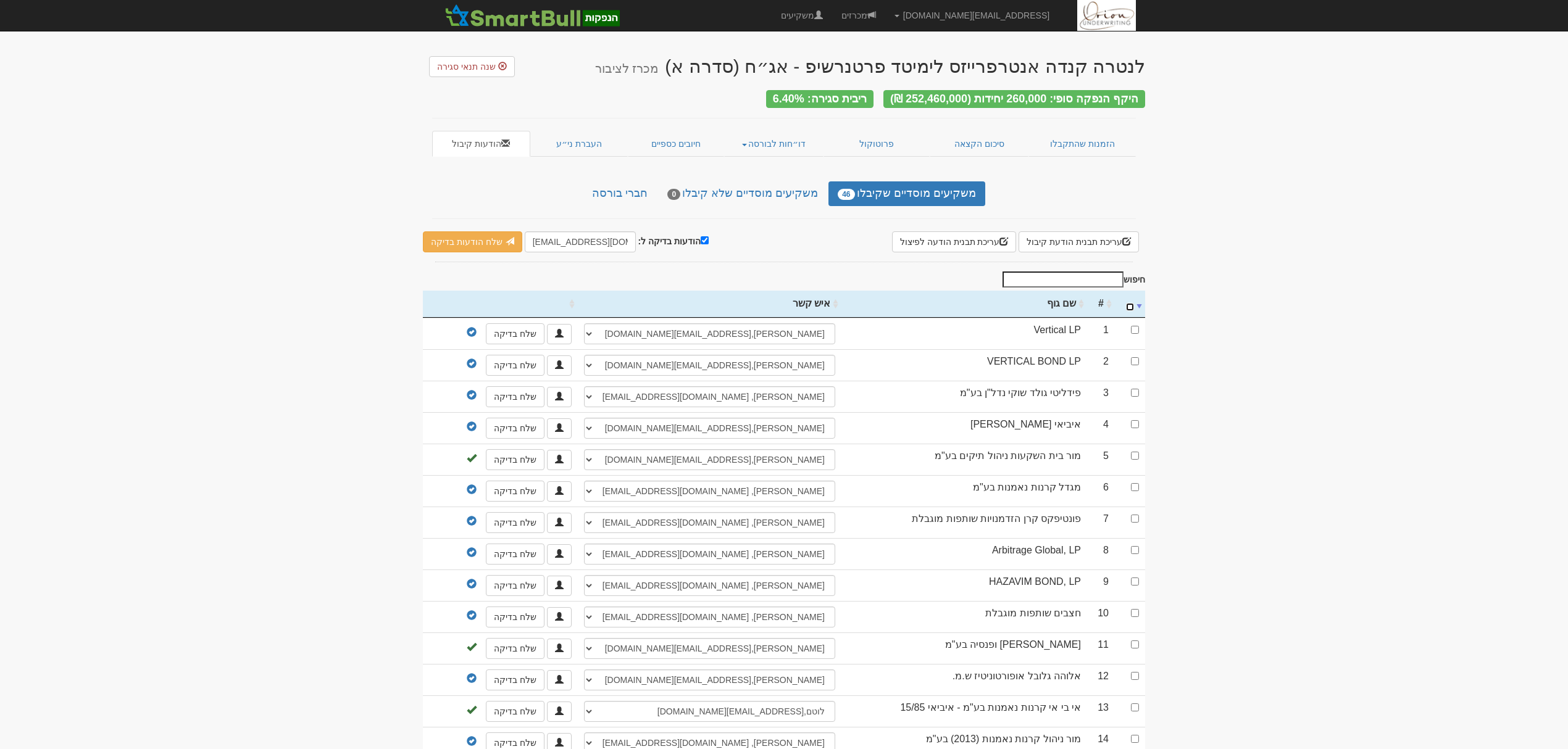
checkbox input "false"
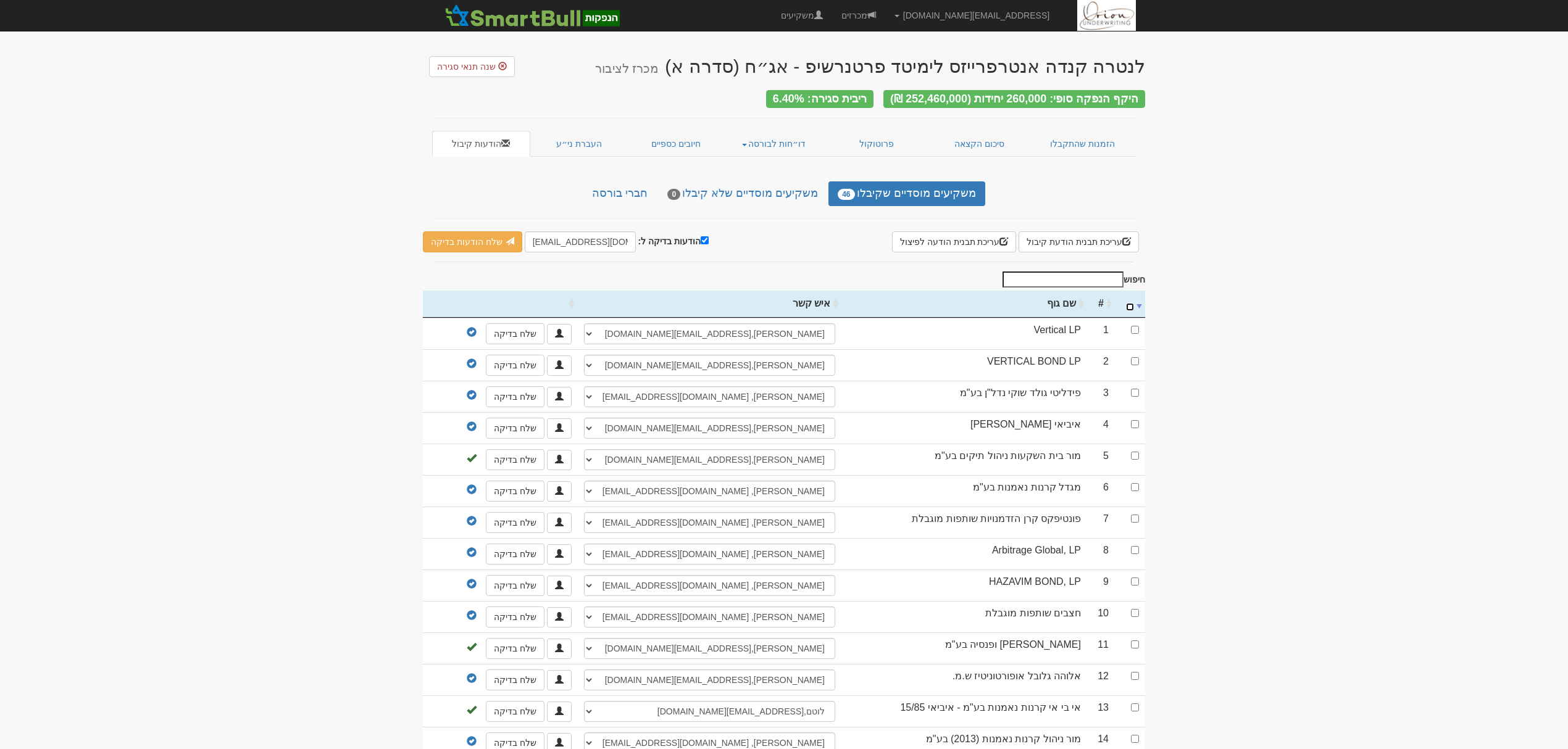
checkbox input "false"
select select "681a1f007b9c209d55ae42a7"
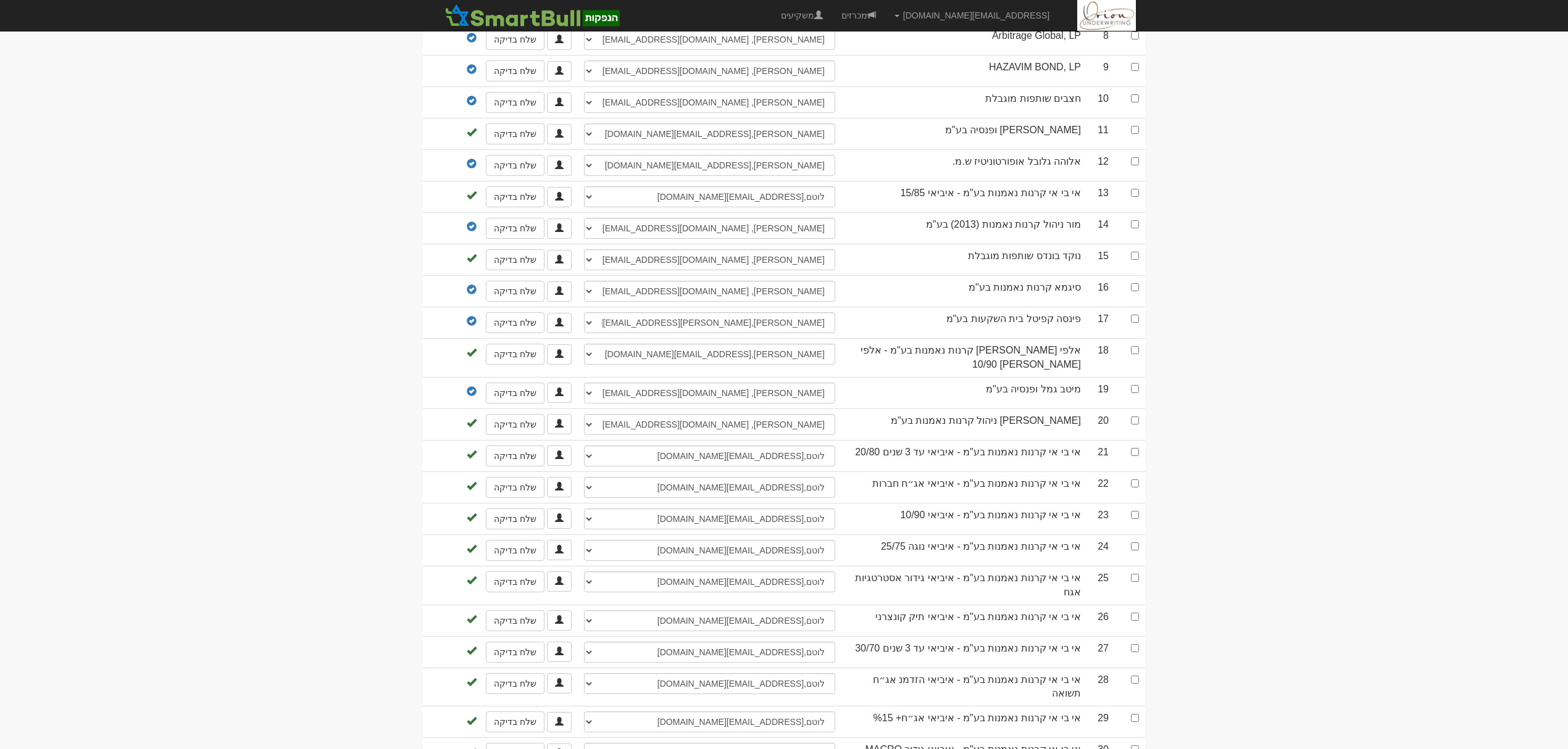
scroll to position [575, 0]
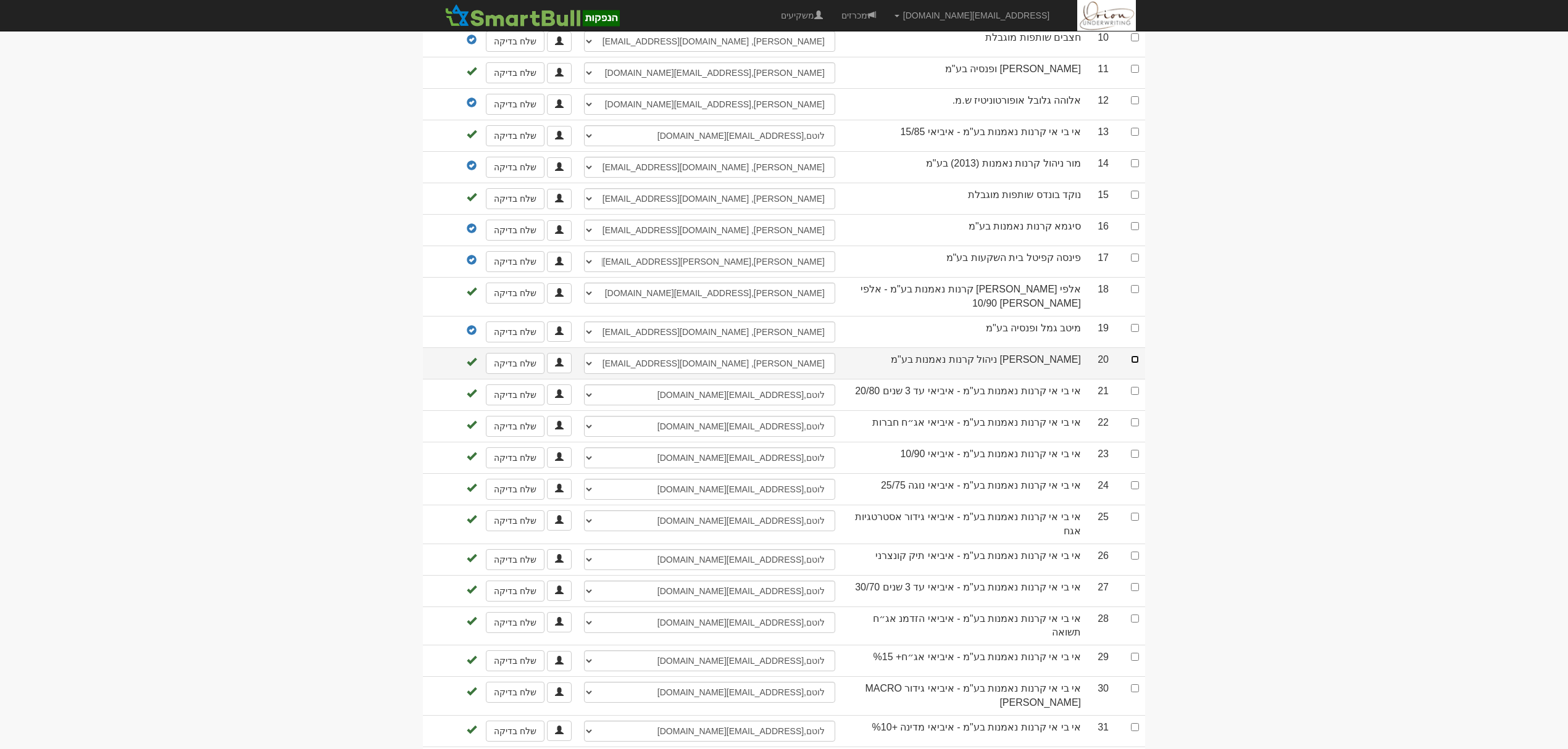
click at [1136, 359] on input "checkbox" at bounding box center [1135, 360] width 8 height 8
checkbox input "true"
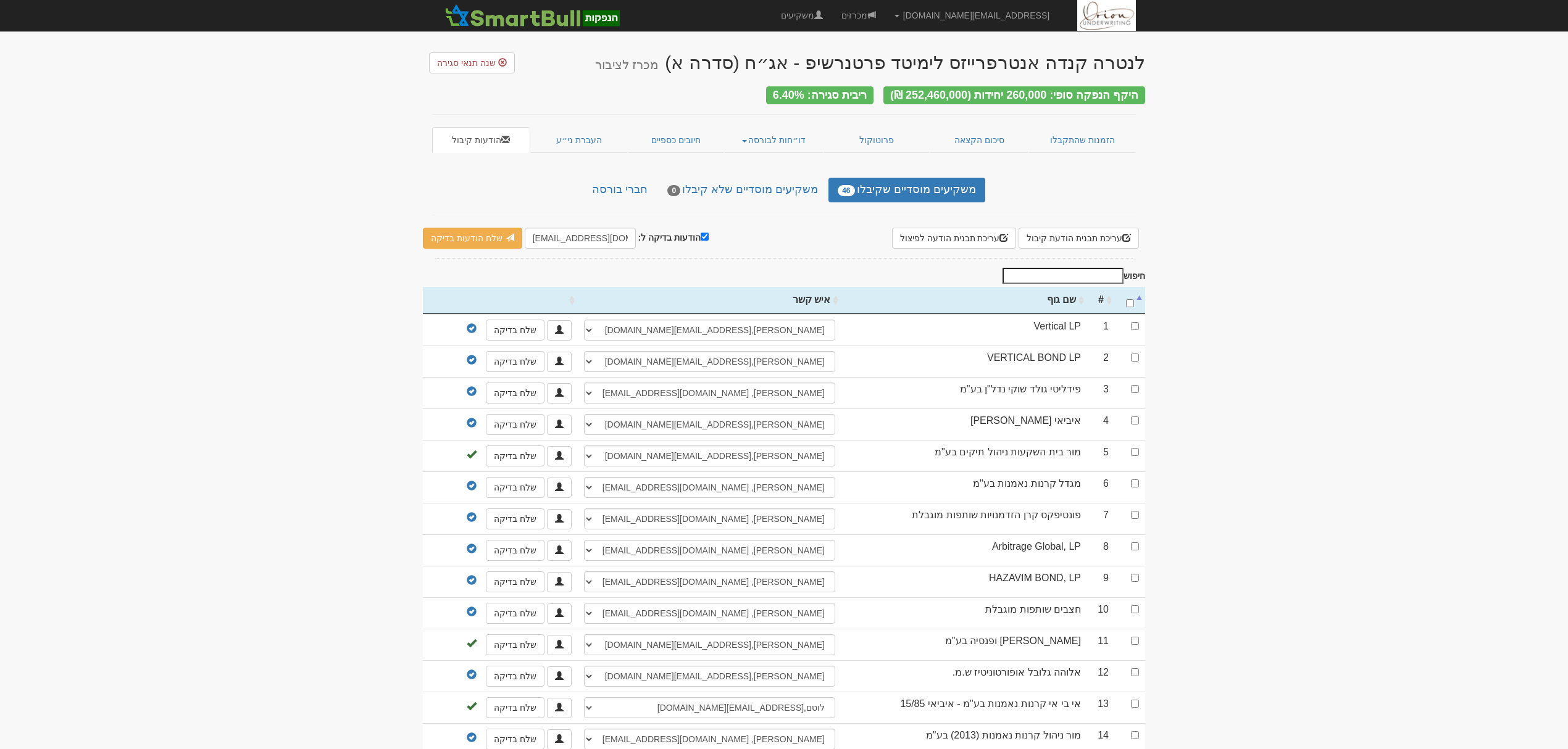
scroll to position [0, 0]
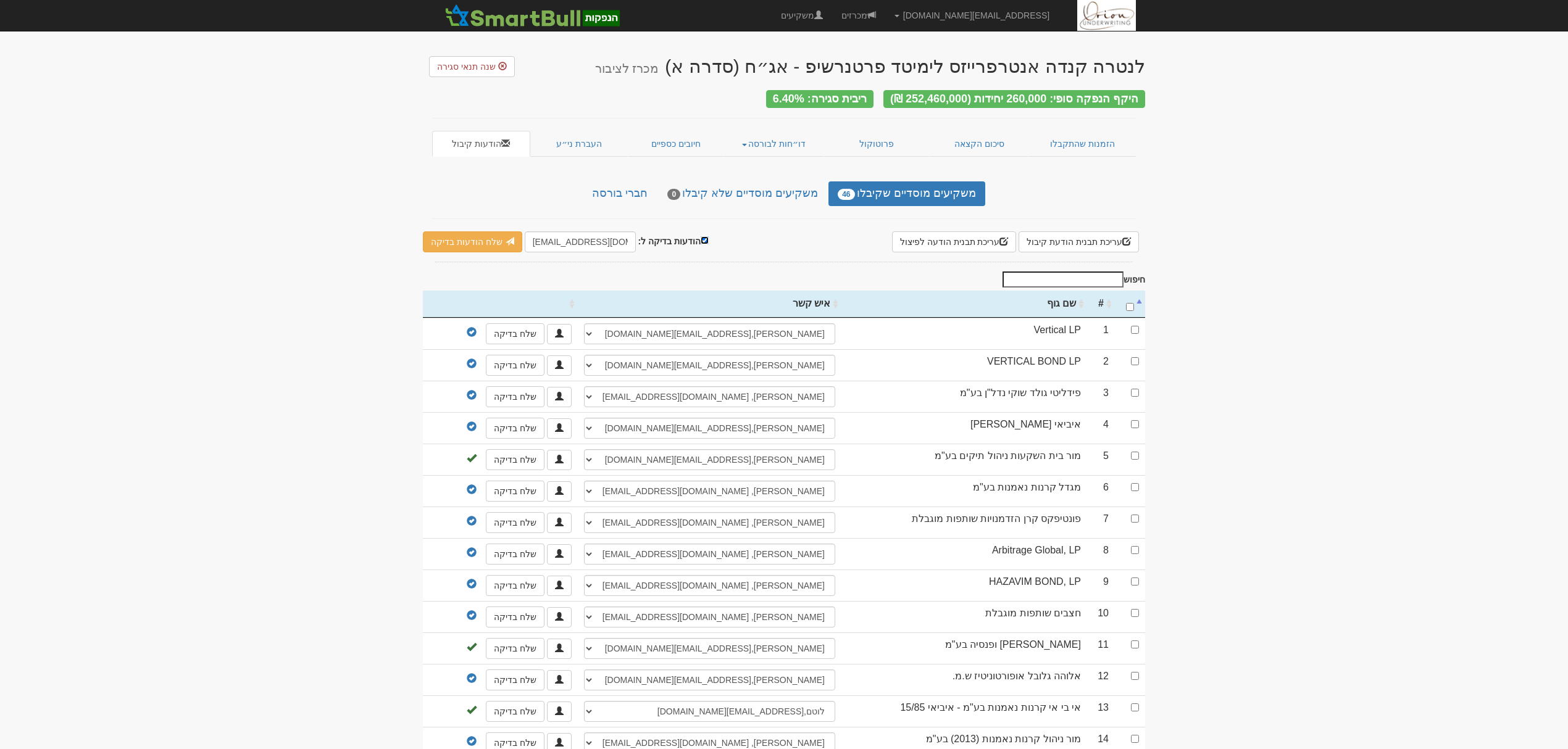
click at [701, 237] on input "הודעות בדיקה ל:" at bounding box center [704, 241] width 8 height 8
checkbox input "false"
click at [477, 243] on link "שלח הודעות למשקיעים" at bounding box center [480, 242] width 114 height 21
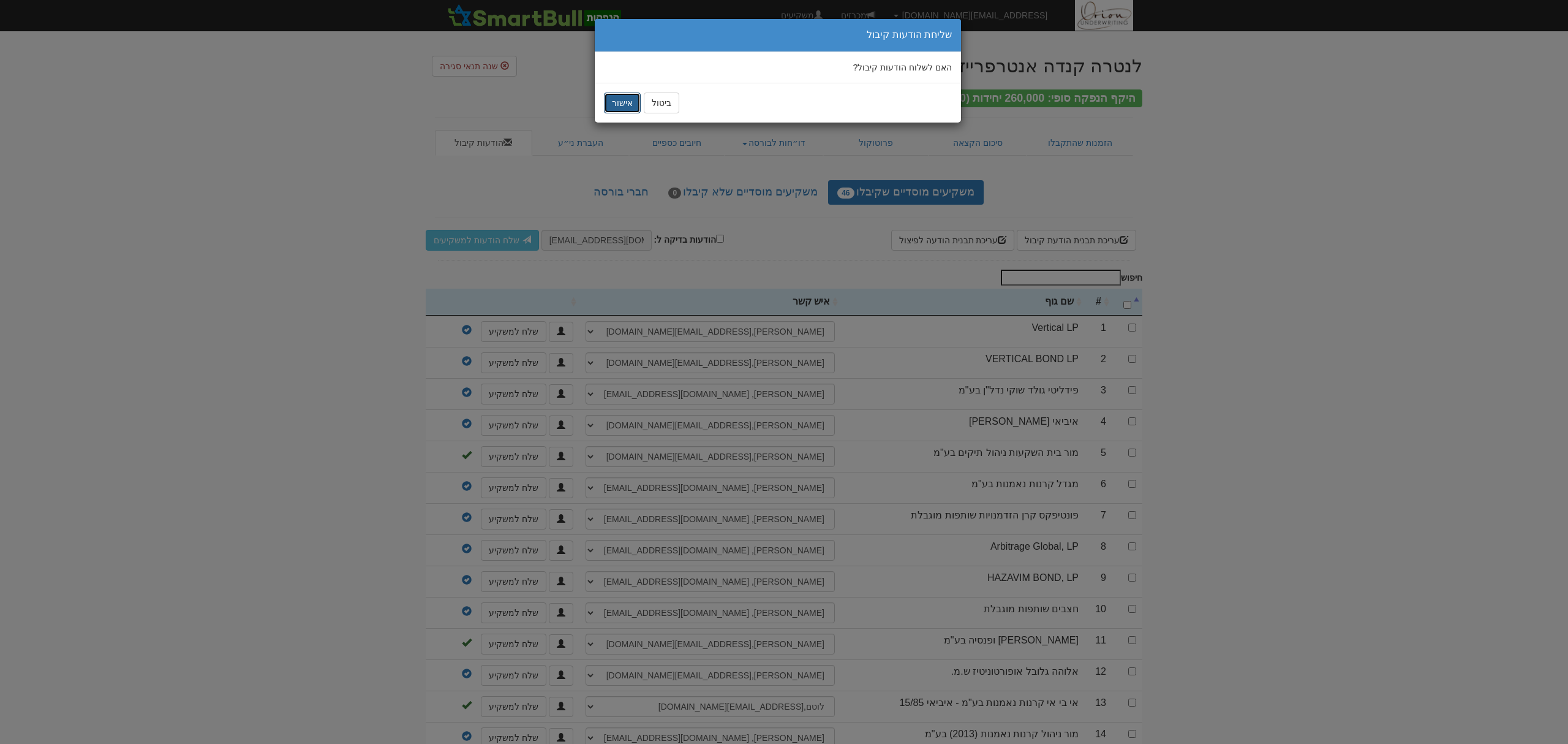
click at [629, 99] on button "אישור" at bounding box center [622, 103] width 37 height 21
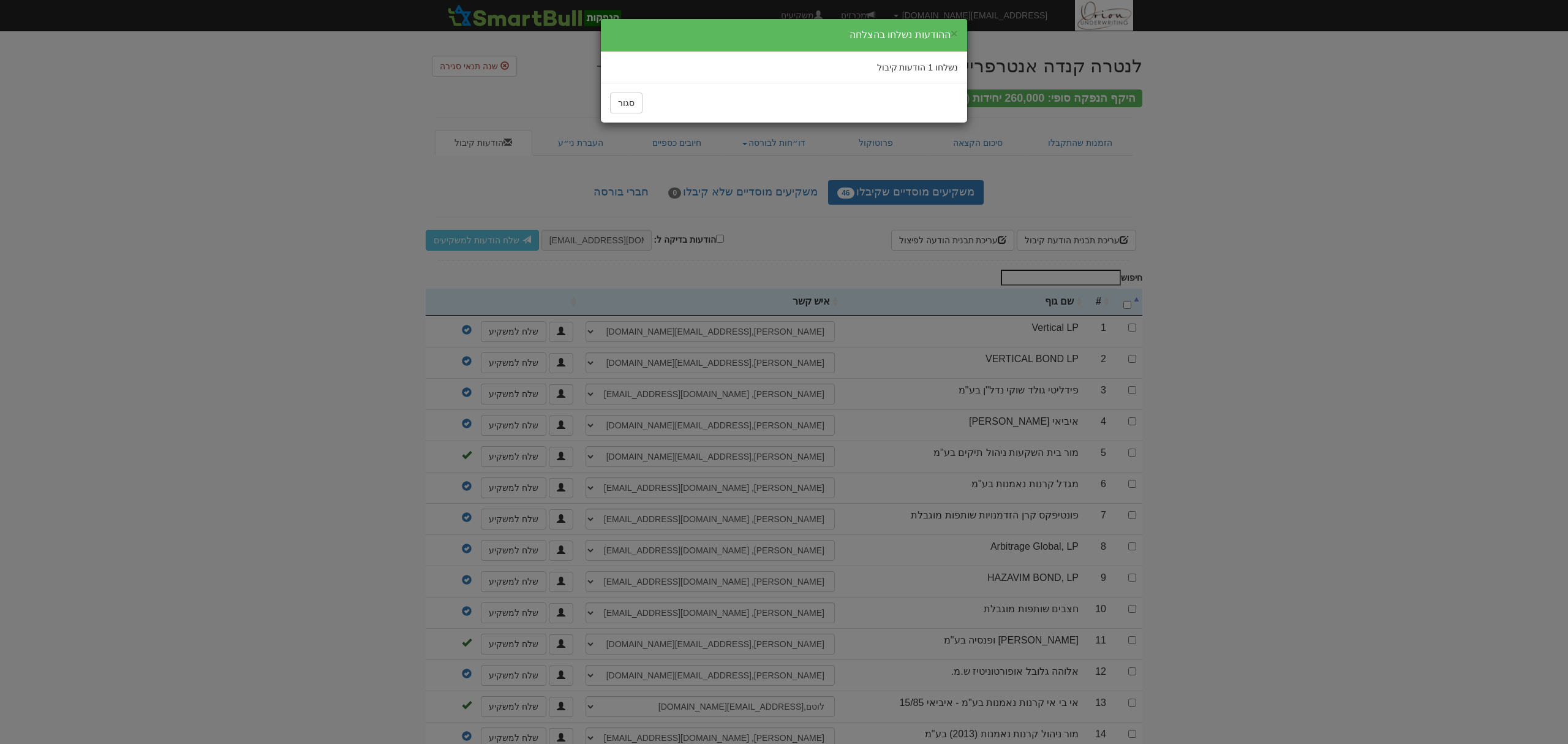
click at [1355, 129] on div "× ההודעות נשלחו בהצלחה נשלחו 1 הודעות קיבול סגור" at bounding box center [784, 372] width 1568 height 744
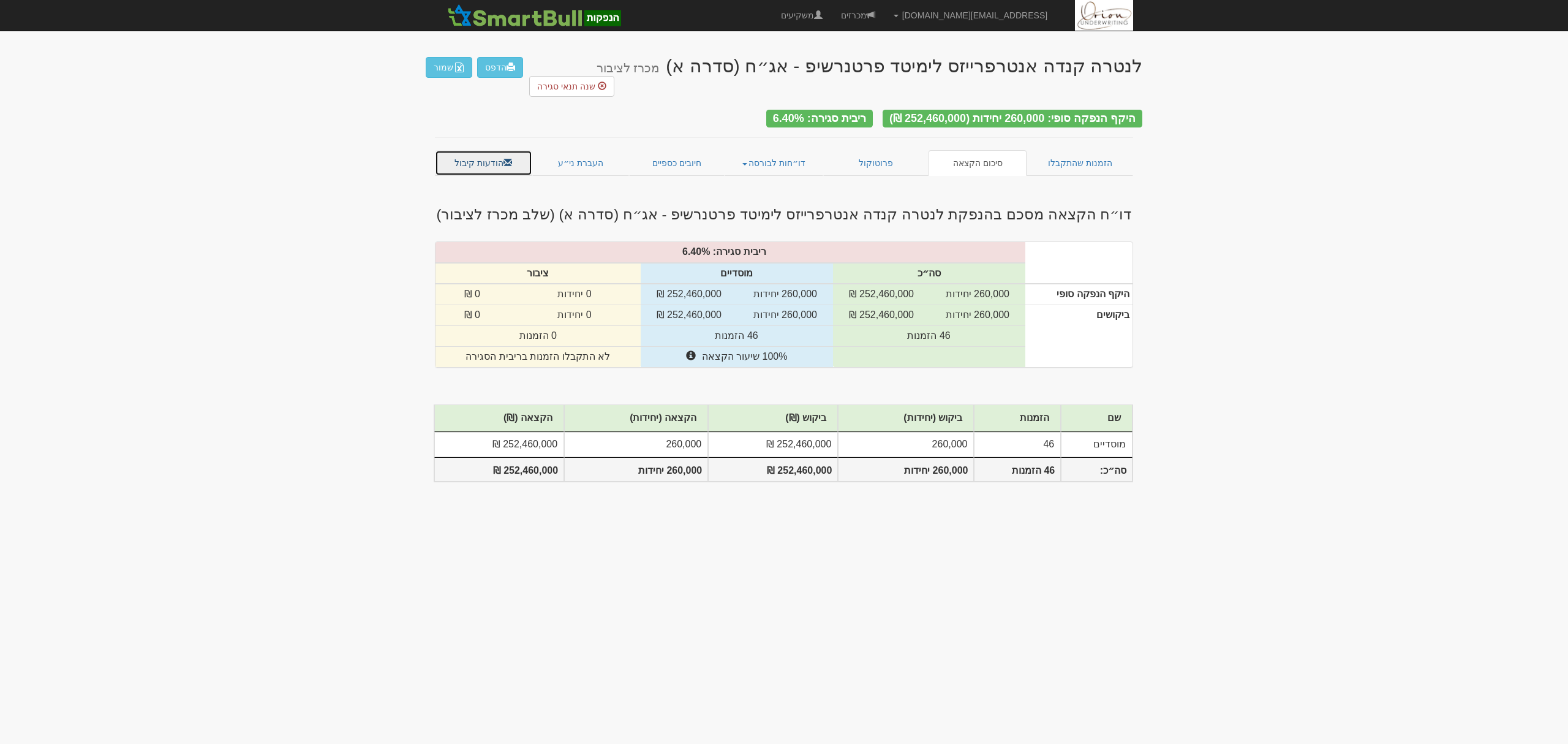
click at [482, 150] on link "הודעות קיבול" at bounding box center [483, 163] width 97 height 26
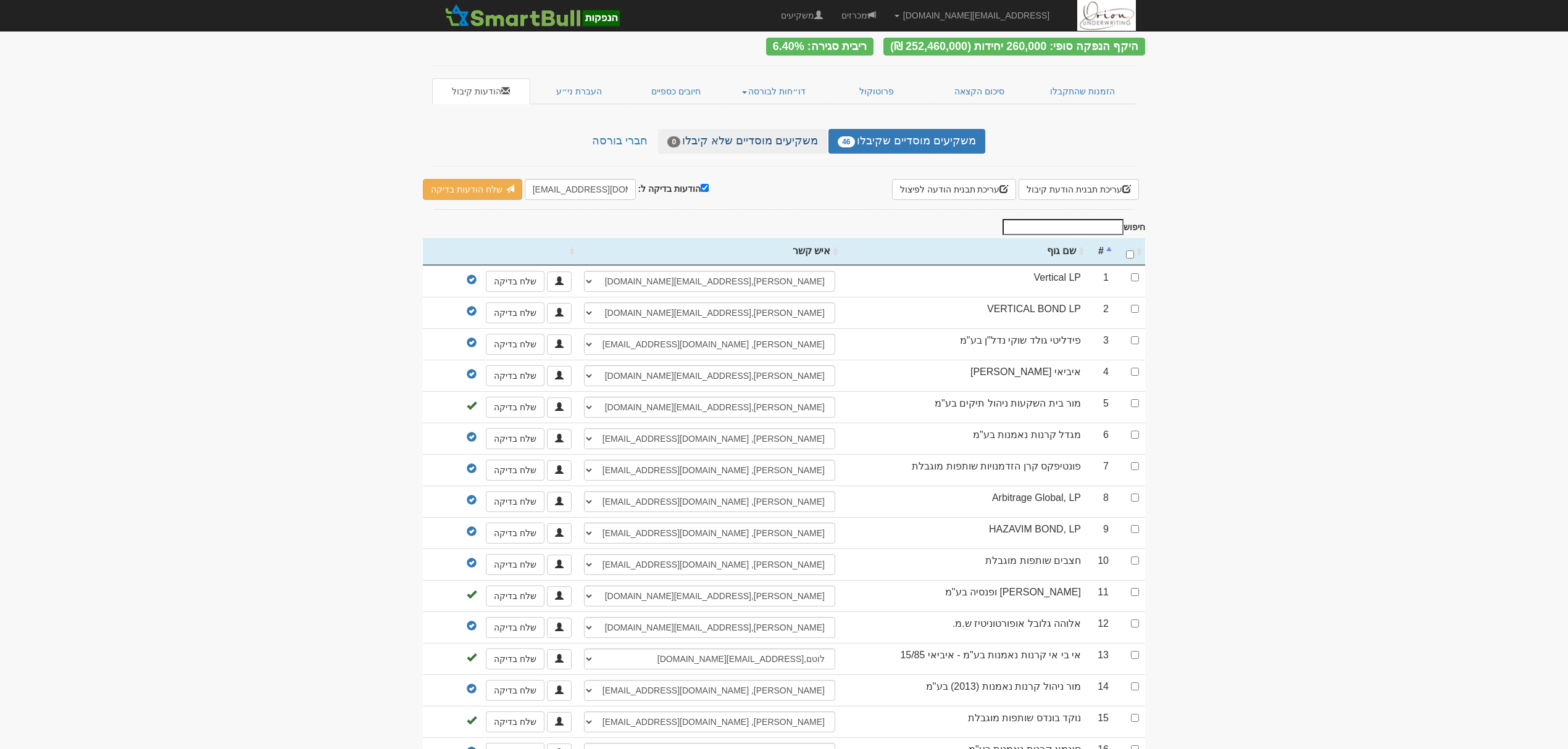
scroll to position [82, 0]
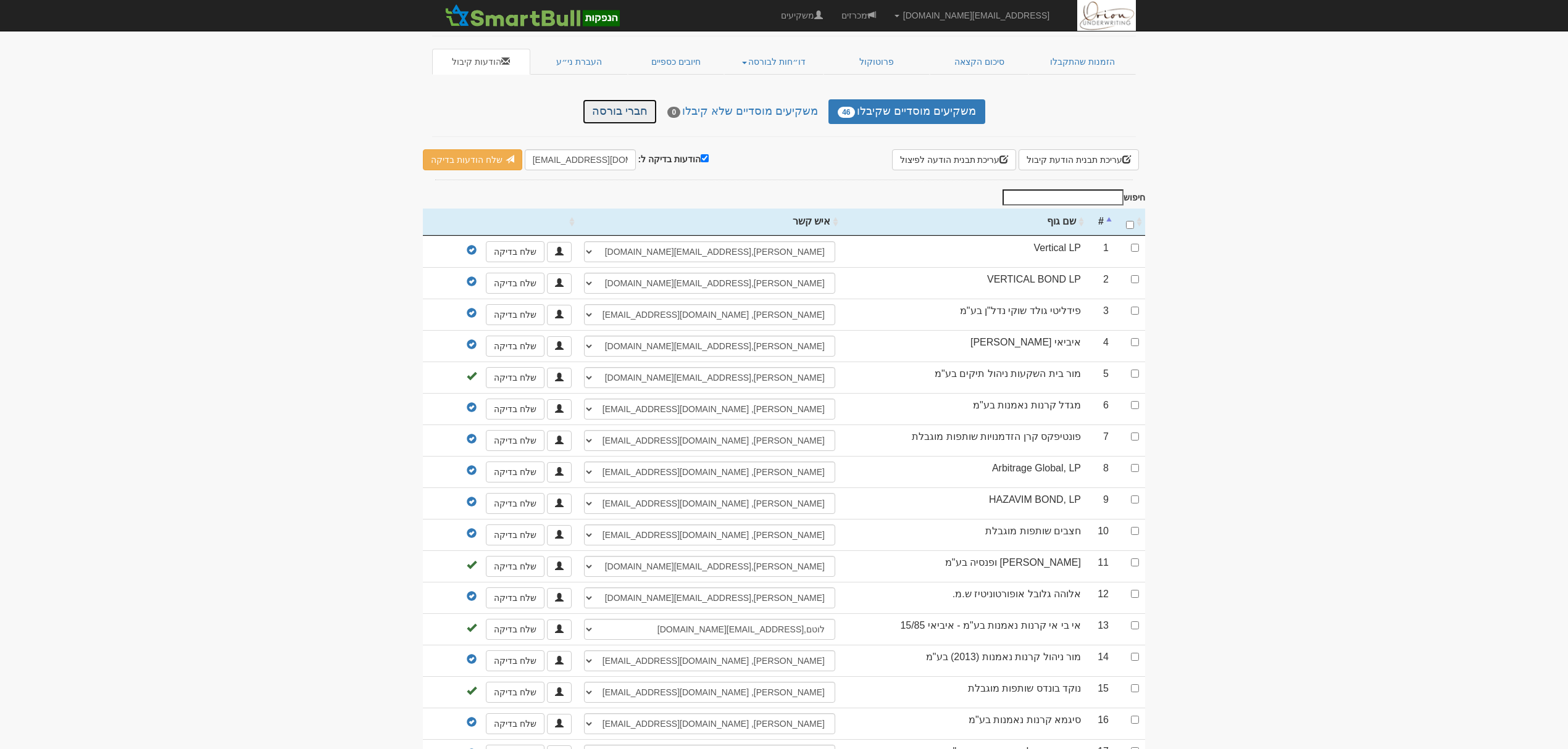
click at [628, 118] on link "חברי בורסה" at bounding box center [620, 111] width 74 height 25
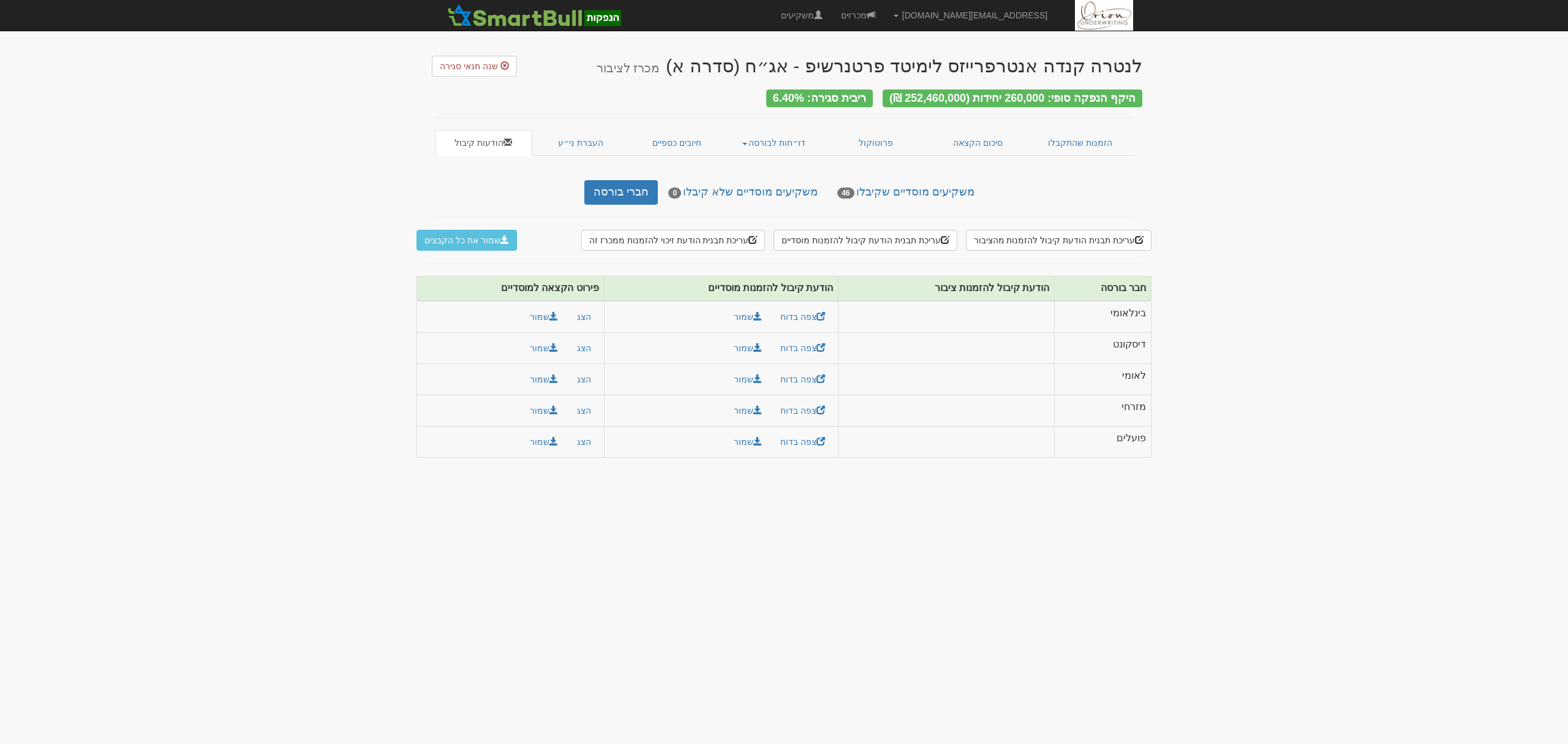
click at [1201, 168] on body "hanpaka@orion-uw.com הגדרות חשבונות הנפקה תבניות הודעות קיבול" at bounding box center [784, 372] width 1568 height 744
click at [987, 141] on link "סיכום הקצאה" at bounding box center [977, 143] width 98 height 26
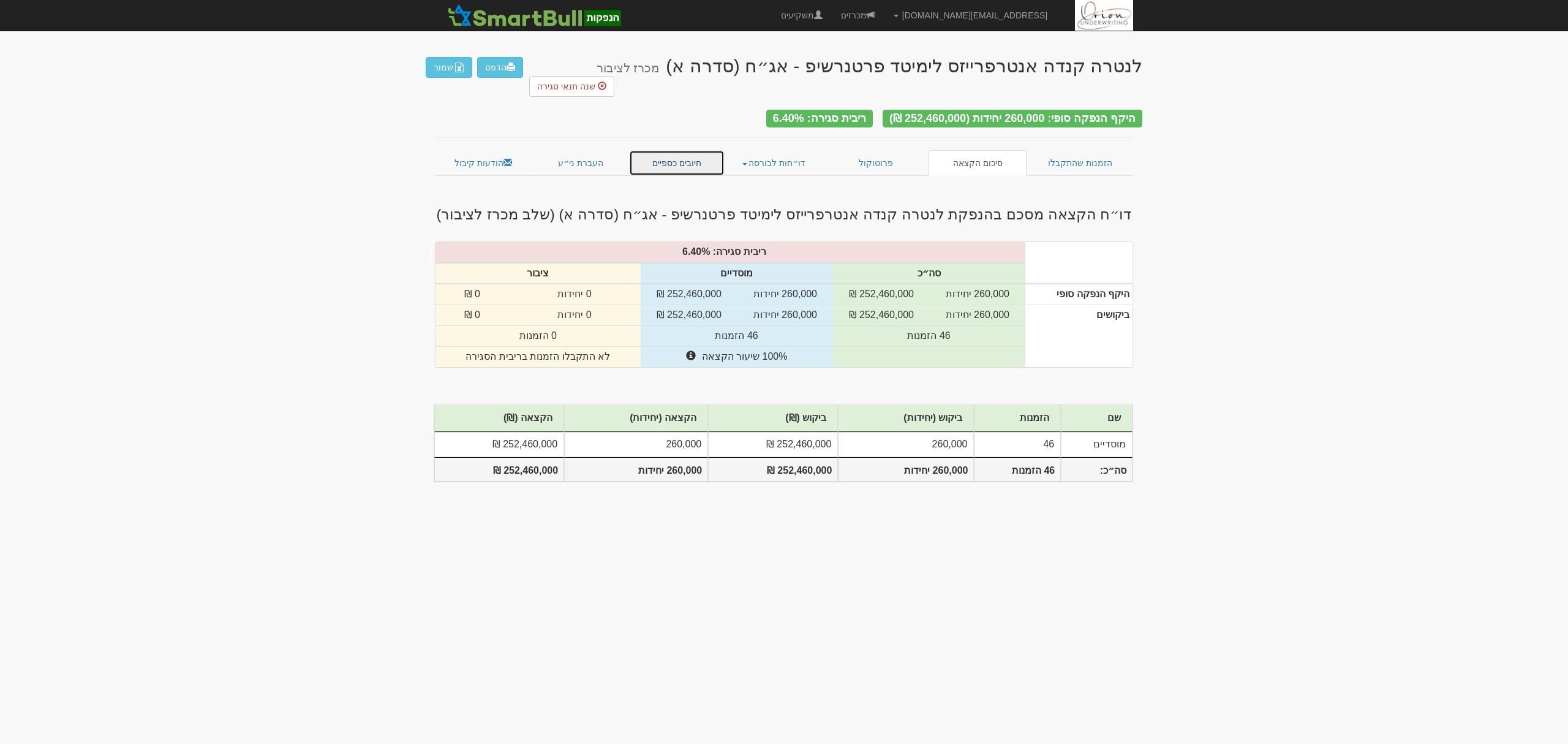
click at [679, 150] on link "חיובים כספיים" at bounding box center [677, 163] width 96 height 26
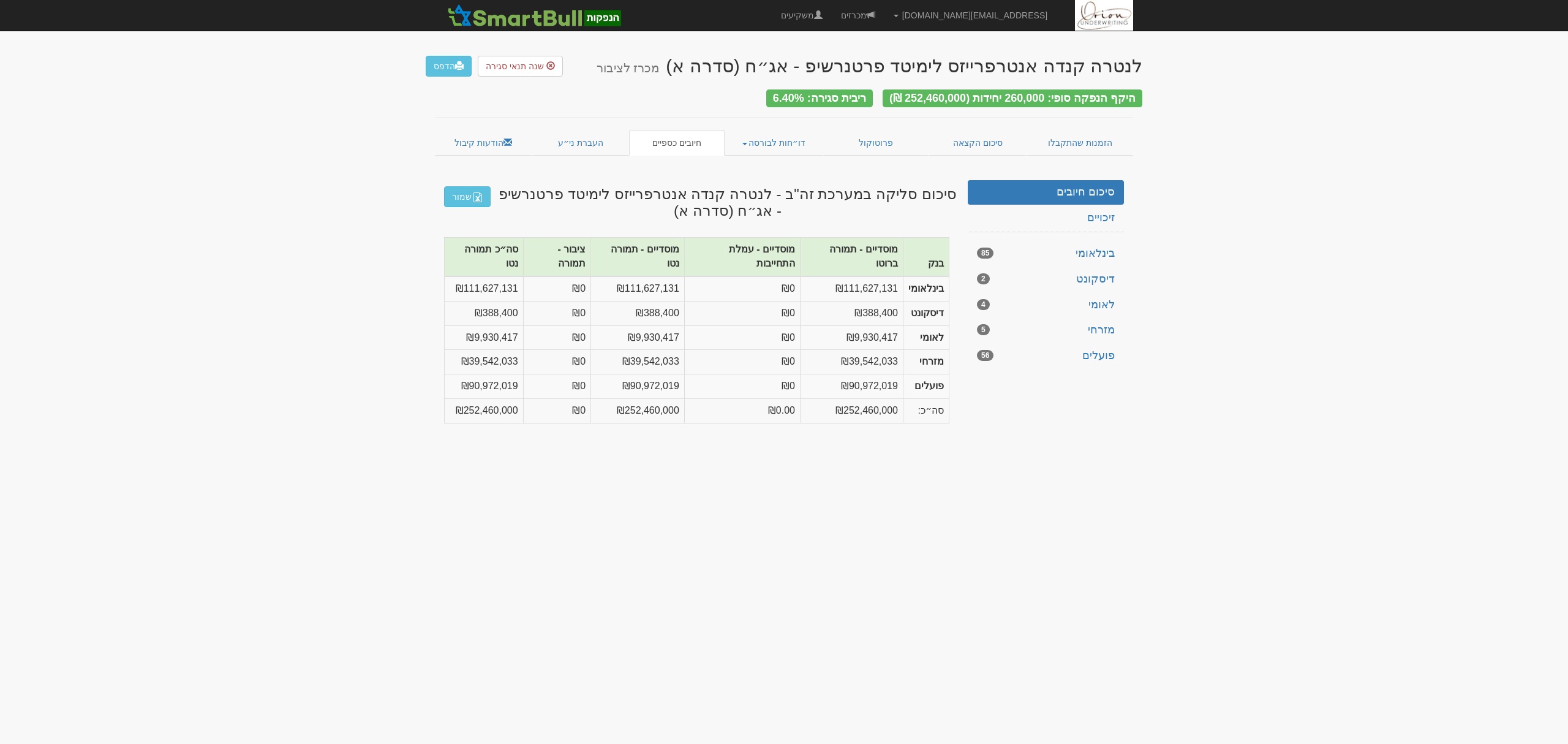
click at [1081, 444] on body "[EMAIL_ADDRESS][DOMAIN_NAME] הגדרות חשבונות הנפקה תבניות הודעות קיבול" at bounding box center [784, 372] width 1568 height 744
click at [1039, 432] on body "[EMAIL_ADDRESS][DOMAIN_NAME] הגדרות חשבונות הנפקה תבניות הודעות קיבול" at bounding box center [784, 372] width 1568 height 744
